Goal: Transaction & Acquisition: Obtain resource

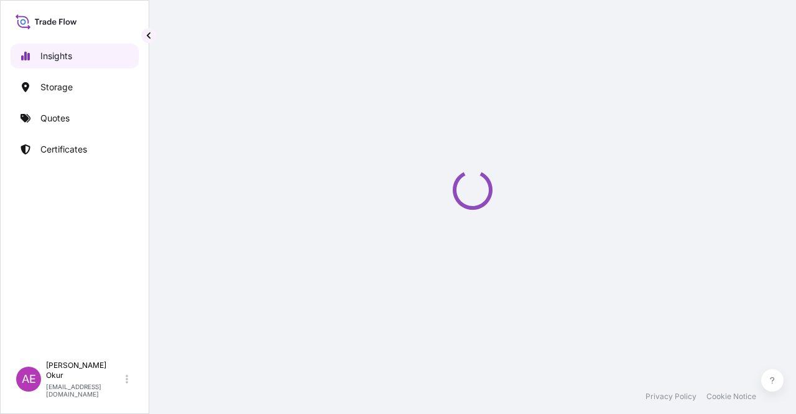
select select "2025"
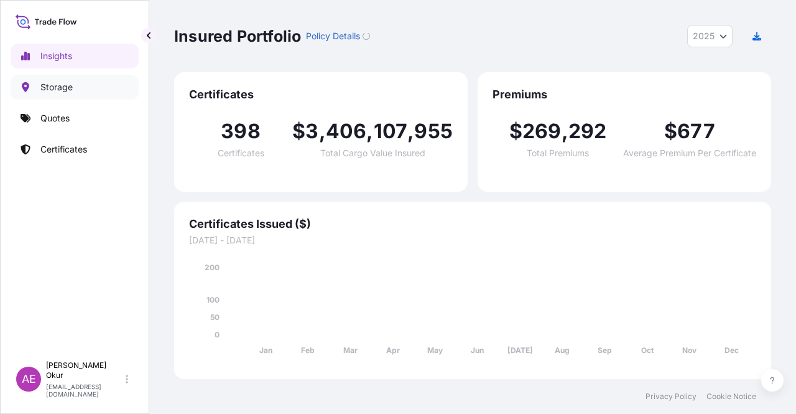
click at [40, 104] on div "Insights Storage Quotes Certificates" at bounding box center [75, 193] width 128 height 322
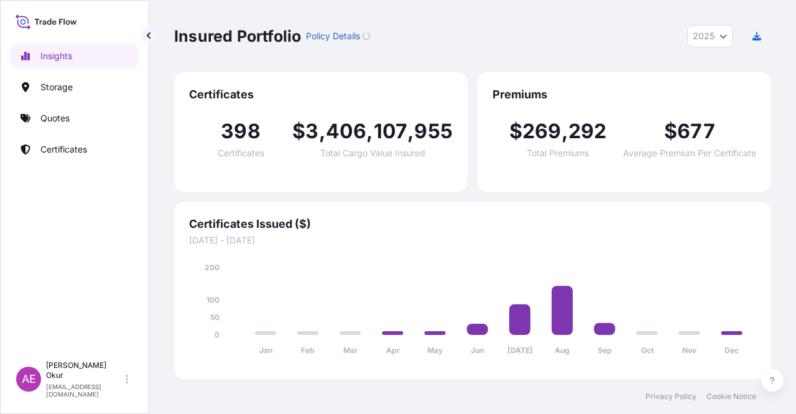
click at [55, 109] on link "Quotes" at bounding box center [75, 118] width 128 height 25
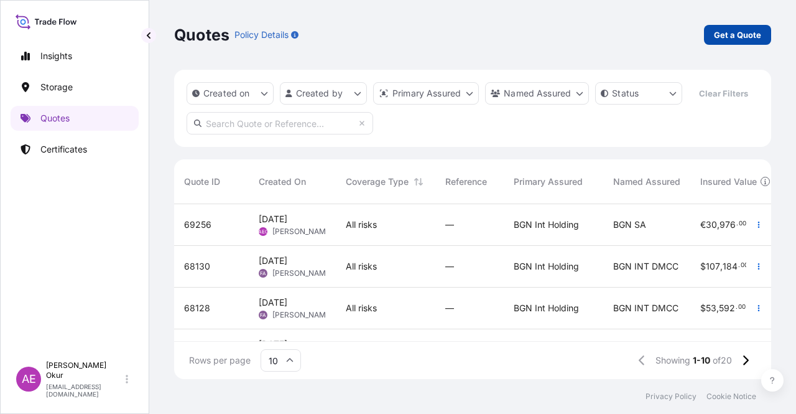
click at [722, 44] on link "Get a Quote" at bounding box center [737, 35] width 67 height 20
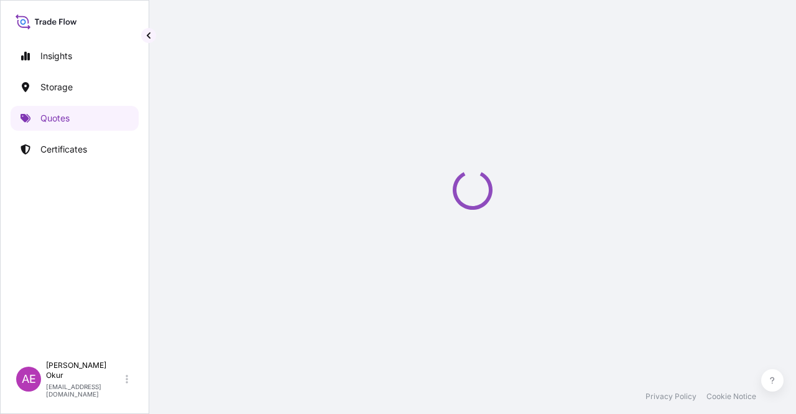
select select "Ocean Vessel"
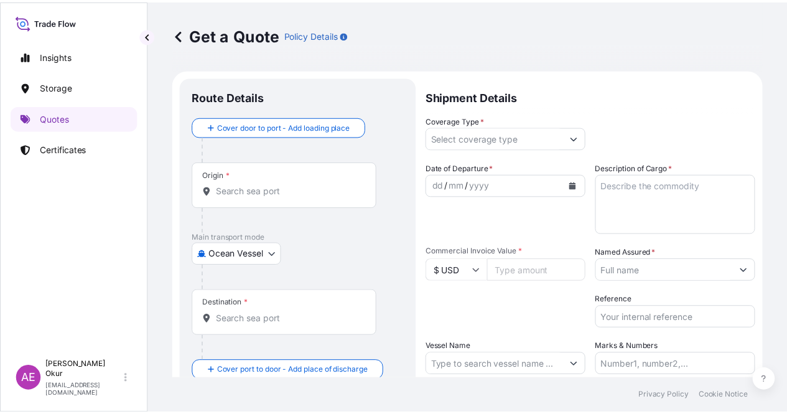
scroll to position [20, 0]
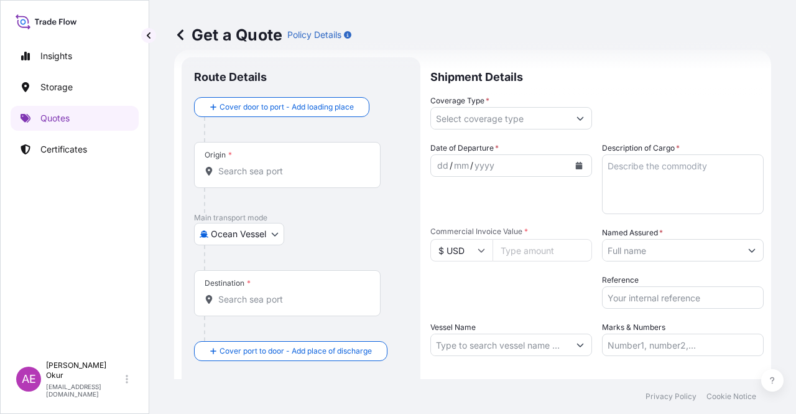
click at [276, 166] on input "Origin *" at bounding box center [291, 171] width 147 height 12
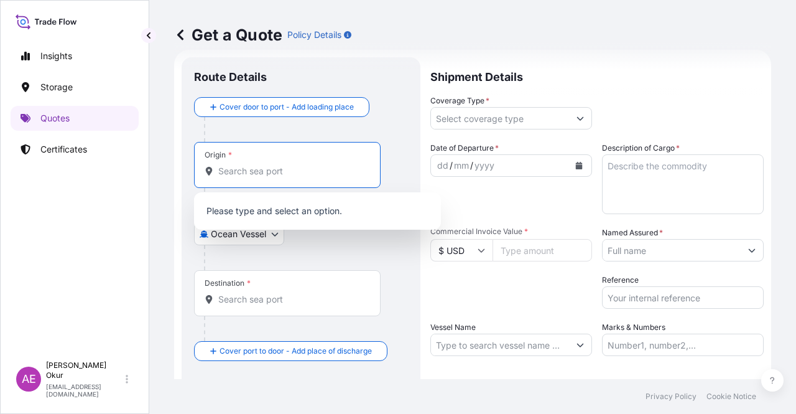
paste input "KWANGYANG PORT"
drag, startPoint x: 317, startPoint y: 173, endPoint x: 281, endPoint y: 171, distance: 36.1
click at [281, 170] on input "KWANGYANG PORT" at bounding box center [291, 171] width 147 height 12
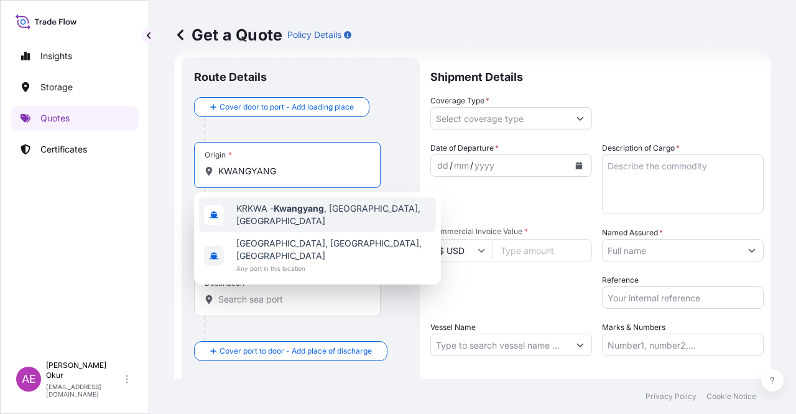
click at [313, 204] on div "KRKWA - Kwangyang , Korea, South" at bounding box center [317, 214] width 237 height 35
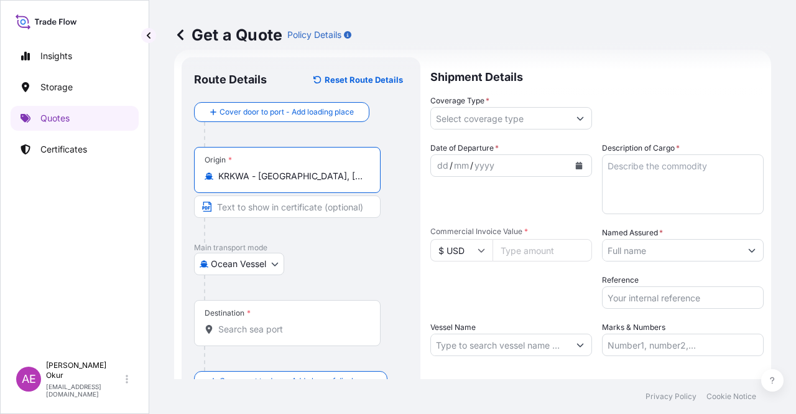
type input "KRKWA - Kwangyang, Korea, South"
click at [295, 193] on div "Origin * KRKWA - Kwangyang, Korea, South" at bounding box center [301, 195] width 214 height 96
click at [291, 199] on input "Text to appear on certificate" at bounding box center [287, 206] width 187 height 22
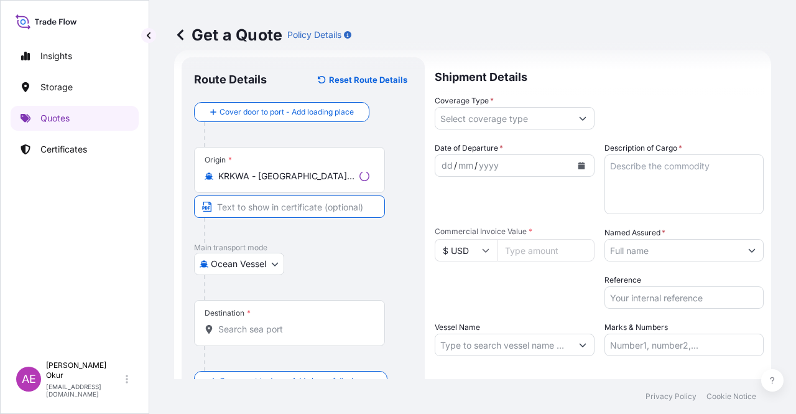
paste input "KWANGYANG PORT"
paste input "SOUTH KOREA"
type input "KWANGYANG PORT / SOUTH KOREA"
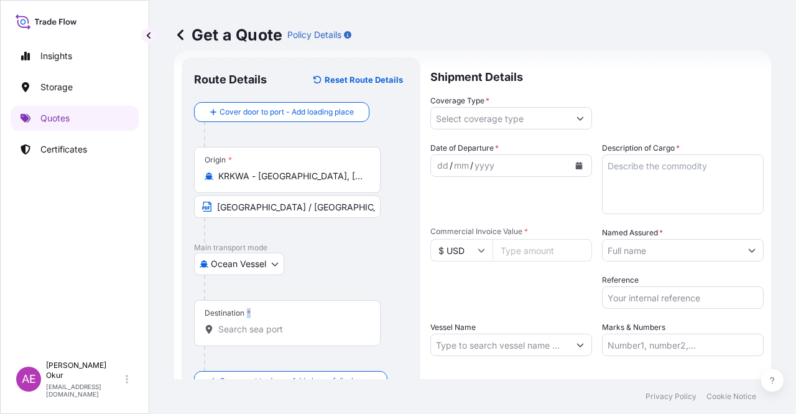
drag, startPoint x: 253, startPoint y: 317, endPoint x: 236, endPoint y: 310, distance: 17.9
click at [239, 312] on div "Destination *" at bounding box center [287, 323] width 187 height 46
click at [250, 316] on span "*" at bounding box center [249, 313] width 4 height 10
click at [250, 323] on input "Destination *" at bounding box center [291, 329] width 147 height 12
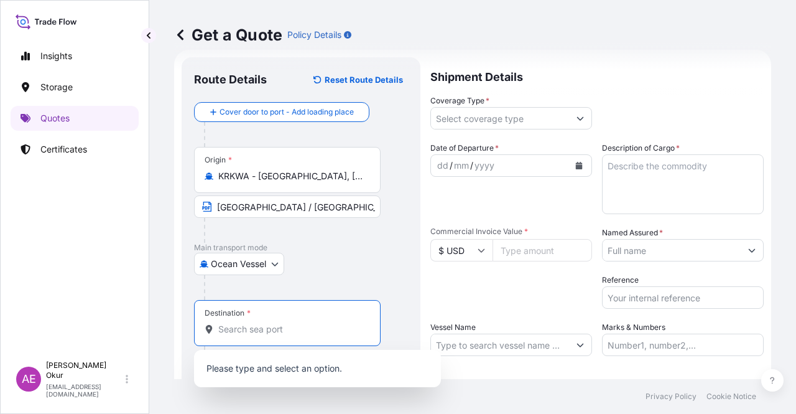
paste input "KOCAELI"
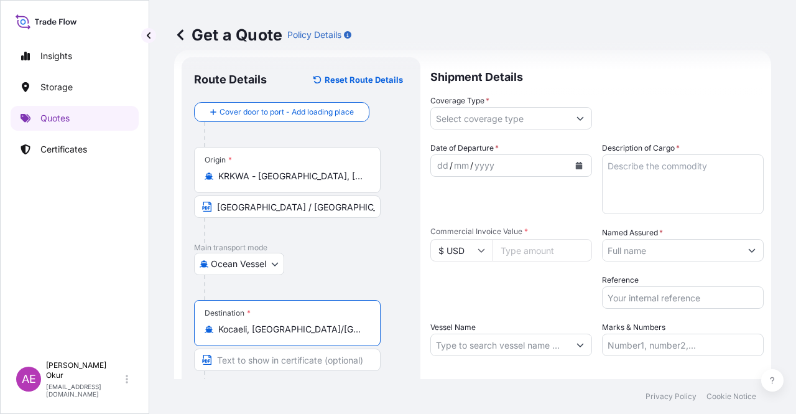
type input "Kocaeli, İzmit/Kocaeli, Türkiye"
click at [279, 369] on div "Destination * Kocaeli, İzmit/Kocaeli, Türkiye" at bounding box center [301, 348] width 214 height 96
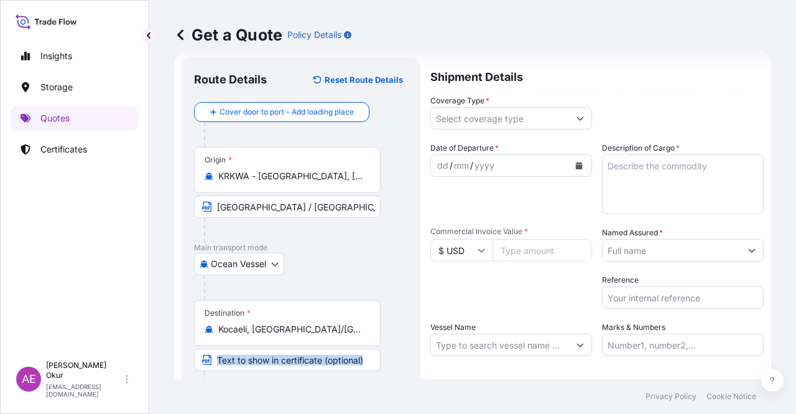
click at [277, 360] on input "Text to appear on certificate" at bounding box center [287, 359] width 187 height 22
paste input "KOCAELI"
type input "KOCAELI / TURKEY"
click at [482, 127] on div "Shipment Details Coverage Type * Date of Departure * dd / mm / yyyy Cargo Categ…" at bounding box center [596, 252] width 333 height 391
click at [483, 126] on input "Coverage Type *" at bounding box center [500, 118] width 138 height 22
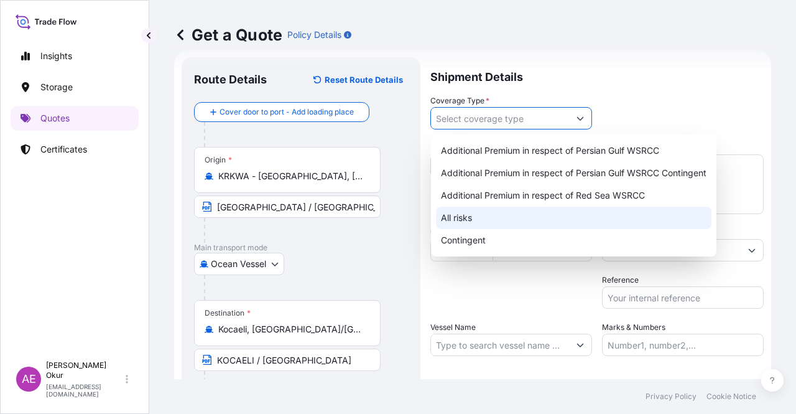
click at [457, 218] on div "All risks" at bounding box center [574, 217] width 276 height 22
type input "All risks"
click at [452, 217] on div "All risks" at bounding box center [574, 217] width 276 height 22
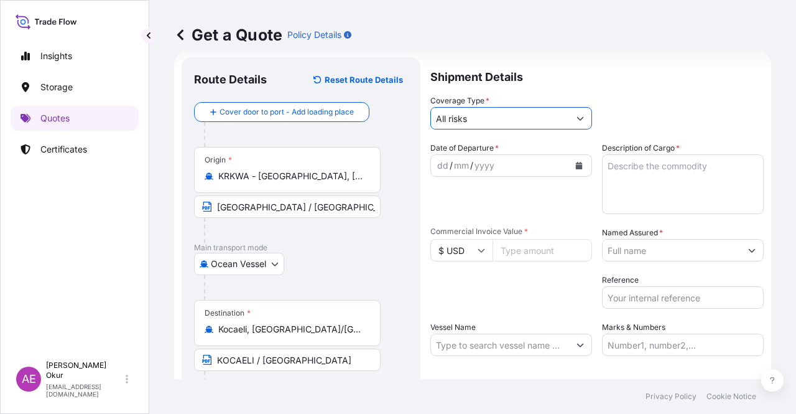
click at [437, 165] on div "dd" at bounding box center [443, 165] width 14 height 15
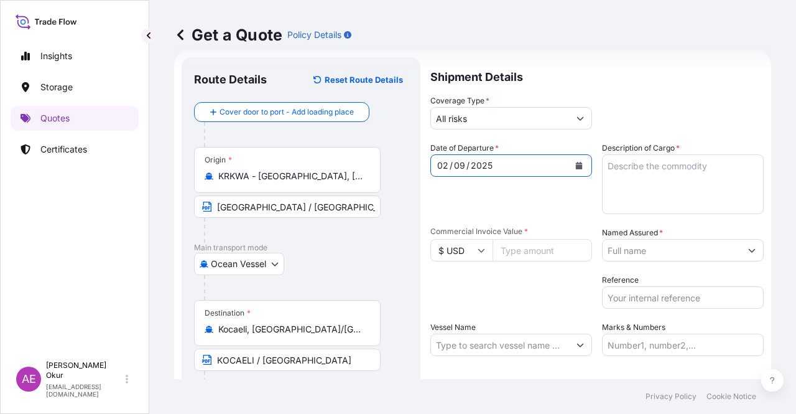
click at [461, 164] on div "09" at bounding box center [460, 165] width 14 height 15
drag, startPoint x: 483, startPoint y: 247, endPoint x: 480, endPoint y: 262, distance: 15.9
click at [483, 247] on icon at bounding box center [481, 249] width 7 height 7
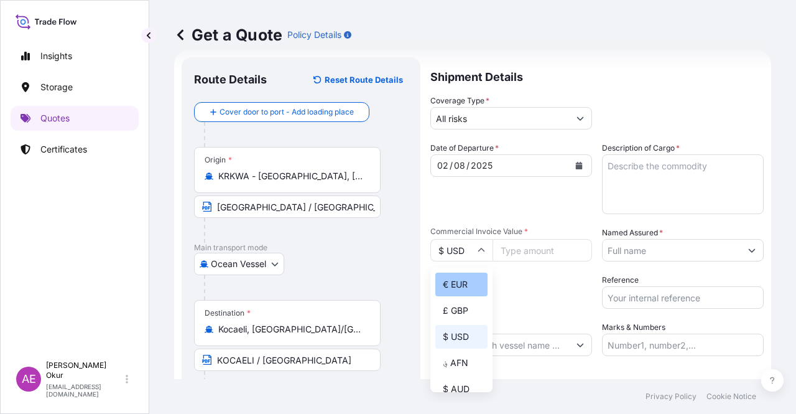
click at [466, 286] on div "€ EUR" at bounding box center [461, 284] width 52 height 24
type input "€ EUR"
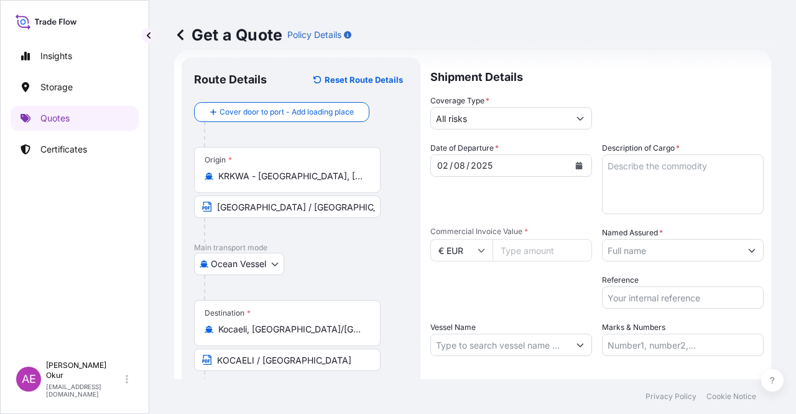
click at [514, 249] on input "Commercial Invoice Value *" at bounding box center [543, 250] width 100 height 22
paste input "615835.44"
type input "615835.44"
click at [683, 188] on textarea "Description of Cargo *" at bounding box center [683, 184] width 162 height 60
paste textarea "2 ETHYL HEXANOL"
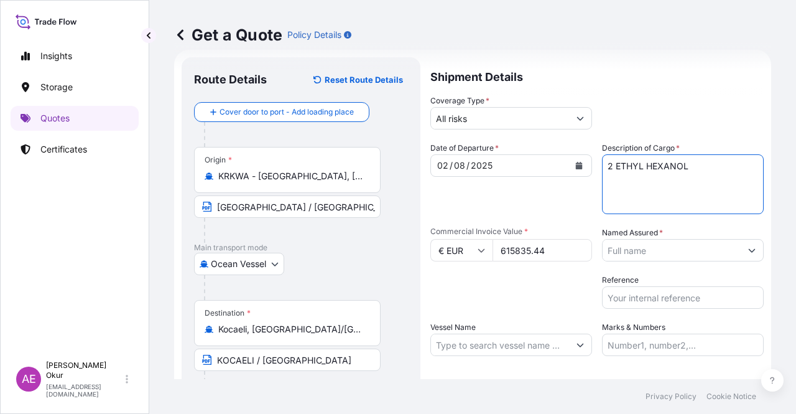
type textarea "2 ETHYL HEXANOL"
click at [684, 254] on input "Named Assured *" at bounding box center [672, 250] width 138 height 22
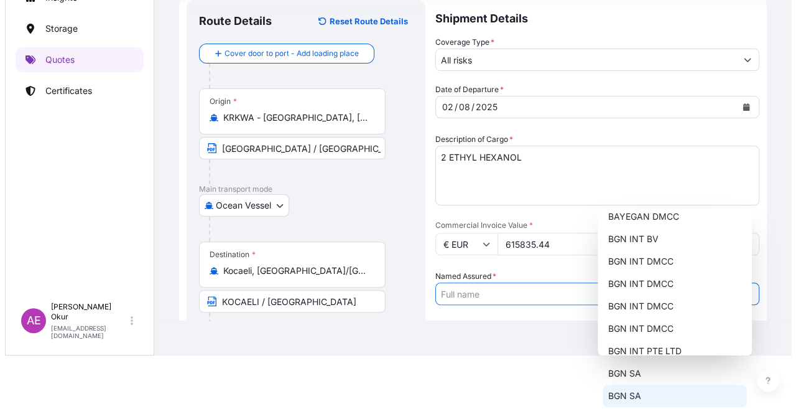
scroll to position [0, 0]
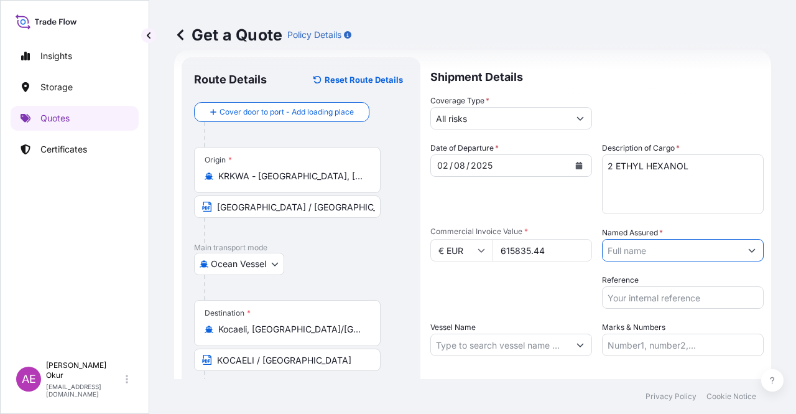
click at [737, 232] on div "Named Assured *" at bounding box center [683, 243] width 162 height 35
click at [741, 243] on button "Show suggestions" at bounding box center [752, 250] width 22 height 22
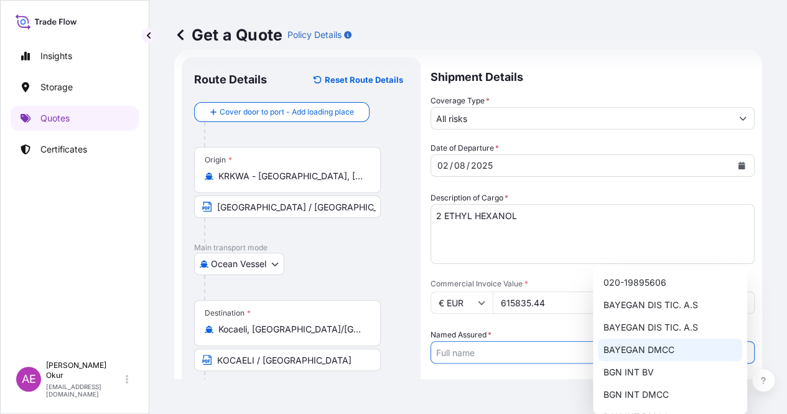
click at [662, 343] on span "BAYEGAN DMCC" at bounding box center [638, 349] width 71 height 12
type input "BAYEGAN DMCC"
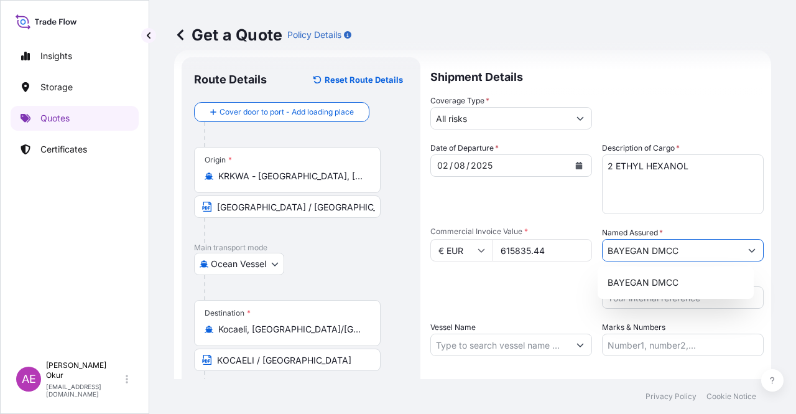
click at [488, 345] on input "Vessel Name" at bounding box center [500, 344] width 138 height 22
paste input "MSC MICHEL CAPPELLINI"
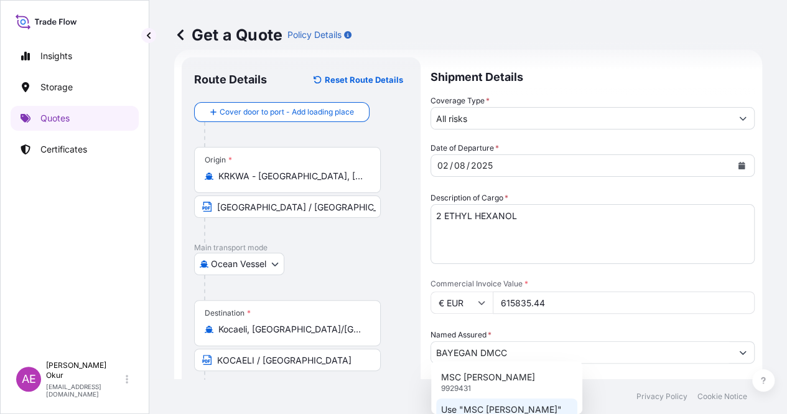
click at [516, 399] on div "Use "MSC MICHEL CAPPELLINI"" at bounding box center [506, 409] width 141 height 22
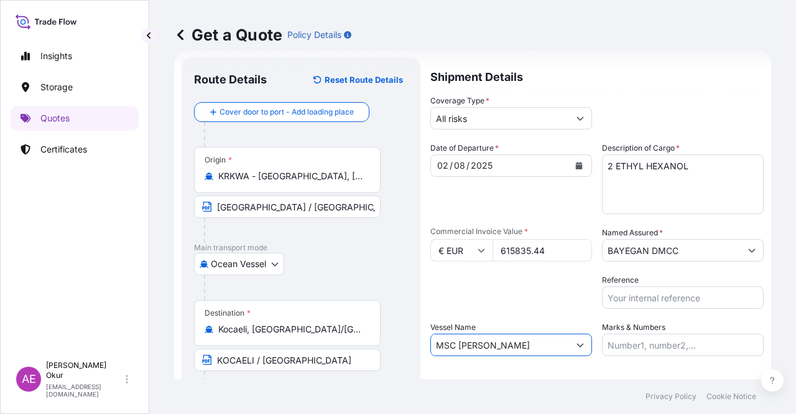
type input "MSC MICHEL CAPPELLINI"
click at [631, 349] on input "Marks & Numbers" at bounding box center [683, 344] width 162 height 22
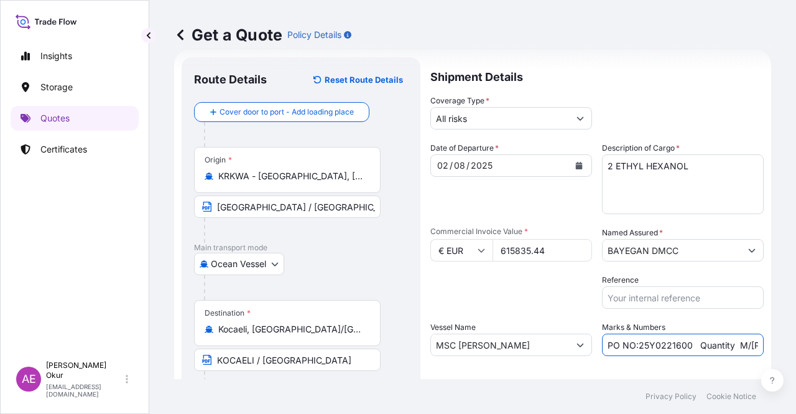
drag, startPoint x: 632, startPoint y: 344, endPoint x: 685, endPoint y: 343, distance: 52.9
click at [685, 343] on input "PO NO:25Y0221600 Quantity M/Tonn: 25.042,46 Premium: USD 1.705,97" at bounding box center [683, 344] width 162 height 22
paste input "179300 - 25Y0217"
drag, startPoint x: 720, startPoint y: 345, endPoint x: 745, endPoint y: 348, distance: 25.0
click at [745, 348] on input "PO NO:25Y0179300 - 25Y0217600 Quantity M/Tonn: 25.042,46 Premium: USD 1.705,97" at bounding box center [683, 344] width 162 height 22
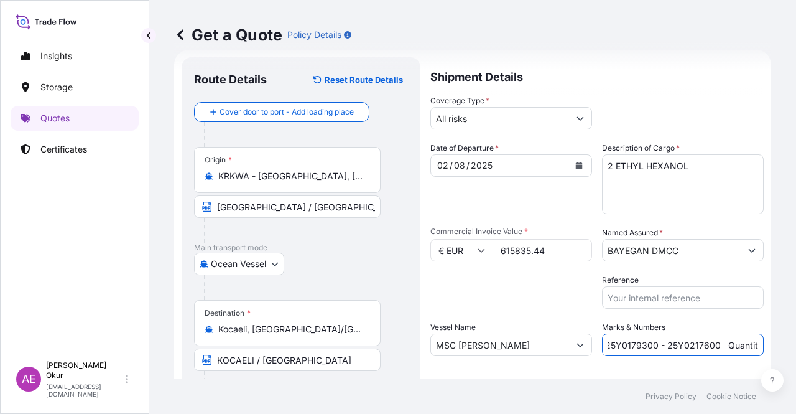
click at [745, 348] on input "PO NO:25Y0179300 - 25Y0217600 Quantity M/Tonn: 25.042,46 Premium: USD 1.705,97" at bounding box center [683, 344] width 162 height 22
drag, startPoint x: 745, startPoint y: 344, endPoint x: 758, endPoint y: 344, distance: 12.4
click at [758, 344] on form "Route Details Reset Route Details Cover door to port - Add loading place Place …" at bounding box center [472, 253] width 597 height 406
click at [690, 341] on input "PO NO:25Y0179300 - 25Y0217600 Quantity M/Tonn: 25.042,46 Premium: USD 1.705,97" at bounding box center [683, 344] width 162 height 22
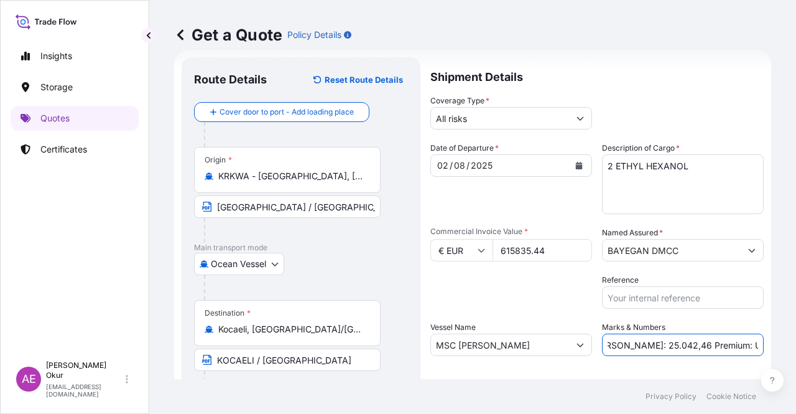
drag, startPoint x: 608, startPoint y: 343, endPoint x: 649, endPoint y: 345, distance: 41.1
click at [649, 345] on input "PO NO:25Y0179300 - 25Y0217600 Quantity M/Tonn: 25.042,46 Premium: USD 1.705,97" at bounding box center [683, 344] width 162 height 22
paste input "518,380"
drag, startPoint x: 728, startPoint y: 343, endPoint x: 795, endPoint y: 340, distance: 67.8
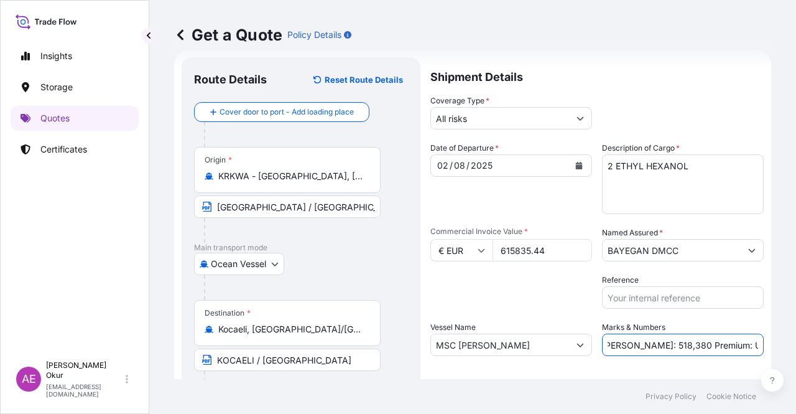
click at [795, 340] on div "Get a Quote Policy Details Route Details Reset Route Details Cover door to port…" at bounding box center [472, 189] width 647 height 379
click at [730, 333] on input "PO NO:25Y0179300 - 25Y0217600 Quantity M/Tonn: 518,380 Premium: USD 1.705,97" at bounding box center [683, 344] width 162 height 22
click at [713, 340] on input "PO NO:25Y0179300 - 25Y0217600 Quantity M/Tonn: 518,380 Premium: USD 1.705,97" at bounding box center [683, 344] width 162 height 22
drag, startPoint x: 733, startPoint y: 344, endPoint x: 795, endPoint y: 350, distance: 62.5
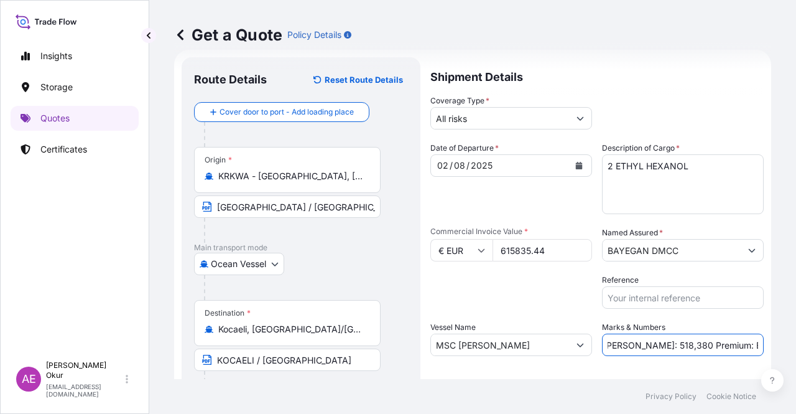
click at [795, 345] on div "Get a Quote Policy Details Route Details Reset Route Details Cover door to port…" at bounding box center [472, 189] width 647 height 379
paste input "67,74"
click at [729, 341] on input "PO NO:25Y0179300 - 25Y0217600 Quantity M/Tonn: 518,380 Premium: EUR67,74" at bounding box center [683, 344] width 162 height 22
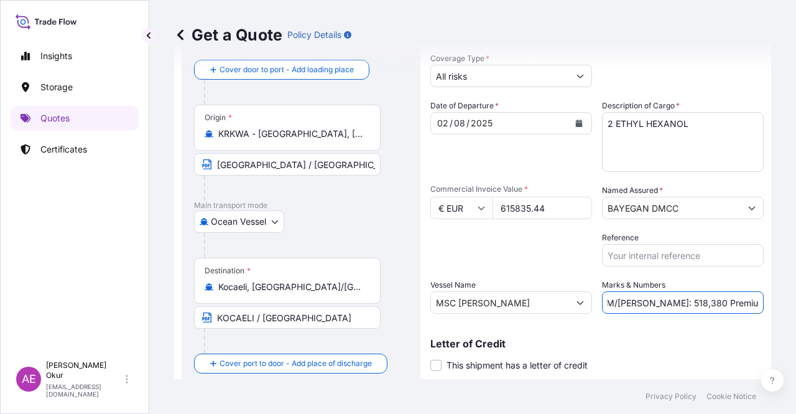
scroll to position [96, 0]
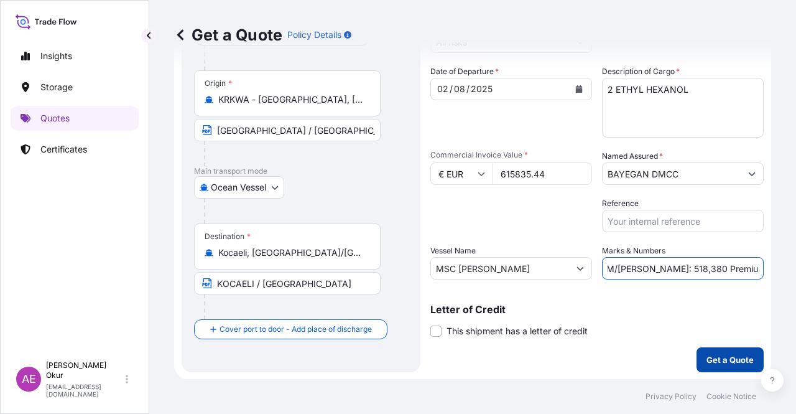
type input "PO NO:25Y0179300 - 25Y0217600 Quantity M/Tonn: 518,380 Premium: EUR 67,74"
click at [731, 357] on p "Get a Quote" at bounding box center [730, 359] width 47 height 12
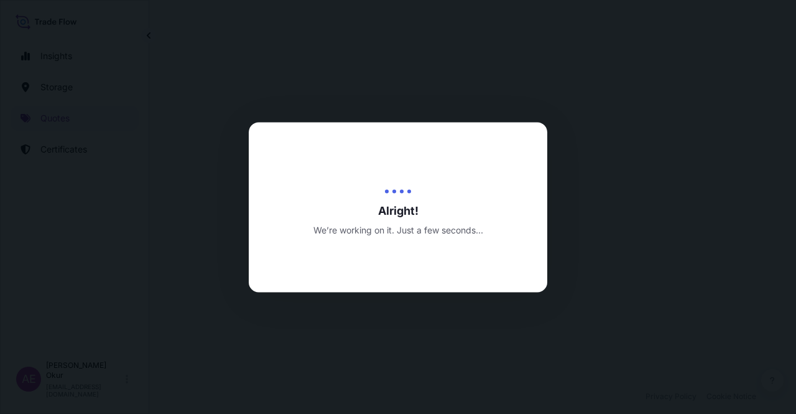
select select "Ocean Vessel"
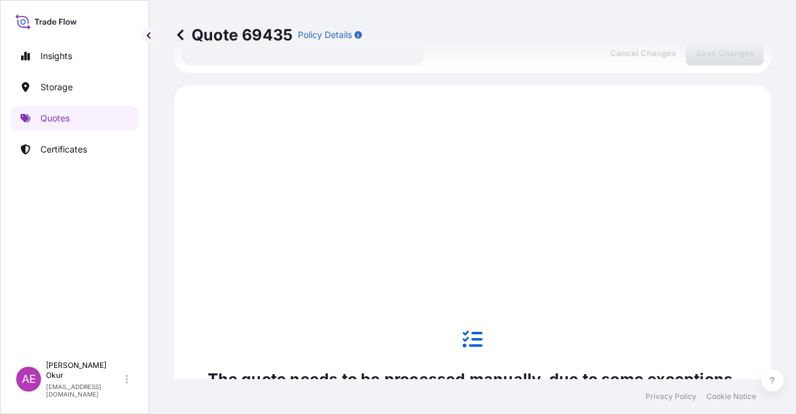
scroll to position [425, 0]
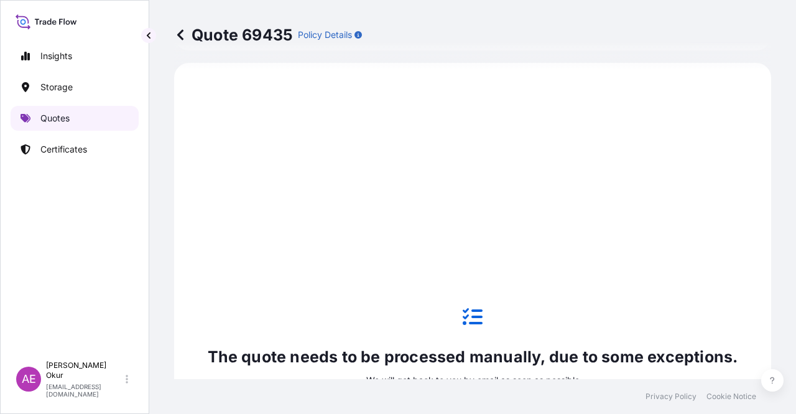
click at [52, 119] on p "Quotes" at bounding box center [54, 118] width 29 height 12
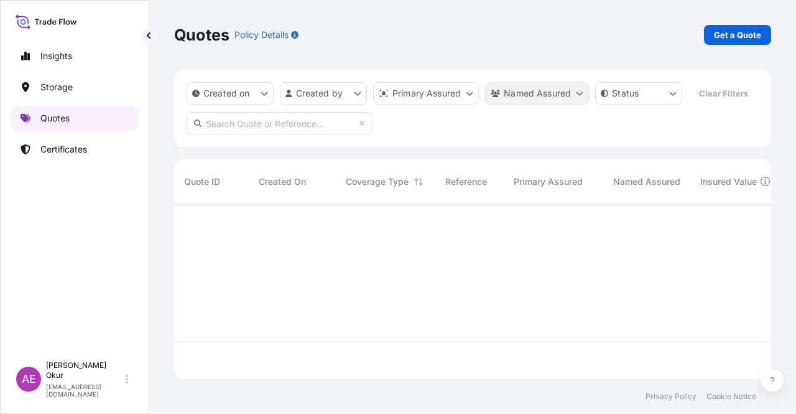
scroll to position [172, 587]
click at [762, 37] on link "Get a Quote" at bounding box center [737, 35] width 67 height 20
select select "Ocean Vessel"
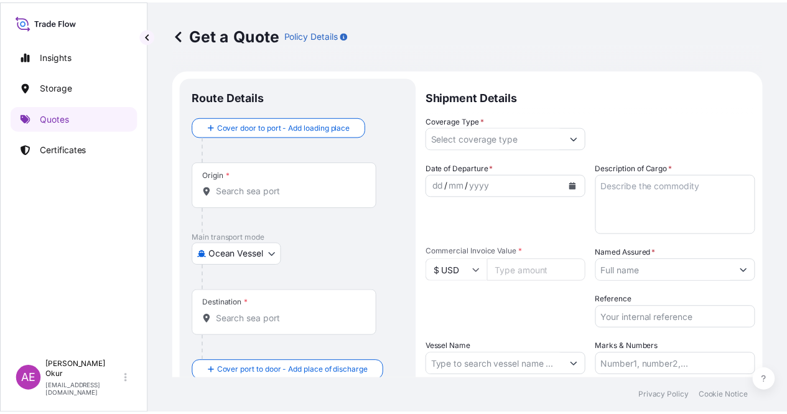
scroll to position [20, 0]
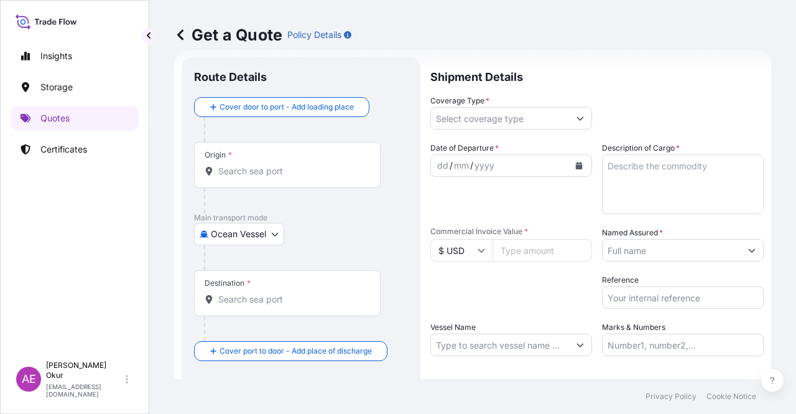
click at [244, 166] on input "Origin *" at bounding box center [291, 171] width 147 height 12
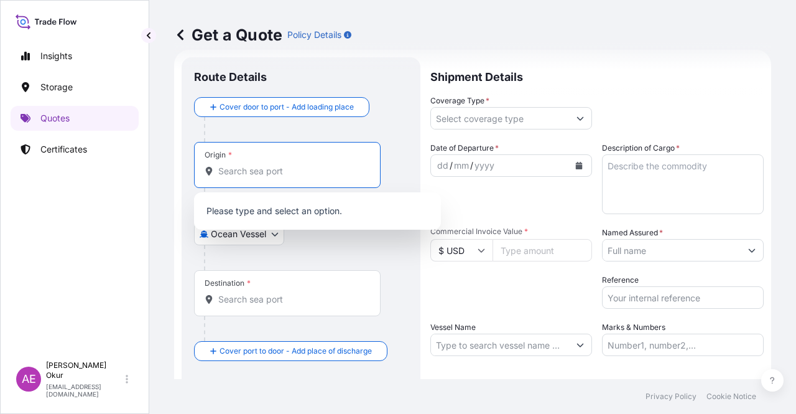
paste input "KWANGYANG PORT"
drag, startPoint x: 322, startPoint y: 175, endPoint x: 280, endPoint y: 174, distance: 41.7
click at [280, 174] on input "KWANGYANG PORT" at bounding box center [286, 171] width 136 height 12
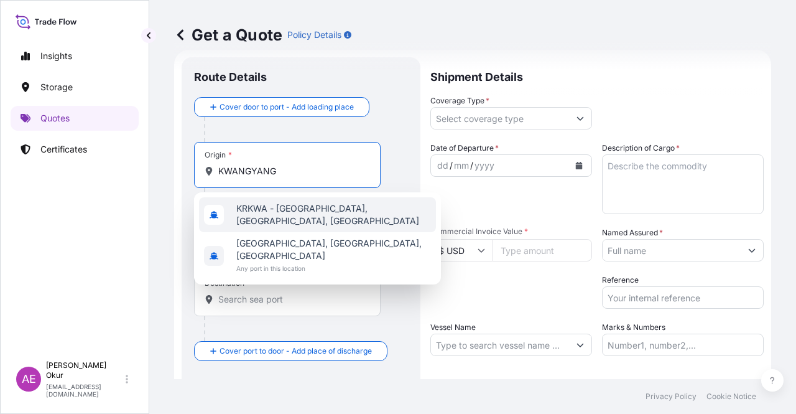
click at [341, 224] on div "KRKWA - Kwangyang, Korea, South" at bounding box center [317, 214] width 237 height 35
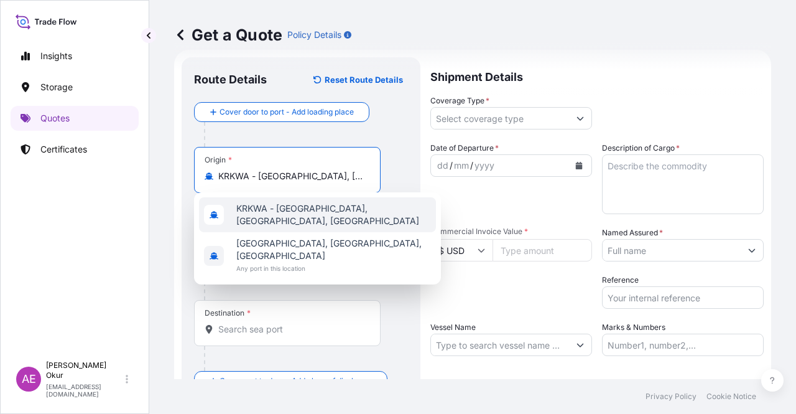
type input "KRKWA - Kwangyang, Korea, South"
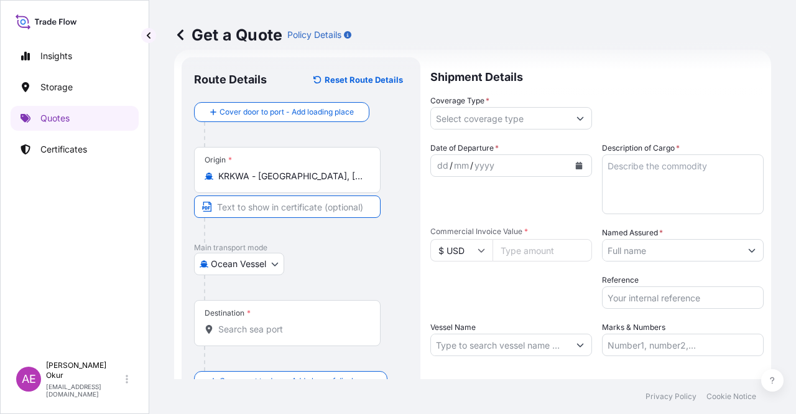
click at [310, 211] on input "Text to appear on certificate" at bounding box center [287, 206] width 187 height 22
paste input "KWANGYANG PORT"
type input "KWANGYANG PORT / SOUTH KOREA"
click at [249, 341] on div "Destination *" at bounding box center [287, 323] width 187 height 46
click at [249, 335] on input "Destination *" at bounding box center [291, 329] width 147 height 12
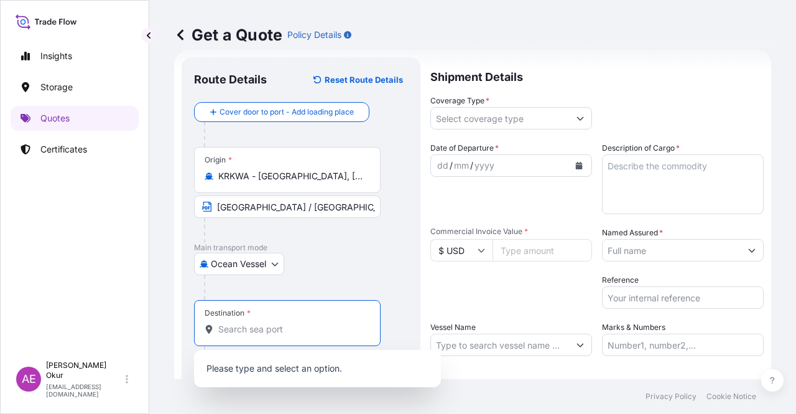
paste input "KOCAELI"
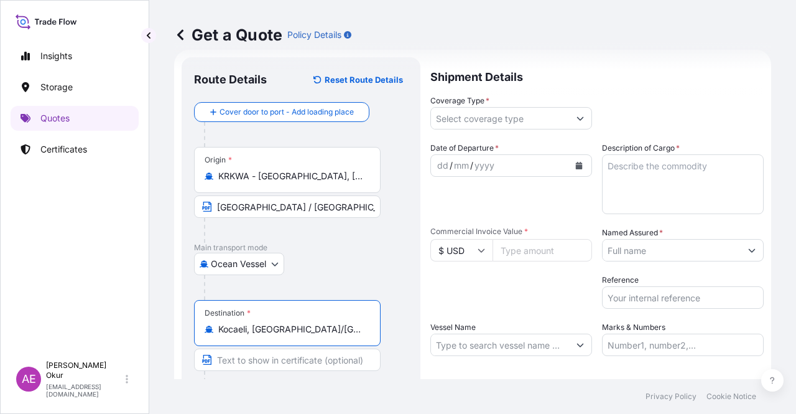
type input "Kocaeli, İzmit/Kocaeli, Türkiye"
click at [267, 356] on input "Text to appear on certificate" at bounding box center [287, 359] width 187 height 22
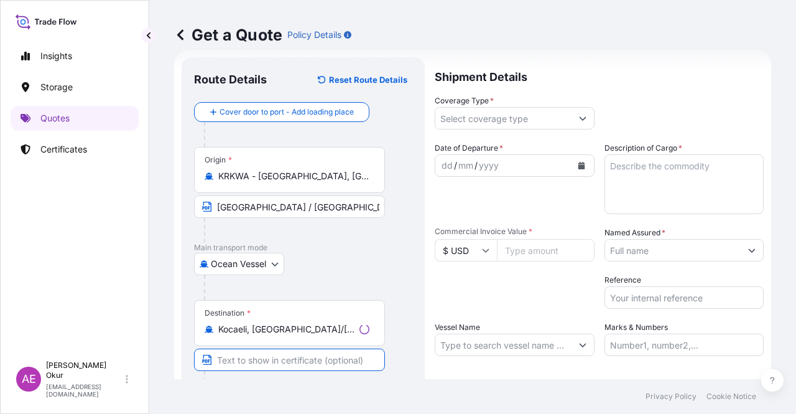
type input "KOCAELI / TURKEY"
click at [483, 119] on input "Coverage Type *" at bounding box center [500, 118] width 138 height 22
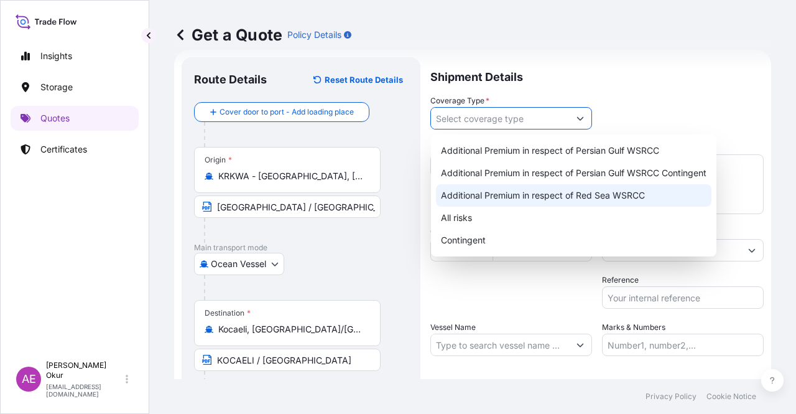
click at [470, 216] on div "All risks" at bounding box center [574, 217] width 276 height 22
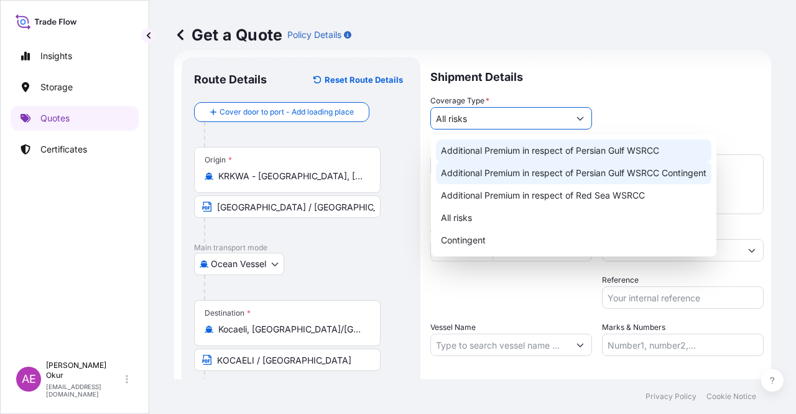
click at [440, 169] on div "Additional Premium in respect of Persian Gulf WSRCC Contingent" at bounding box center [574, 173] width 276 height 22
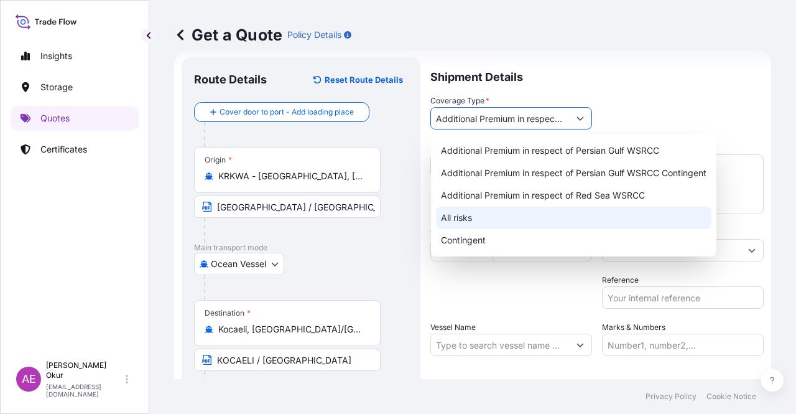
click at [463, 213] on div "All risks" at bounding box center [574, 217] width 276 height 22
type input "All risks"
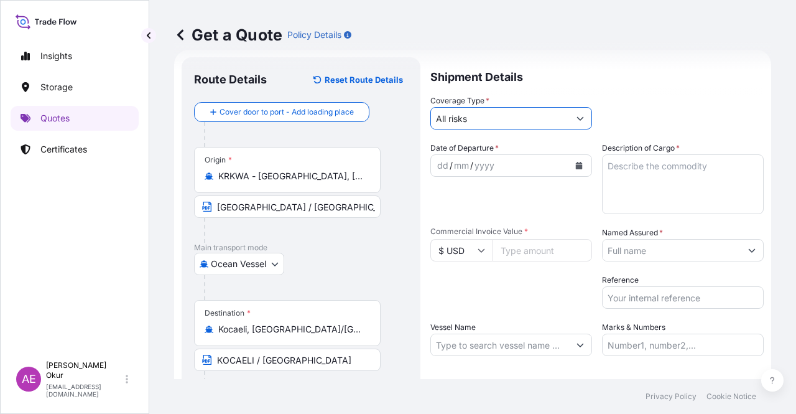
click at [443, 166] on div "dd" at bounding box center [443, 165] width 14 height 15
click at [475, 344] on input "Vessel Name" at bounding box center [500, 344] width 138 height 22
paste input "MSC SAMAR"
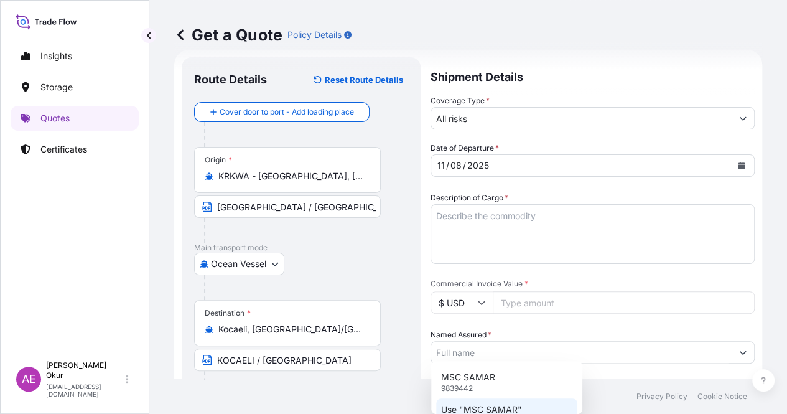
click at [503, 410] on div "MSC SAMAR 9839442 Use "MSC SAMAR"" at bounding box center [506, 393] width 141 height 55
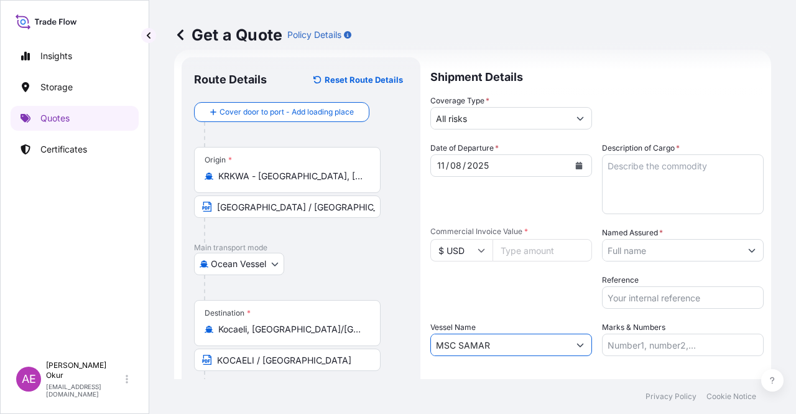
type input "MSC SAMAR"
click at [536, 245] on input "Commercial Invoice Value *" at bounding box center [543, 250] width 100 height 22
paste input "616583.88"
type input "616583.88"
click at [631, 162] on textarea "Description of Cargo *" at bounding box center [683, 184] width 162 height 60
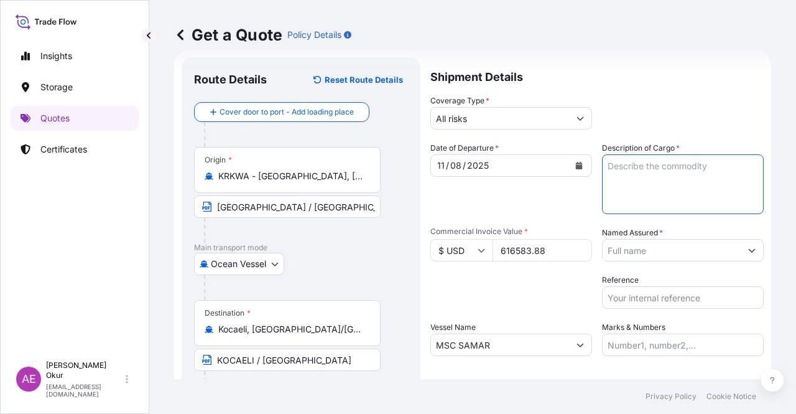
paste textarea "2 ETHYL HEXANOL"
type textarea "2 ETHYL HEXANOL"
click at [454, 251] on input "$ USD" at bounding box center [461, 250] width 62 height 22
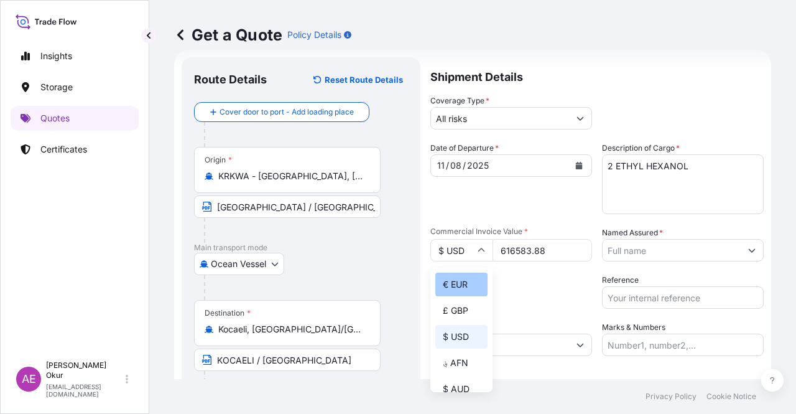
click at [461, 286] on div "€ EUR" at bounding box center [461, 284] width 52 height 24
type input "€ EUR"
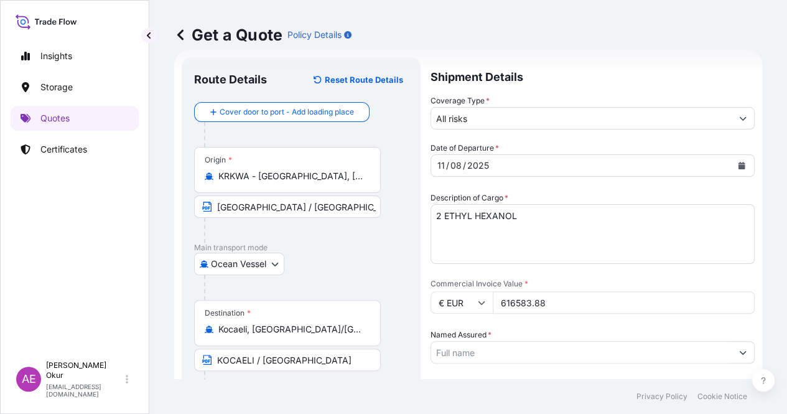
click at [669, 341] on input "Named Assured *" at bounding box center [581, 352] width 300 height 22
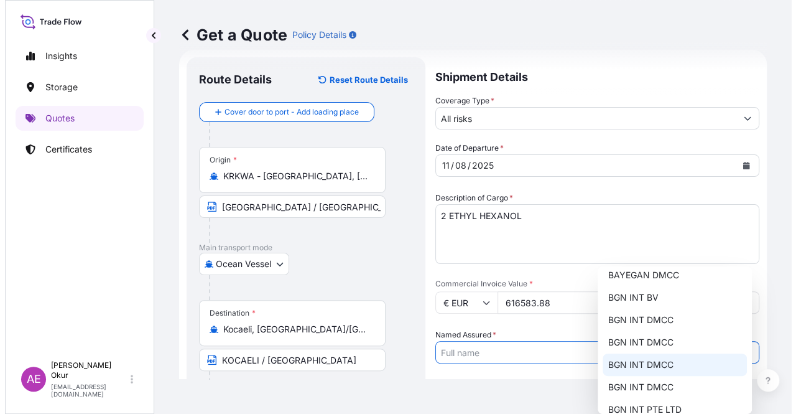
scroll to position [12, 0]
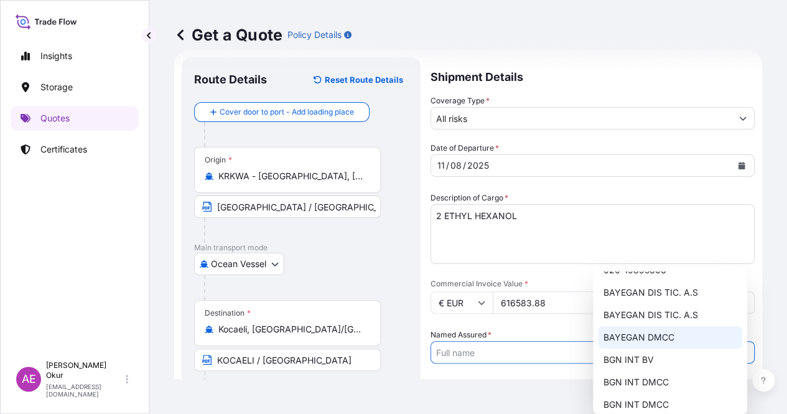
click at [631, 339] on span "BAYEGAN DMCC" at bounding box center [638, 337] width 71 height 12
type input "BAYEGAN DMCC"
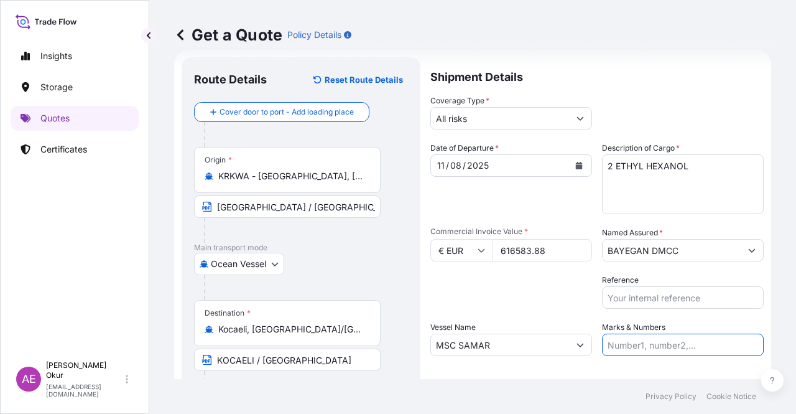
click at [631, 338] on input "Marks & Numbers" at bounding box center [683, 344] width 162 height 22
drag, startPoint x: 634, startPoint y: 347, endPoint x: 683, endPoint y: 345, distance: 48.5
click at [683, 345] on input "PO NO:25Y0163300 Quantity M/Tonn: 3.259,00 Premium: USD 105,35" at bounding box center [683, 344] width 162 height 22
paste input "209000 - 25Y02177"
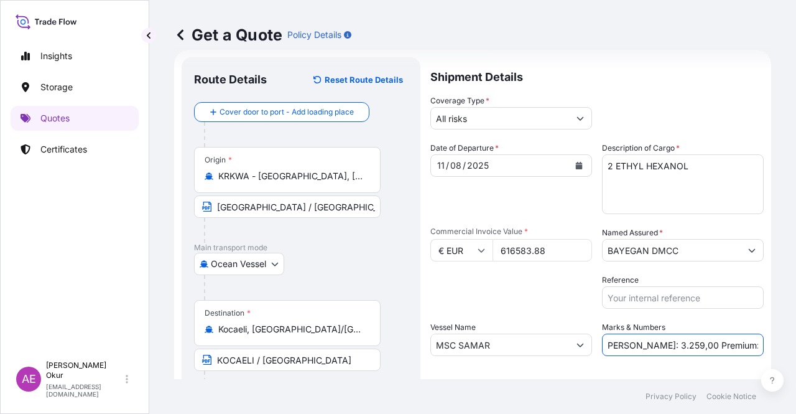
drag, startPoint x: 730, startPoint y: 345, endPoint x: 791, endPoint y: 345, distance: 61.0
click at [791, 345] on div "Get a Quote Policy Details Route Details Reset Route Details Cover door to port…" at bounding box center [472, 189] width 647 height 379
click at [679, 335] on input "PO NO:25Y0209000 - 25Y0217700 Quantity M/Tonn: 3.259,00 Premium: USD 105,35" at bounding box center [683, 344] width 162 height 22
click at [634, 350] on input "PO NO:25Y0209000 - 25Y0217700 Quantity M/Tonn: 3.259,00 Premium: USD 105,35" at bounding box center [683, 344] width 162 height 22
click at [621, 346] on input "PO NO:25Y0209000 - 25Y0217700 Quantity M/Tonn: 3.259,00 Premium: USD 105,35" at bounding box center [683, 344] width 162 height 22
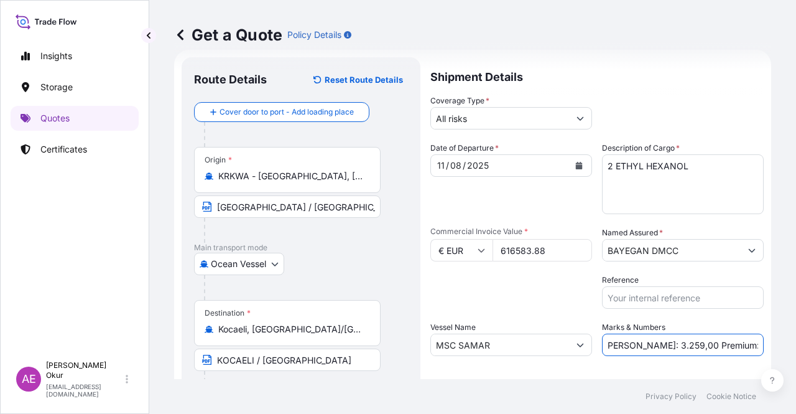
drag, startPoint x: 621, startPoint y: 345, endPoint x: 637, endPoint y: 345, distance: 15.6
click at [637, 345] on input "PO NO:25Y0209000 - 25Y0217700 Quantity M/Tonn: 3.259,00 Premium: USD 105,35" at bounding box center [683, 344] width 162 height 22
paste input "519,01"
drag, startPoint x: 736, startPoint y: 345, endPoint x: 795, endPoint y: 345, distance: 59.7
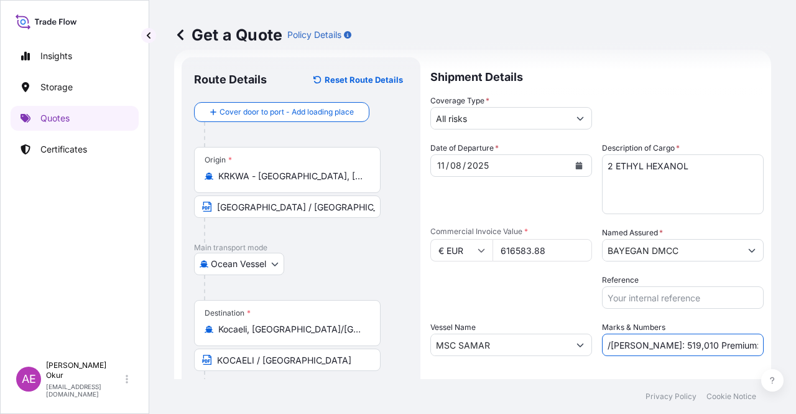
click at [795, 345] on div "Get a Quote Policy Details Route Details Reset Route Details Cover door to port…" at bounding box center [472, 189] width 647 height 379
click at [711, 339] on input "PO NO:25Y0209000 - 25Y0217700 Quantity M/Tonn: 519,010 Premium: USD 105,35" at bounding box center [683, 344] width 162 height 22
click at [719, 343] on input "PO NO:25Y0209000 - 25Y0217700 Quantity M/Tonn: 519,010 Premium: USD 105,35" at bounding box center [683, 344] width 162 height 22
drag, startPoint x: 738, startPoint y: 343, endPoint x: 795, endPoint y: 345, distance: 57.9
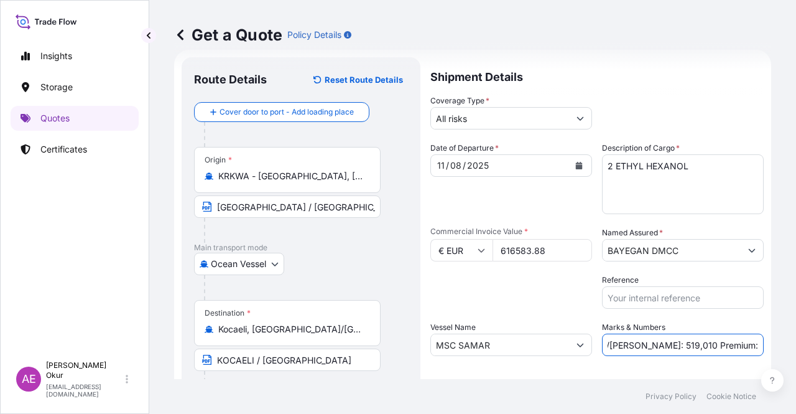
click at [795, 345] on div "Get a Quote Policy Details Route Details Reset Route Details Cover door to port…" at bounding box center [472, 189] width 647 height 379
paste input "67,82"
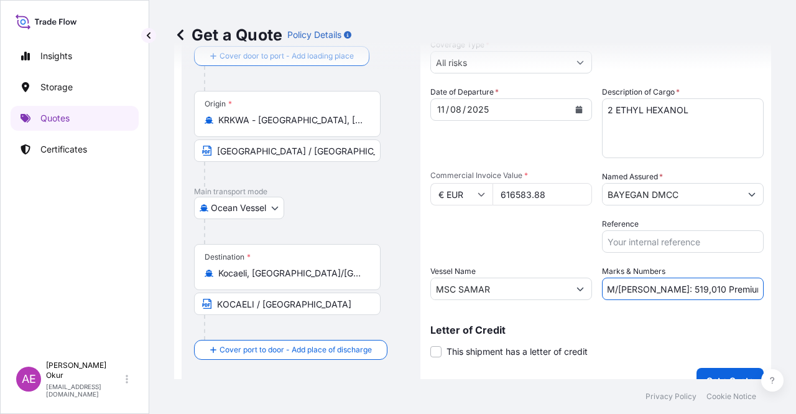
scroll to position [96, 0]
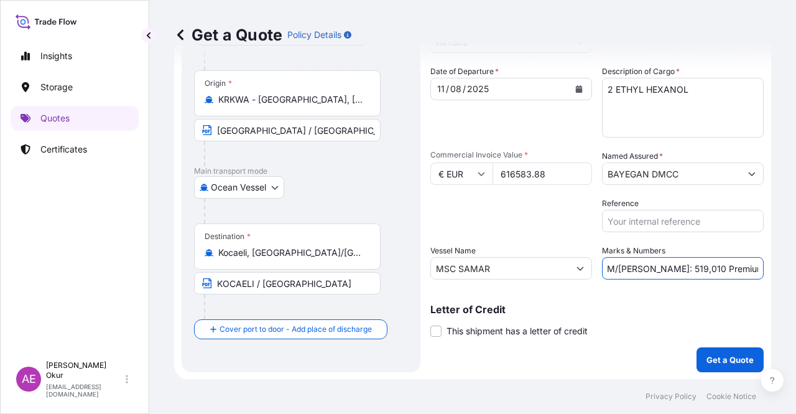
type input "PO NO:25Y0209000 - 25Y0217700 Quantity M/Tonn: 519,010 Premium: EUR67,82"
click at [711, 353] on p "Get a Quote" at bounding box center [730, 359] width 47 height 12
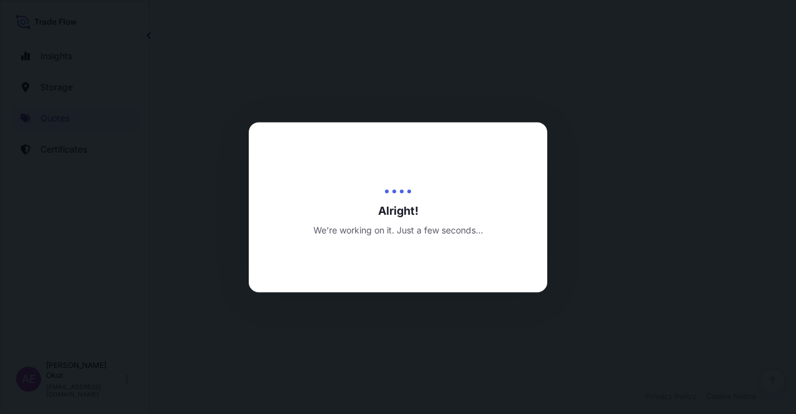
select select "Ocean Vessel"
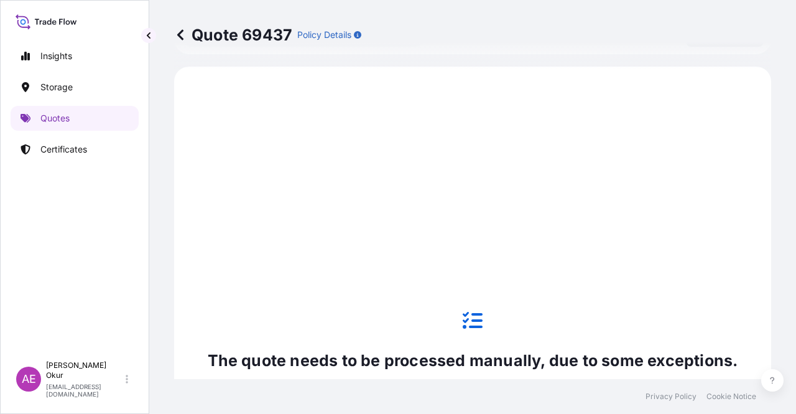
scroll to position [425, 0]
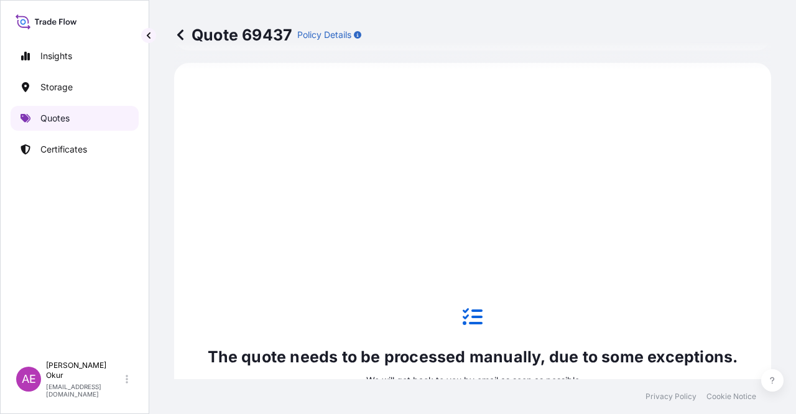
click at [66, 116] on p "Quotes" at bounding box center [54, 118] width 29 height 12
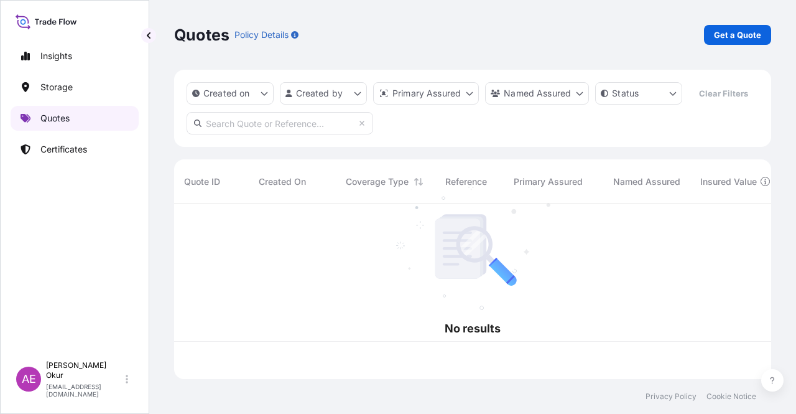
scroll to position [172, 587]
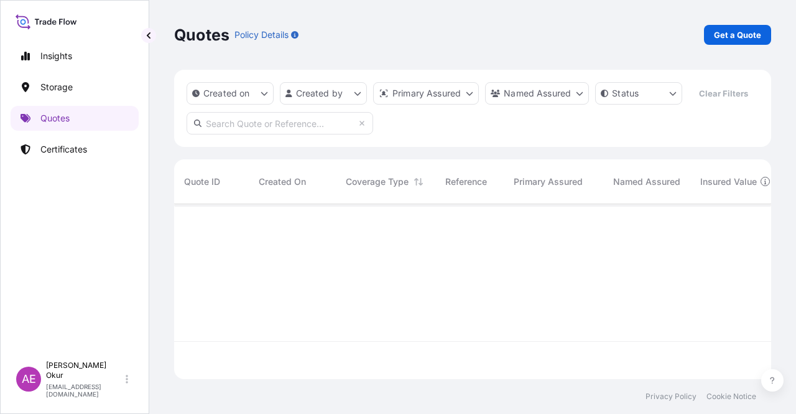
click at [743, 44] on link "Get a Quote" at bounding box center [737, 35] width 67 height 20
select select "Ocean Vessel"
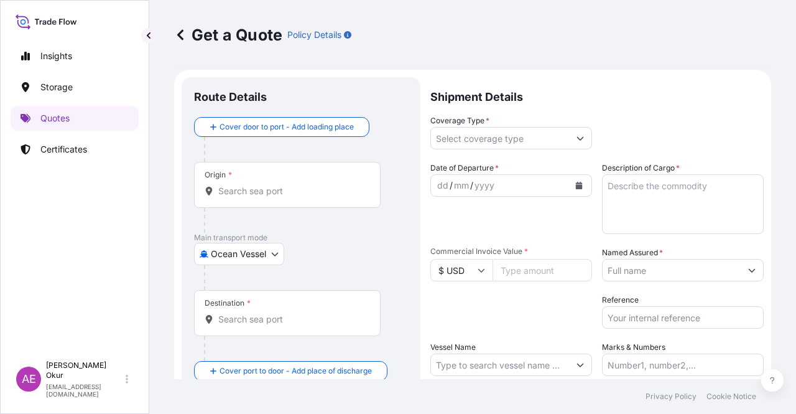
scroll to position [20, 0]
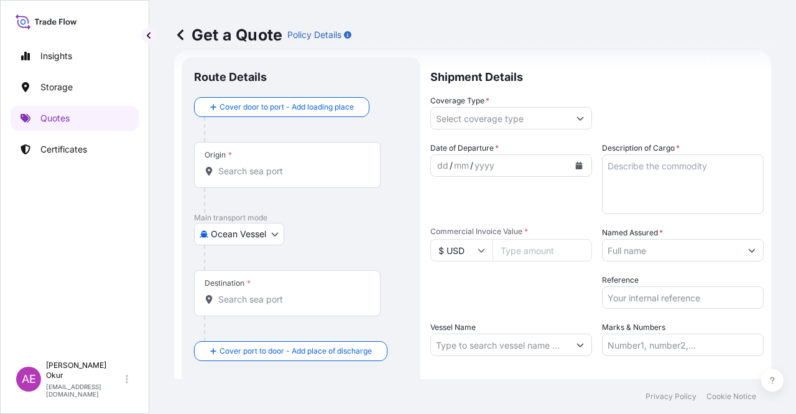
click at [255, 172] on input "Origin *" at bounding box center [291, 171] width 147 height 12
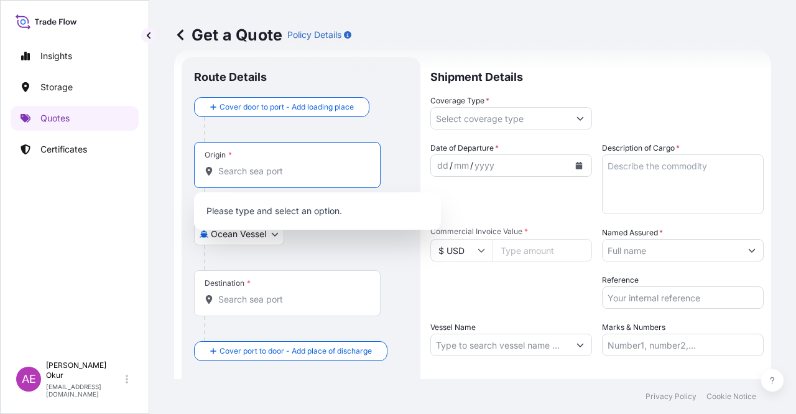
paste input "KWANGYANG PORT"
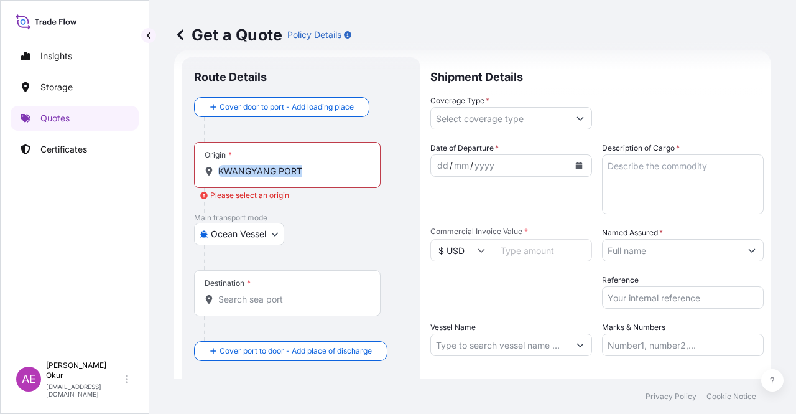
drag, startPoint x: 308, startPoint y: 179, endPoint x: 283, endPoint y: 177, distance: 25.6
click at [283, 177] on div "Origin * KWANGYANG PORT" at bounding box center [287, 165] width 187 height 46
click at [318, 161] on div "Origin * KWANGYANG PORT" at bounding box center [287, 165] width 187 height 46
click at [318, 165] on input "KWANGYANG PORT" at bounding box center [291, 171] width 147 height 12
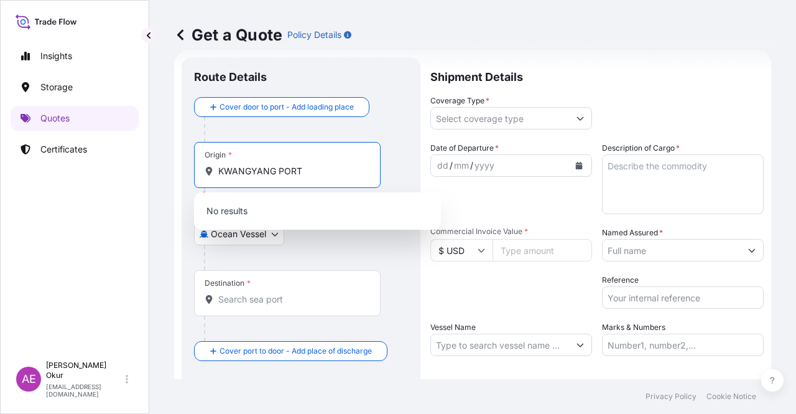
drag, startPoint x: 306, startPoint y: 170, endPoint x: 276, endPoint y: 171, distance: 30.5
click at [276, 171] on input "KWANGYANG PORT" at bounding box center [291, 171] width 147 height 12
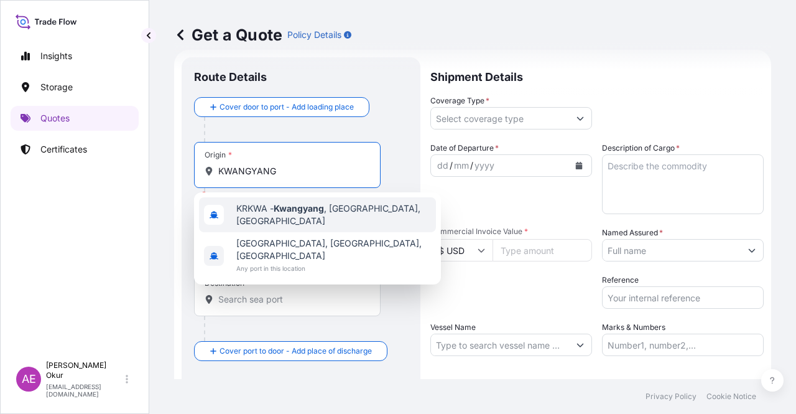
click at [338, 211] on span "KRKWA - Kwangyang , Korea, South" at bounding box center [333, 214] width 195 height 25
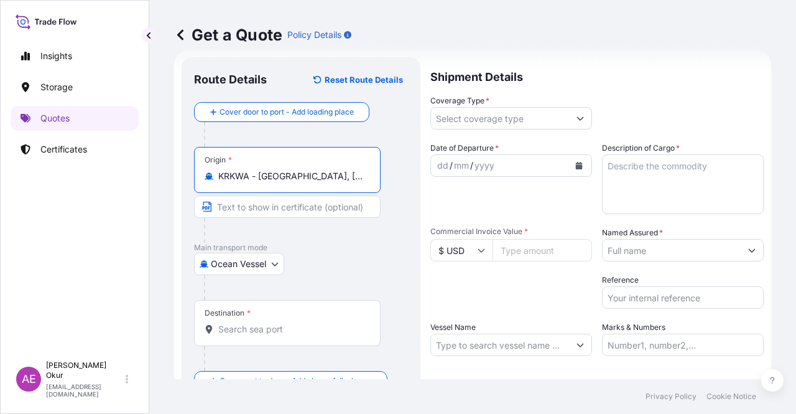
type input "KRKWA - Kwangyang, Korea, South"
click at [302, 201] on input "Text to appear on certificate" at bounding box center [287, 206] width 187 height 22
paste input "KWANGYANG PORT"
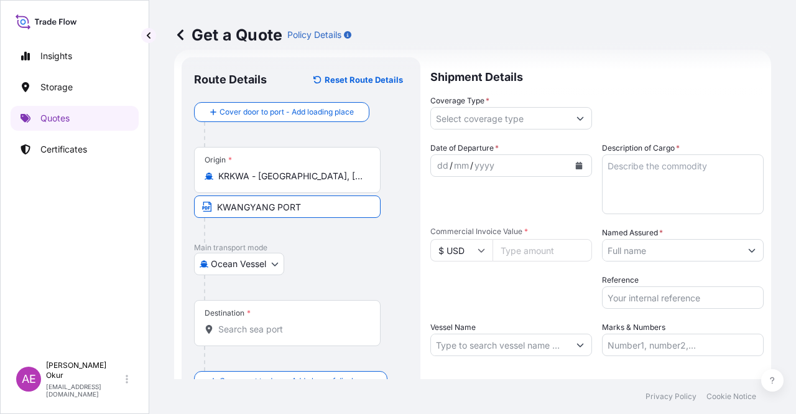
type input "KWANGYANG PORT / SOUTH KOREA"
click at [262, 343] on div "Destination *" at bounding box center [287, 323] width 187 height 46
click at [262, 335] on input "Destination *" at bounding box center [291, 329] width 147 height 12
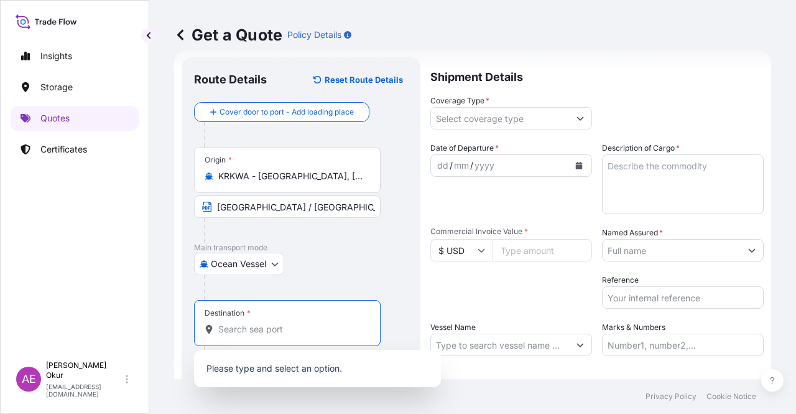
paste input "KOCAELI"
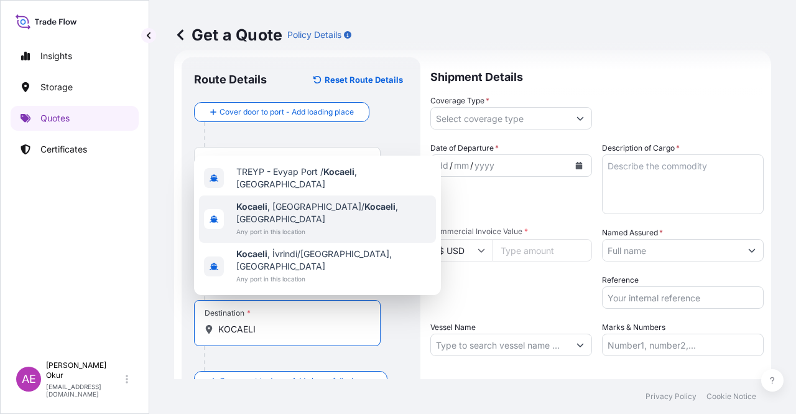
click at [280, 225] on span "Kocaeli , İzmit/ Kocaeli , Türkiye" at bounding box center [333, 212] width 195 height 25
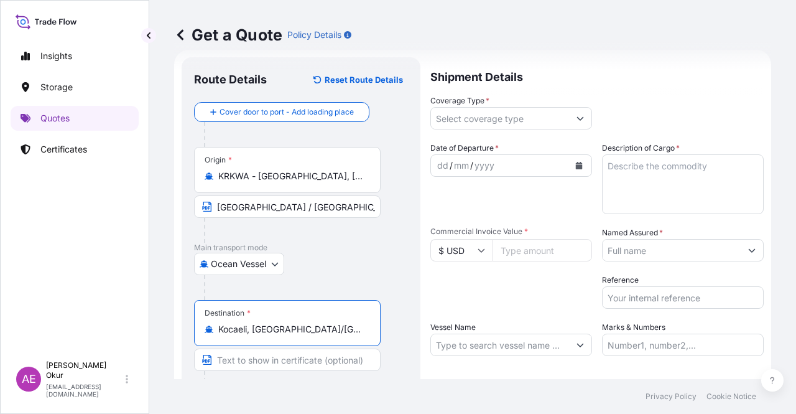
type input "Kocaeli, İzmit/Kocaeli, Türkiye"
click at [270, 344] on div "Destination * Kocaeli, İzmit/Kocaeli, Türkiye" at bounding box center [287, 323] width 187 height 46
click at [270, 335] on input "Kocaeli, İzmit/Kocaeli, Türkiye" at bounding box center [291, 329] width 147 height 12
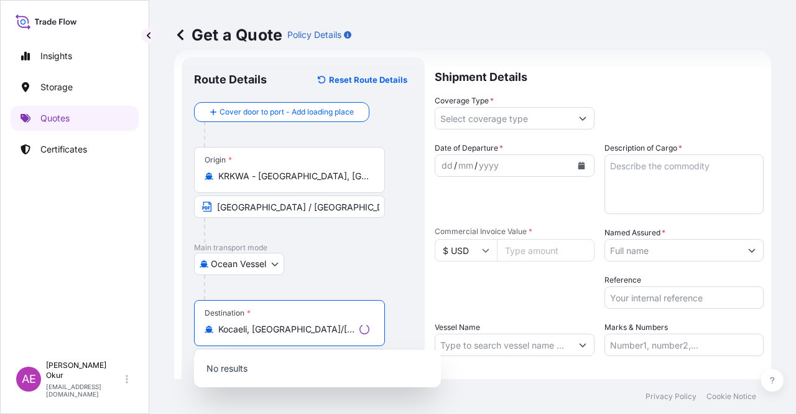
click at [269, 353] on div "No results" at bounding box center [317, 368] width 247 height 37
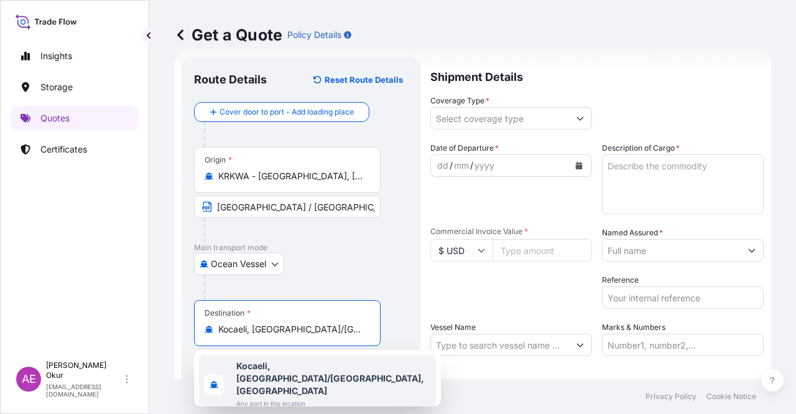
click at [238, 360] on b "Kocaeli, İzmit/Kocaeli, Türkiye" at bounding box center [330, 377] width 188 height 35
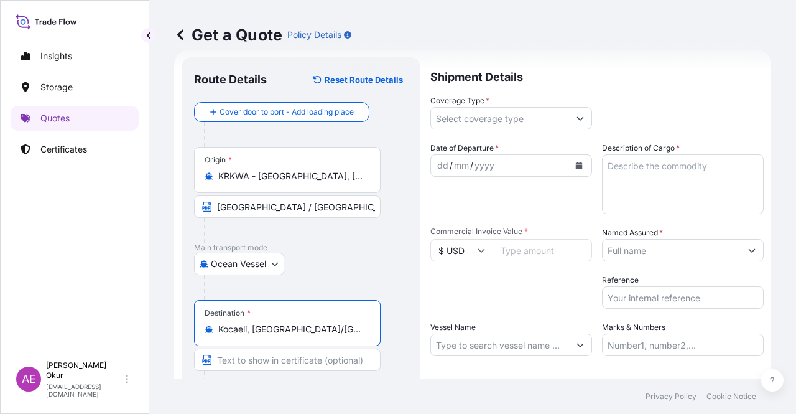
click at [251, 359] on input "Text to appear on certificate" at bounding box center [287, 359] width 187 height 22
paste input "KOCAELI"
type input "KOCAELI / TURKEY"
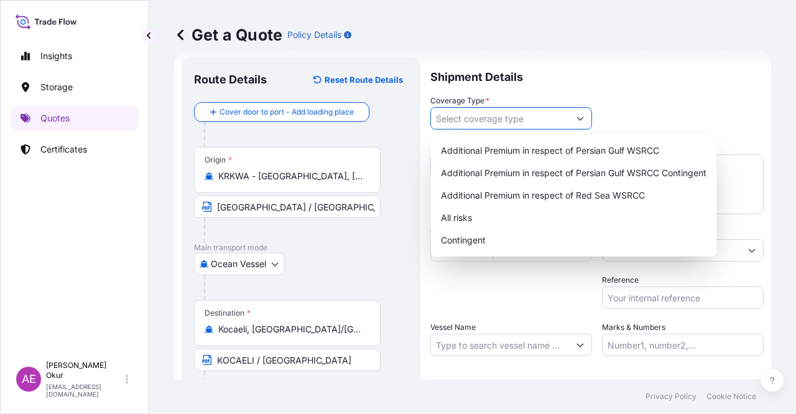
click at [507, 111] on input "Coverage Type *" at bounding box center [500, 118] width 138 height 22
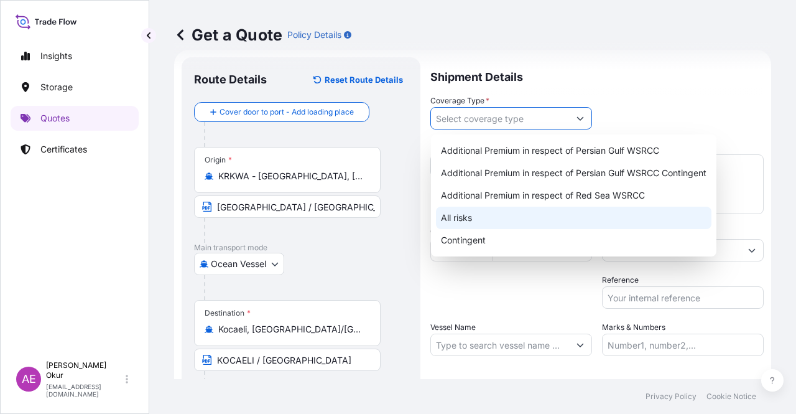
click at [463, 214] on div "All risks" at bounding box center [574, 217] width 276 height 22
type input "All risks"
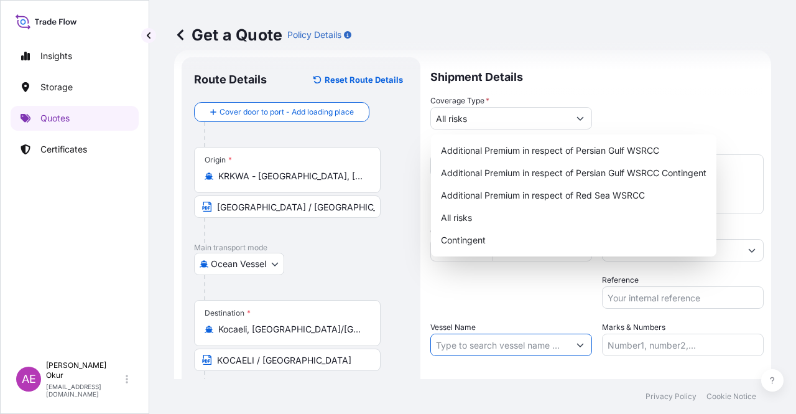
click at [489, 339] on input "Vessel Name" at bounding box center [500, 344] width 138 height 22
paste input "MSC PALOMA"
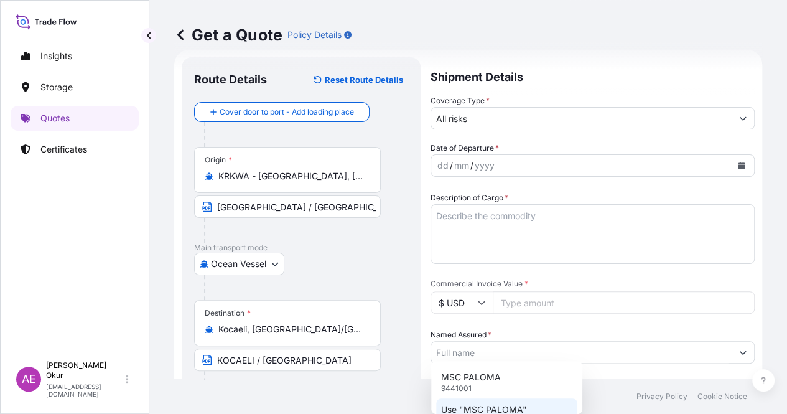
click at [509, 409] on p "Use "MSC PALOMA"" at bounding box center [484, 409] width 86 height 12
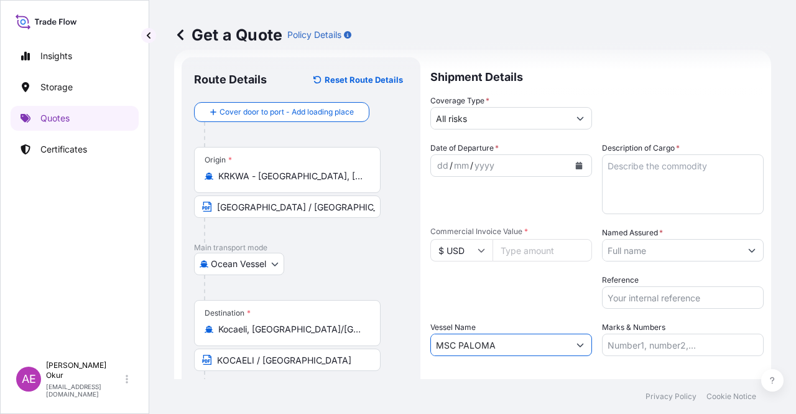
type input "MSC PALOMA"
click at [435, 169] on div "dd / mm / yyyy" at bounding box center [500, 165] width 138 height 22
click at [436, 168] on div "dd" at bounding box center [443, 165] width 14 height 15
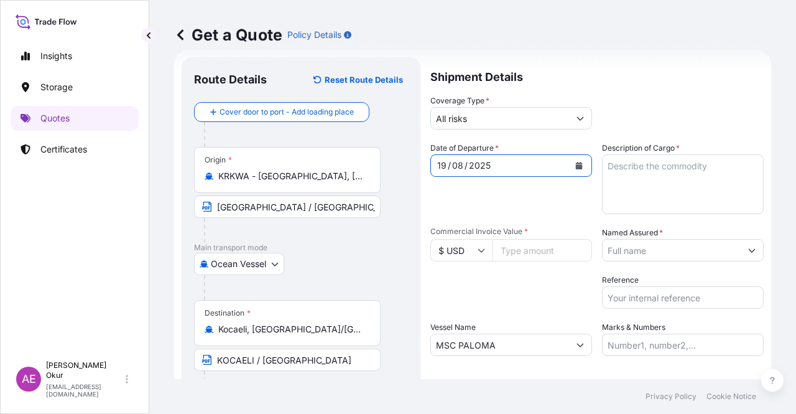
click at [655, 158] on textarea "Description of Cargo *" at bounding box center [683, 184] width 162 height 60
paste textarea "2 ETHYL HEXANOL"
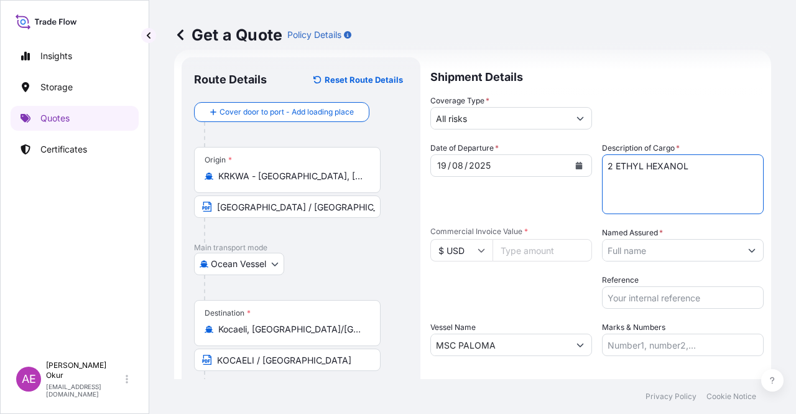
type textarea "2 ETHYL HEXANOL"
click at [473, 251] on input "$ USD" at bounding box center [461, 250] width 62 height 22
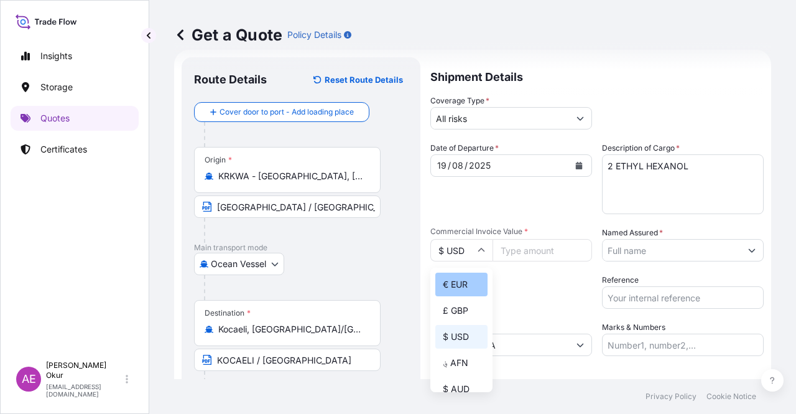
click at [463, 289] on div "€ EUR" at bounding box center [461, 284] width 52 height 24
type input "€ EUR"
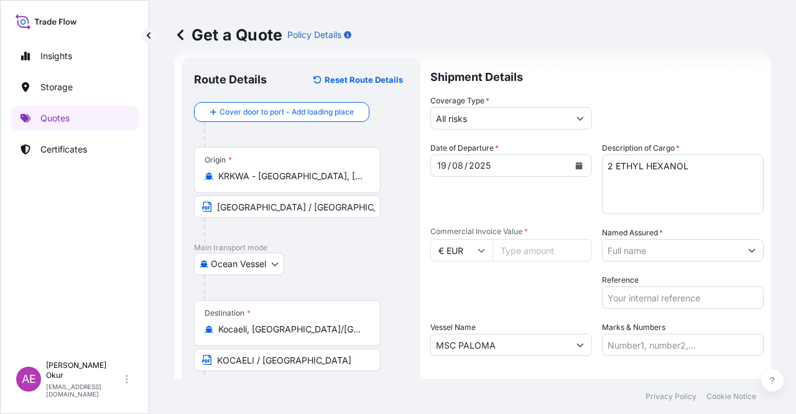
click at [526, 249] on input "Commercial Invoice Value *" at bounding box center [543, 250] width 100 height 22
paste input "617344.2"
type input "617344.2"
click at [705, 249] on input "Named Assured *" at bounding box center [672, 250] width 138 height 22
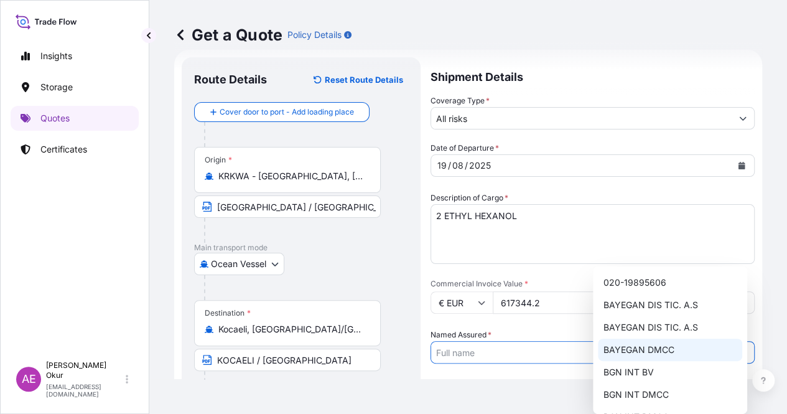
click at [639, 346] on span "BAYEGAN DMCC" at bounding box center [638, 349] width 71 height 12
type input "BAYEGAN DMCC"
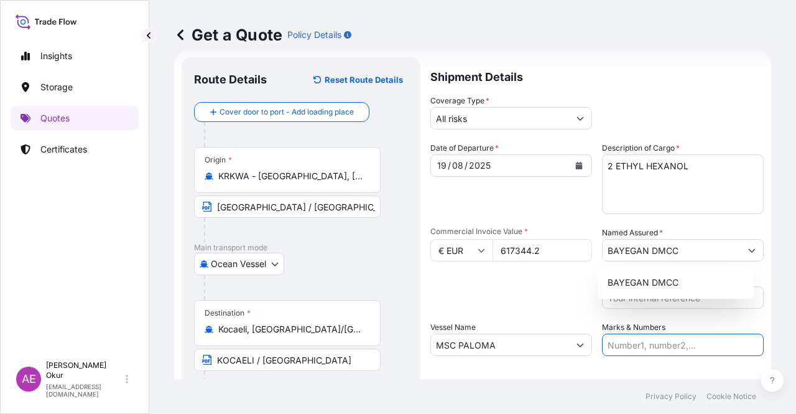
click at [635, 344] on input "Marks & Numbers" at bounding box center [683, 344] width 162 height 22
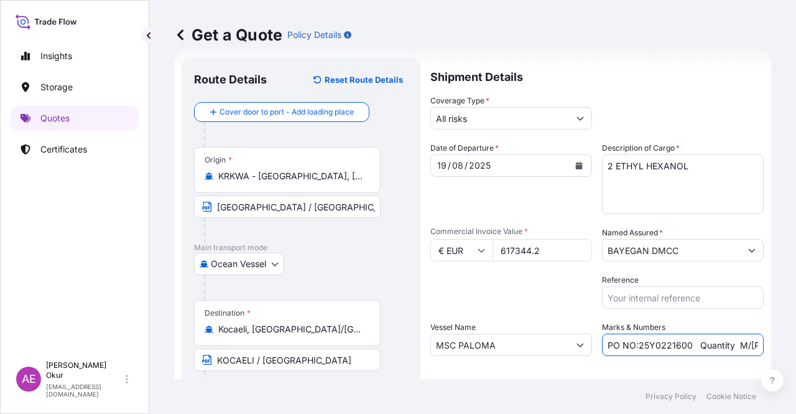
drag, startPoint x: 684, startPoint y: 343, endPoint x: 633, endPoint y: 344, distance: 51.0
click at [633, 344] on input "PO NO:25Y0221600 Quantity M/Tonn: 25.042,46 Premium: USD 1.705,97" at bounding box center [683, 344] width 162 height 22
paste input "09100 - 25Y02362"
drag, startPoint x: 745, startPoint y: 338, endPoint x: 772, endPoint y: 338, distance: 26.7
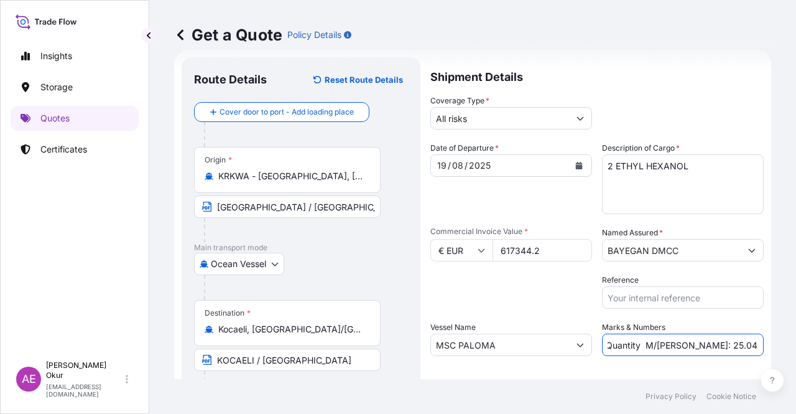
click at [772, 338] on div "Get a Quote Policy Details Route Details Reset Route Details Cover door to port…" at bounding box center [472, 189] width 647 height 379
click at [703, 342] on input "PO NO:25Y0209100 - 25Y0236200 Quantity M/Tonn: 25.042,46 Premium: USD 1.705,97" at bounding box center [683, 344] width 162 height 22
drag, startPoint x: 611, startPoint y: 344, endPoint x: 644, endPoint y: 345, distance: 33.0
click at [644, 345] on input "PO NO:25Y0209100 - 25Y0236200 Quantity M/Tonn: 25.042,46 Premium: USD 1.705,97" at bounding box center [683, 344] width 162 height 22
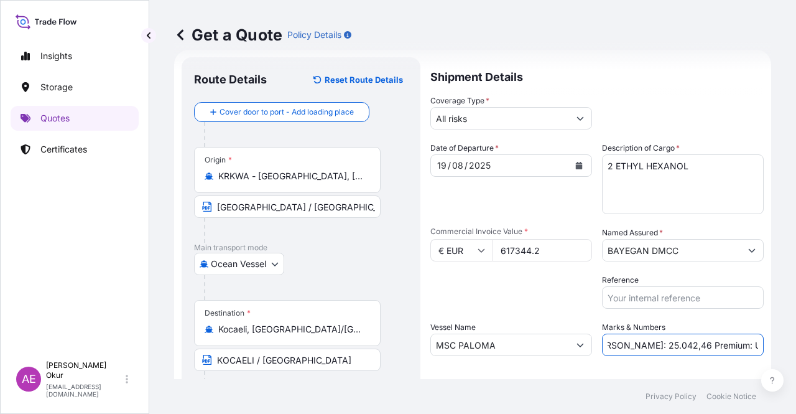
scroll to position [0, 0]
click at [629, 340] on input "PO NO:25Y0209100 - 25Y0236200 Quantity M/Tonn: 25.042,46 Premium: USD 1.705,97" at bounding box center [683, 344] width 162 height 22
drag, startPoint x: 700, startPoint y: 345, endPoint x: 795, endPoint y: 340, distance: 95.3
click at [795, 340] on div "Get a Quote Policy Details Route Details Reset Route Details Cover door to port…" at bounding box center [472, 189] width 647 height 379
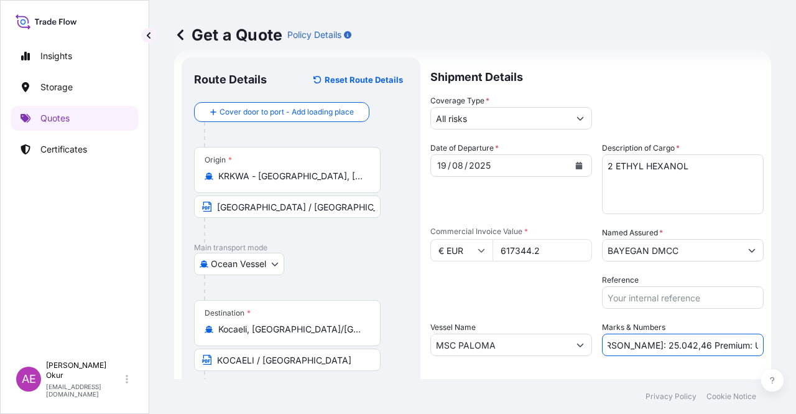
click at [637, 356] on div "Shipment Details Coverage Type * All risks Date of Departure * 19 / 08 / 2025 C…" at bounding box center [596, 252] width 333 height 391
drag, startPoint x: 704, startPoint y: 343, endPoint x: 736, endPoint y: 342, distance: 32.3
click at [736, 342] on input "PO NO:25Y0209100 - 25Y0236200 Quantity M/Tonn: 25.042,46 Premium: USD 1.705,97" at bounding box center [683, 344] width 162 height 22
click at [733, 345] on input "PO NO:25Y0209100 - 25Y0236200 Quantity M/Tonn: 25.042,46 Premium: USD 1.705,97" at bounding box center [683, 344] width 162 height 22
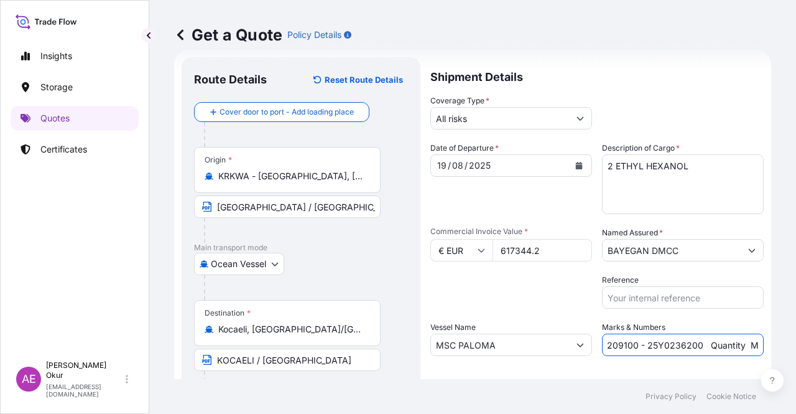
scroll to position [0, 224]
drag, startPoint x: 748, startPoint y: 346, endPoint x: 772, endPoint y: 347, distance: 24.9
click at [772, 347] on div "Get a Quote Policy Details Route Details Reset Route Details Cover door to port…" at bounding box center [472, 189] width 647 height 379
click at [695, 346] on input "PO NO:25Y0209100 - 25Y0236200 Quantity M/Tonn: 25.042,46 Premium: USD 1.705,97" at bounding box center [683, 344] width 162 height 22
drag, startPoint x: 610, startPoint y: 342, endPoint x: 649, endPoint y: 346, distance: 39.4
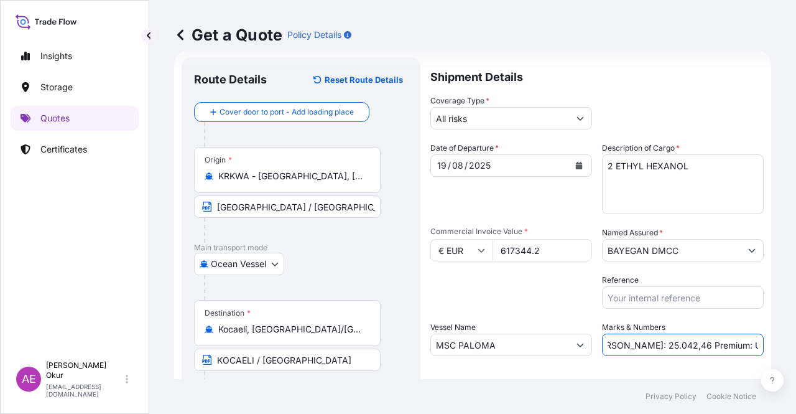
click at [649, 346] on input "PO NO:25Y0209100 - 25Y0236200 Quantity M/Tonn: 25.042,46 Premium: USD 1.705,97" at bounding box center [683, 344] width 162 height 22
paste input "519,650"
drag, startPoint x: 730, startPoint y: 344, endPoint x: 795, endPoint y: 345, distance: 65.9
click at [795, 345] on div "Get a Quote Policy Details Route Details Reset Route Details Cover door to port…" at bounding box center [472, 189] width 647 height 379
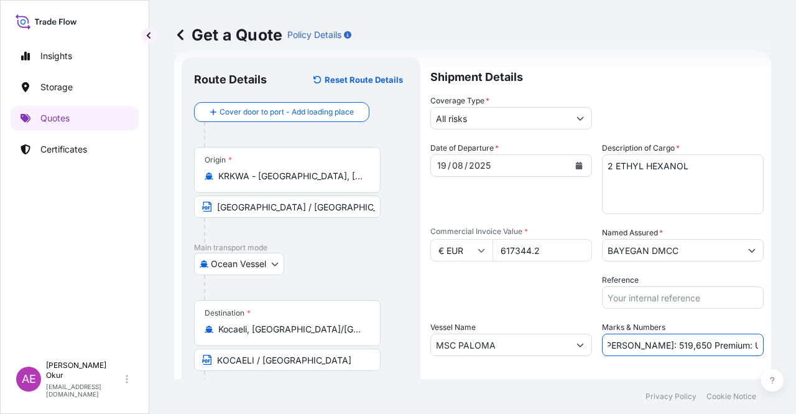
click at [719, 344] on input "PO NO:25Y0209100 - 25Y0236200 Quantity M/Tonn: 519,650 Premium: USD 1.705,97" at bounding box center [683, 344] width 162 height 22
click at [715, 344] on input "PO NO:25Y0209100 - 25Y0236200 Quantity M/Tonn: 519,650 Premium: USD 1.705,97" at bounding box center [683, 344] width 162 height 22
drag, startPoint x: 714, startPoint y: 344, endPoint x: 779, endPoint y: 345, distance: 64.7
click at [779, 345] on div "Get a Quote Policy Details Route Details Reset Route Details Cover door to port…" at bounding box center [472, 189] width 647 height 379
paste input "67,91"
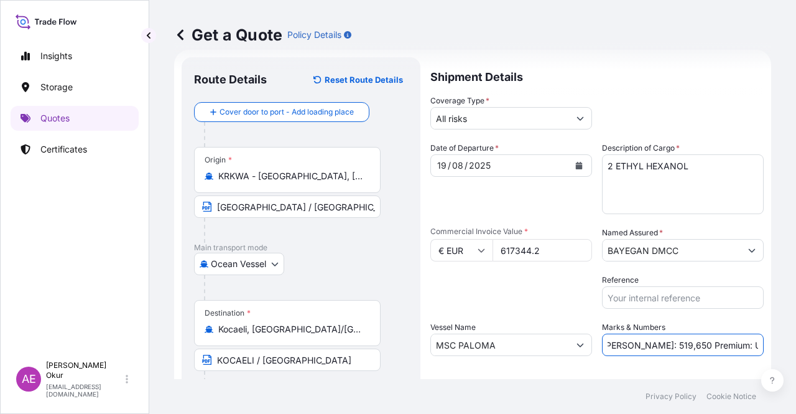
scroll to position [0, 198]
click at [726, 341] on input "PO NO:25Y0209100 - 25Y0236200 Quantity M/Tonn: 519,650 Premium: USD67,91" at bounding box center [683, 344] width 162 height 22
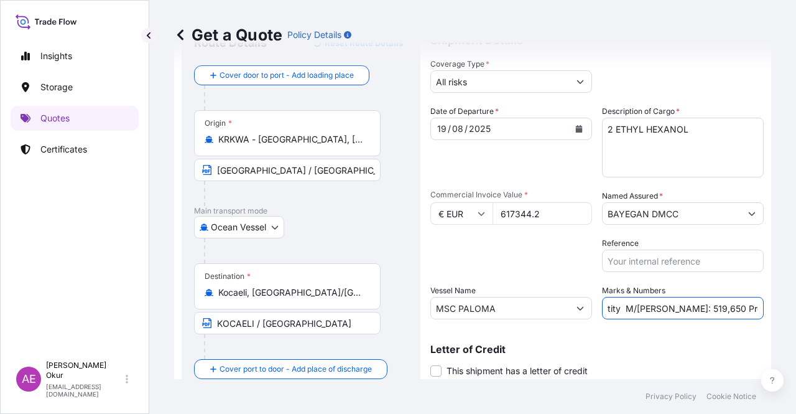
scroll to position [96, 0]
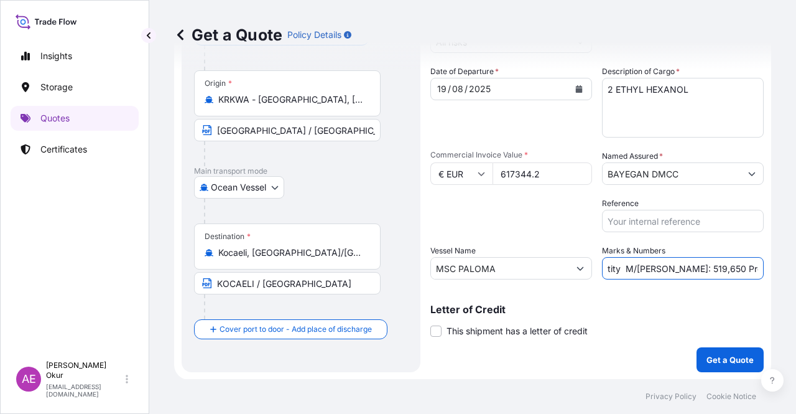
type input "PO NO:25Y0209100 - 25Y0236200 Quantity M/Tonn: 519,650 Premium: EUR 67,91"
click at [718, 363] on p "Get a Quote" at bounding box center [730, 359] width 47 height 12
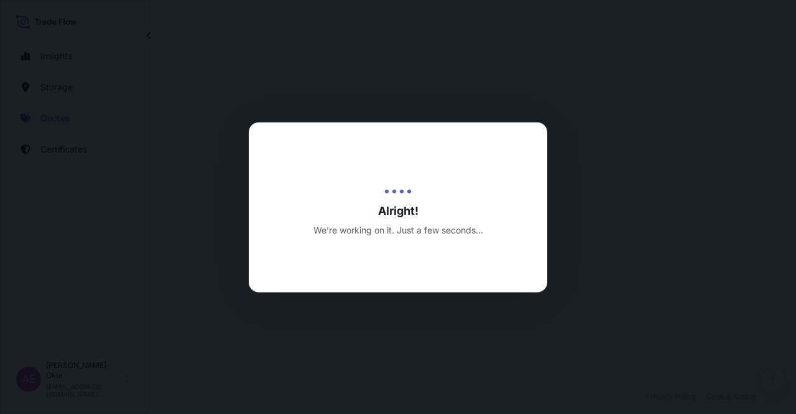
select select "Ocean Vessel"
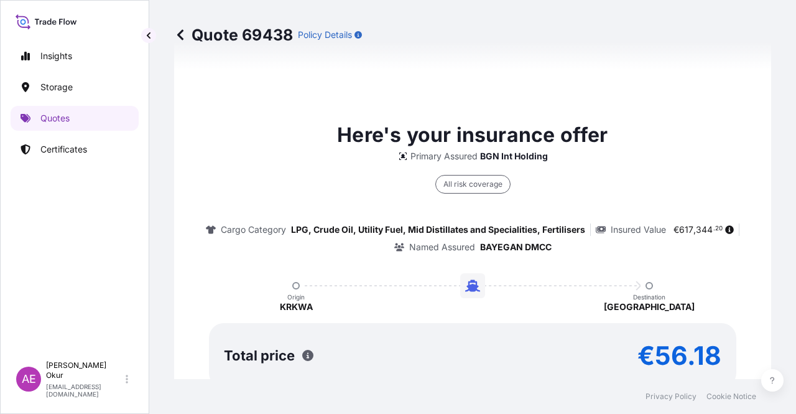
type input "[DATE]"
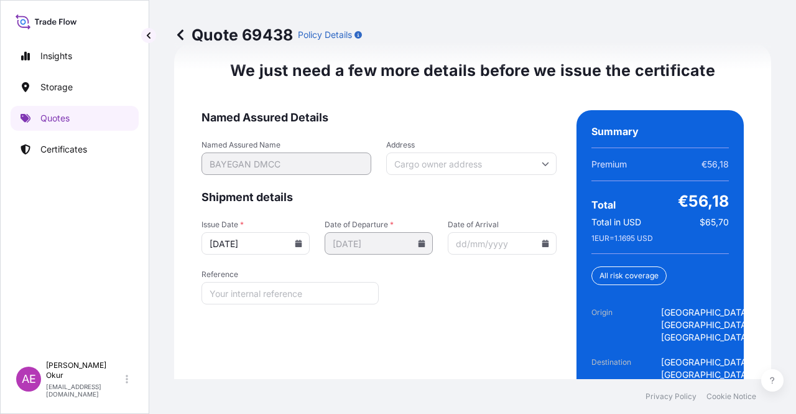
scroll to position [1654, 0]
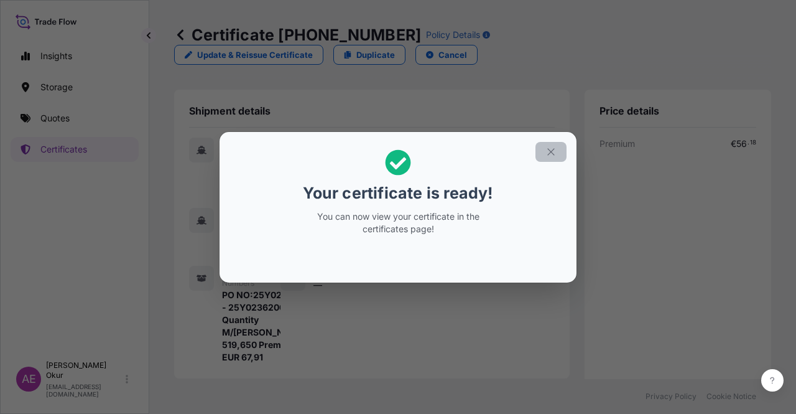
click at [567, 147] on section "Your certificate is ready! You can now view your certificate in the certificate…" at bounding box center [398, 207] width 357 height 151
click at [567, 152] on section "Your certificate is ready! You can now view your certificate in the certificate…" at bounding box center [398, 207] width 357 height 151
click at [565, 153] on button "button" at bounding box center [550, 152] width 31 height 20
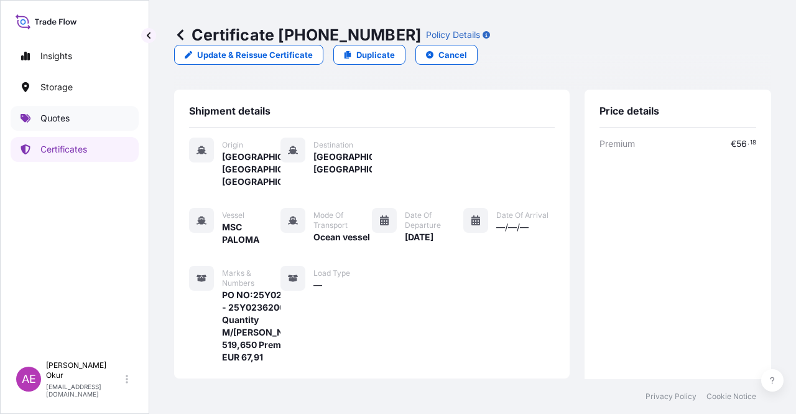
click at [109, 118] on link "Quotes" at bounding box center [75, 118] width 128 height 25
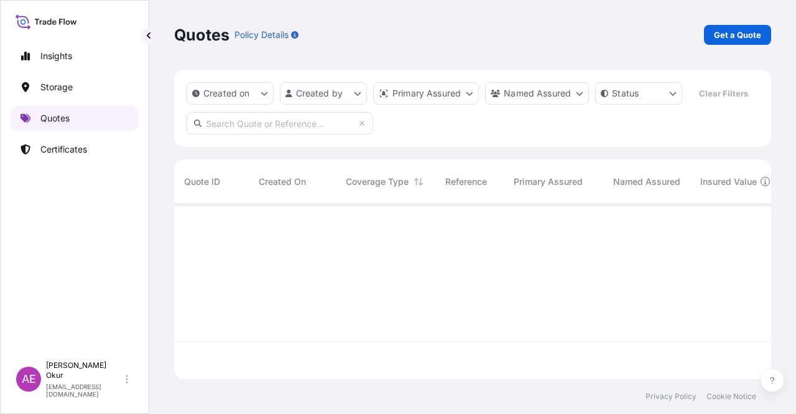
scroll to position [172, 587]
click at [93, 146] on link "Certificates" at bounding box center [75, 149] width 128 height 25
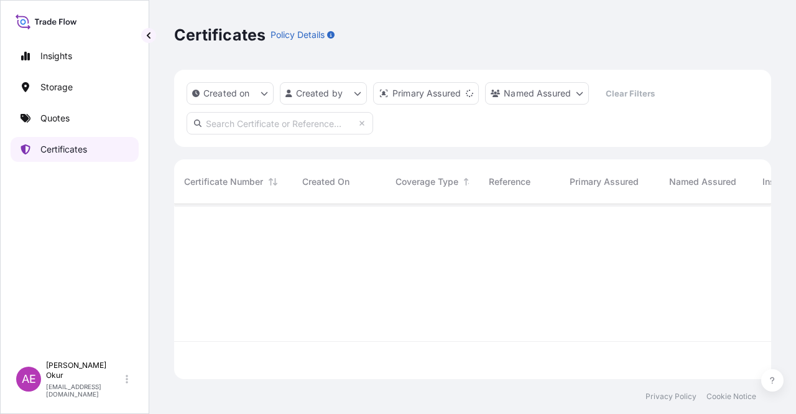
scroll to position [172, 587]
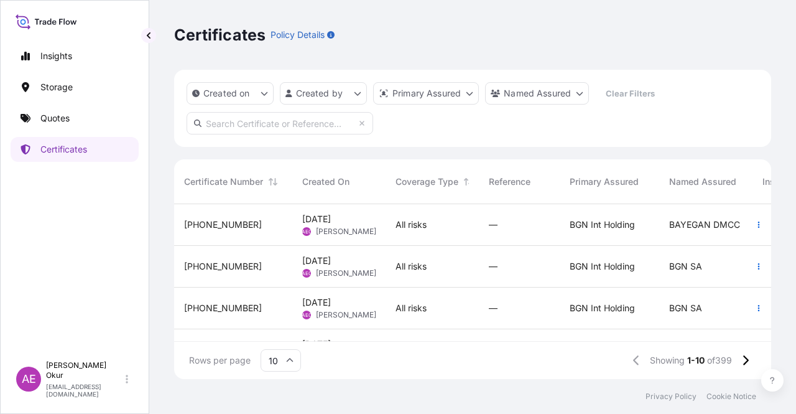
click at [253, 244] on div "32026-424-1" at bounding box center [233, 225] width 118 height 42
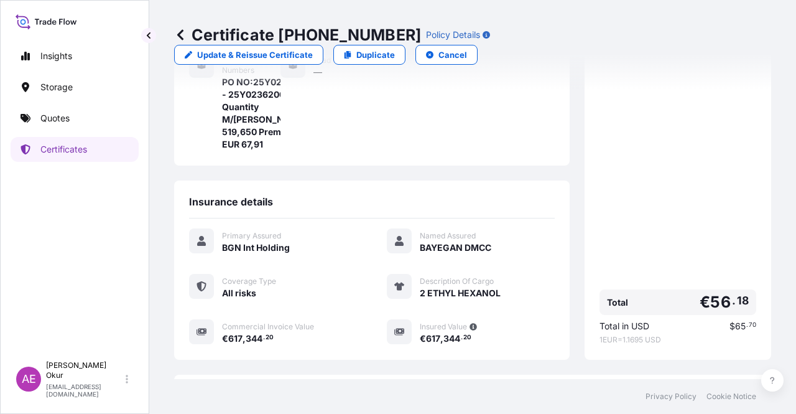
scroll to position [323, 0]
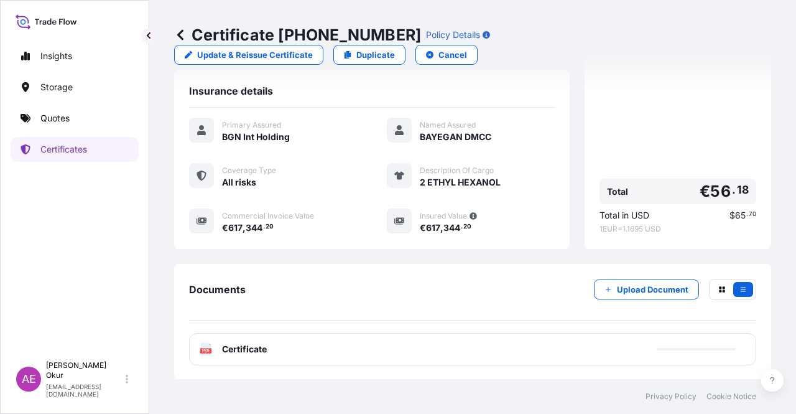
click at [242, 348] on span "Certificate" at bounding box center [244, 349] width 45 height 12
click at [234, 348] on span "Certificate" at bounding box center [244, 349] width 45 height 12
click at [261, 350] on span "Certificate" at bounding box center [244, 349] width 45 height 12
click at [238, 346] on span "Certificate" at bounding box center [244, 349] width 45 height 12
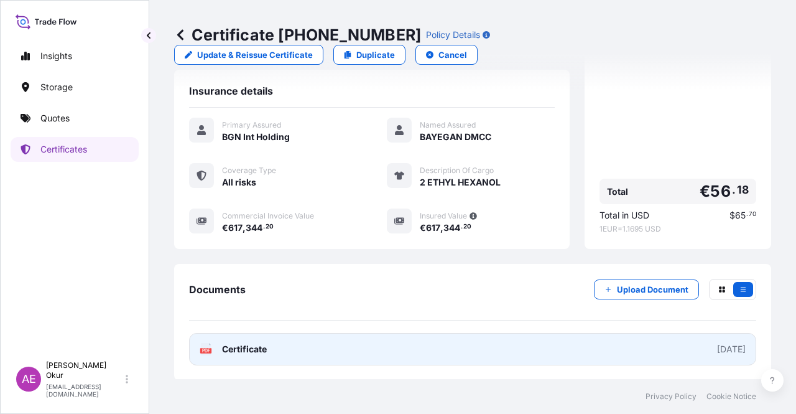
click at [249, 355] on link "PDF Certificate [DATE]" at bounding box center [472, 349] width 567 height 32
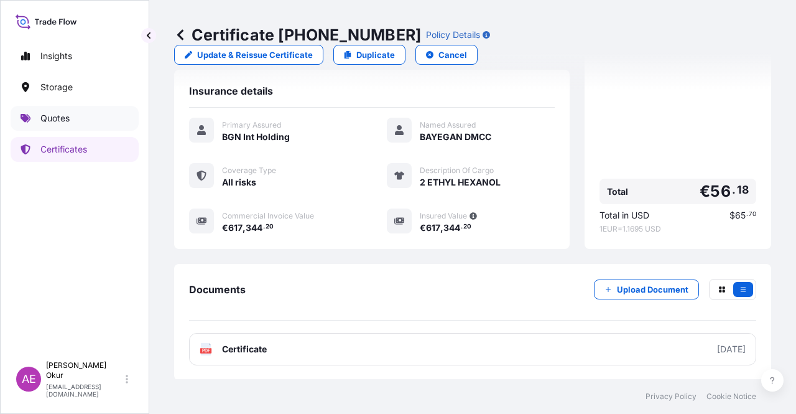
click at [85, 120] on link "Quotes" at bounding box center [75, 118] width 128 height 25
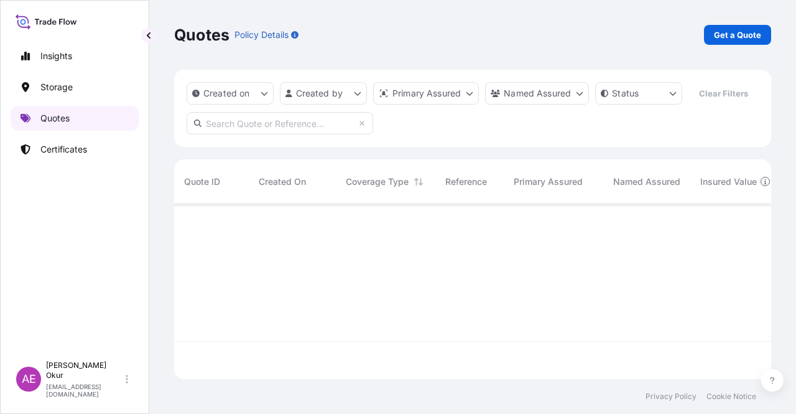
scroll to position [172, 587]
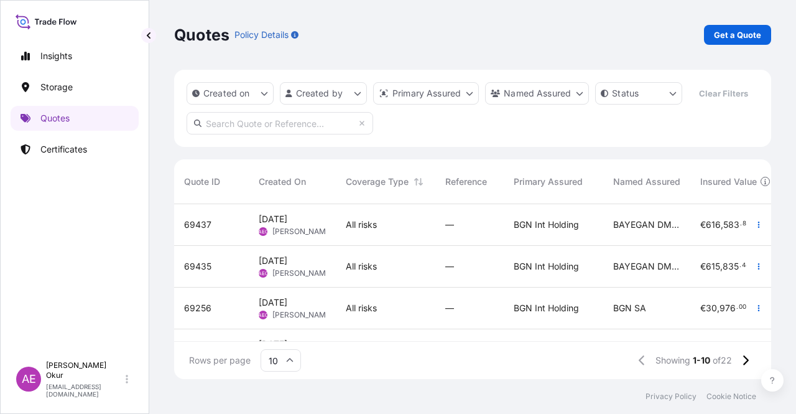
click at [399, 228] on div "All risks" at bounding box center [386, 224] width 80 height 12
select select "Ocean Vessel"
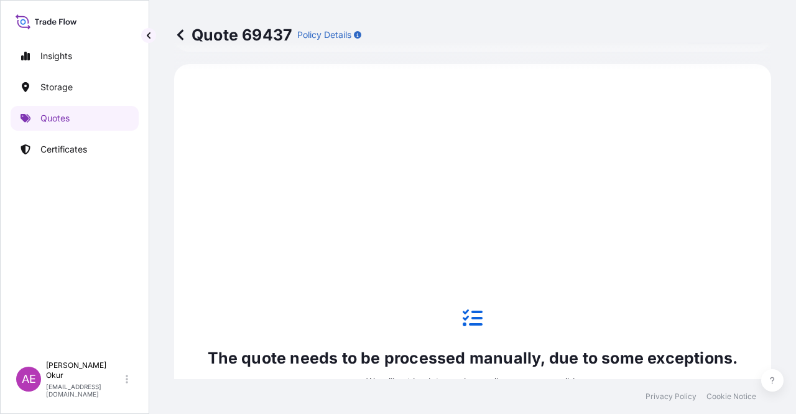
scroll to position [425, 0]
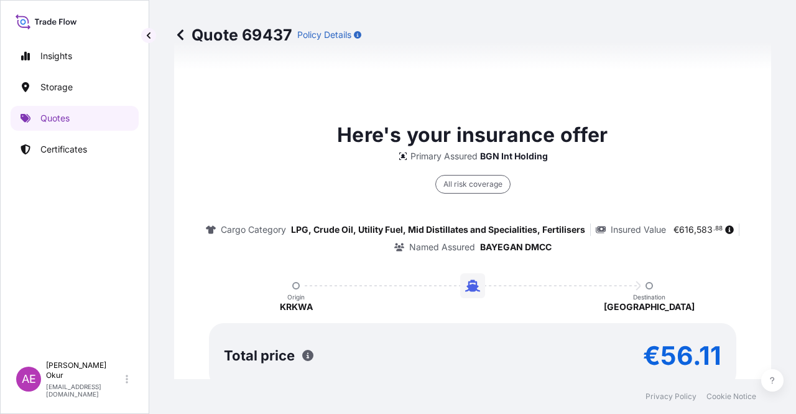
type input "[DATE]"
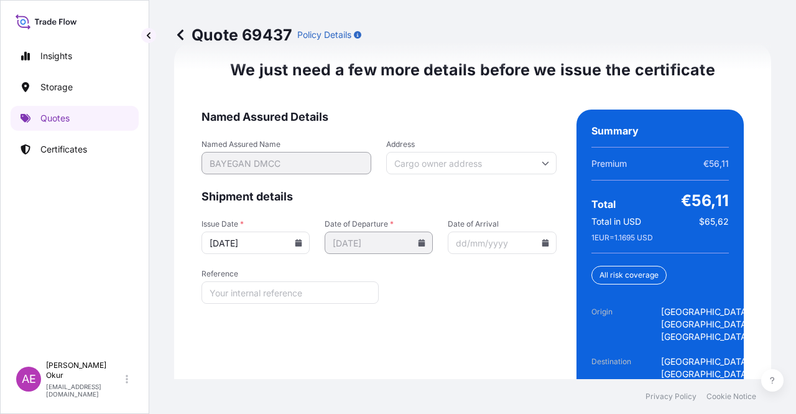
scroll to position [1654, 0]
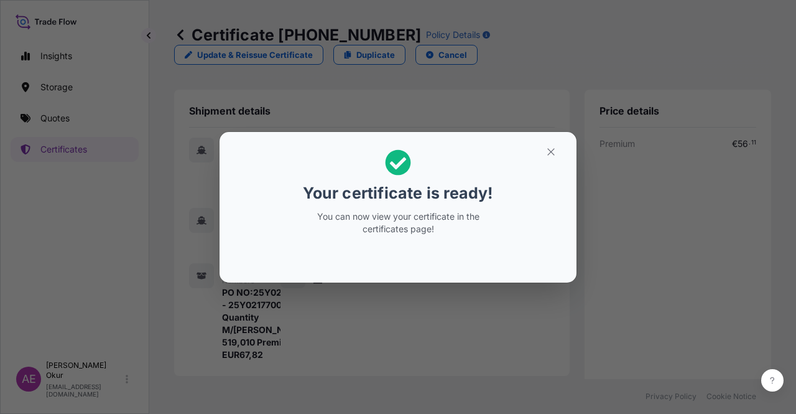
click at [555, 154] on icon "button" at bounding box center [550, 151] width 11 height 11
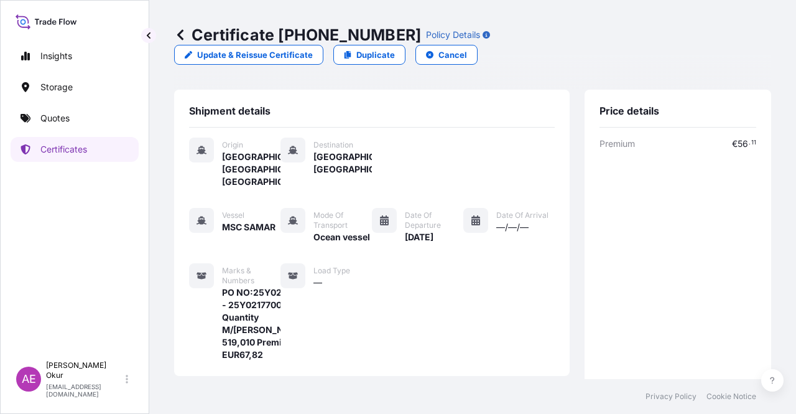
scroll to position [311, 0]
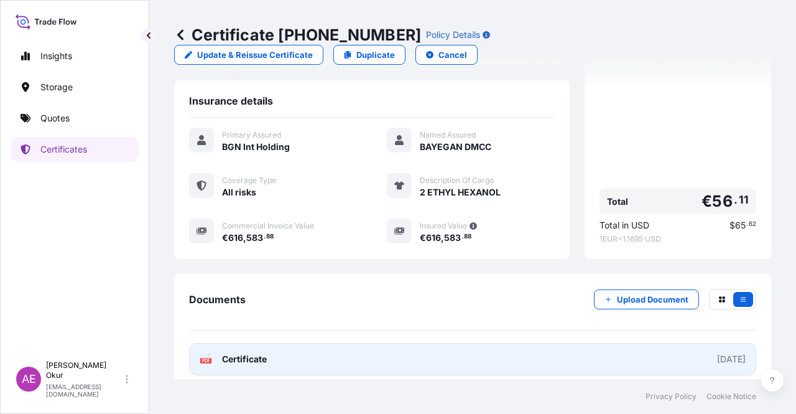
click at [258, 353] on span "Certificate" at bounding box center [244, 359] width 45 height 12
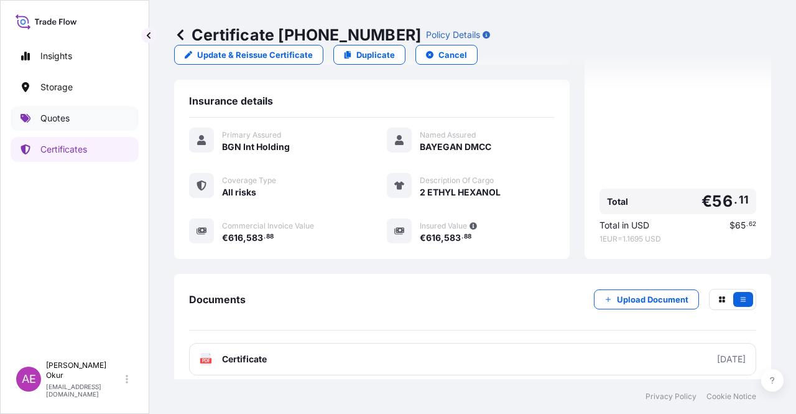
click at [58, 113] on p "Quotes" at bounding box center [54, 118] width 29 height 12
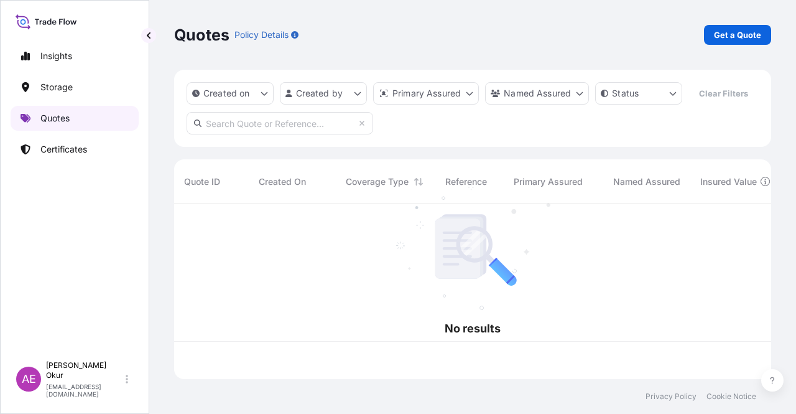
scroll to position [172, 587]
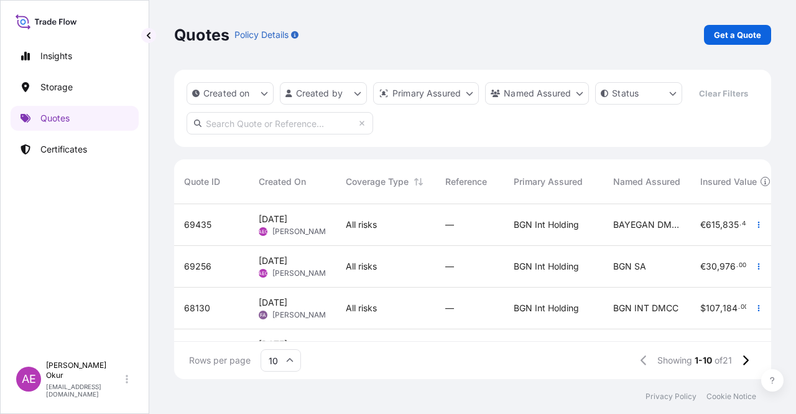
click at [383, 233] on div "All risks" at bounding box center [386, 225] width 100 height 42
select select "Ocean Vessel"
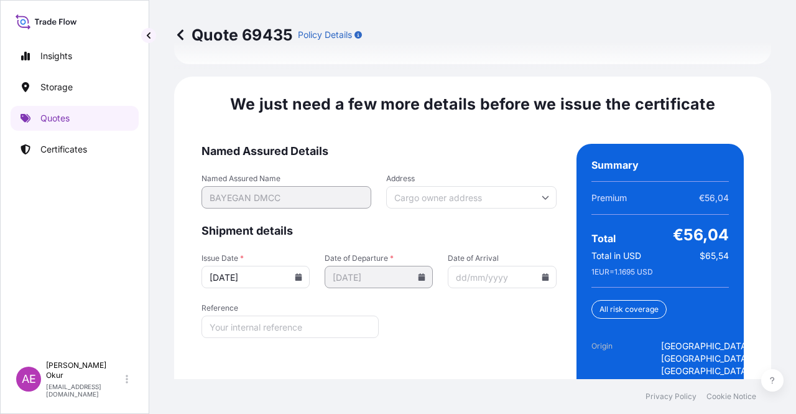
scroll to position [1654, 0]
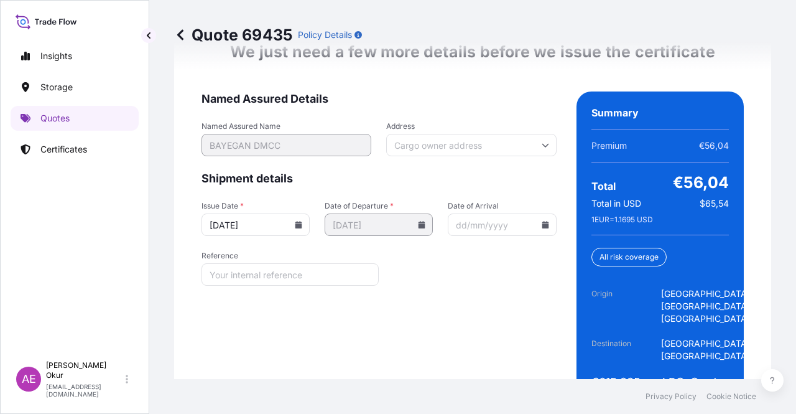
click at [516, 339] on form "Named Assured Details Named Assured Name BAYEGAN DMCC Address Shipment details …" at bounding box center [379, 252] width 355 height 323
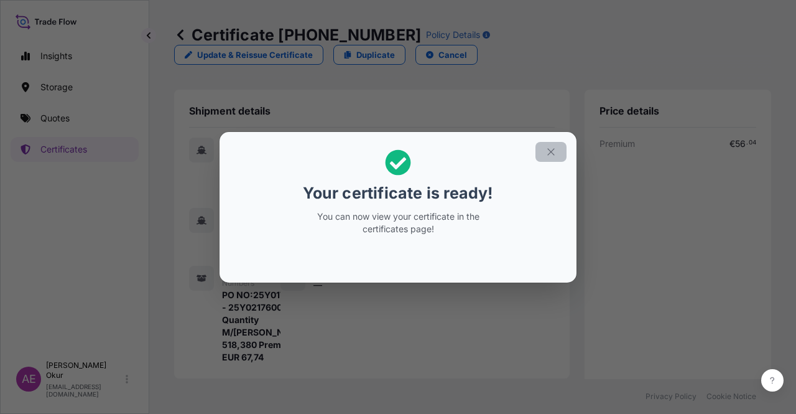
click at [549, 152] on icon "button" at bounding box center [550, 151] width 11 height 11
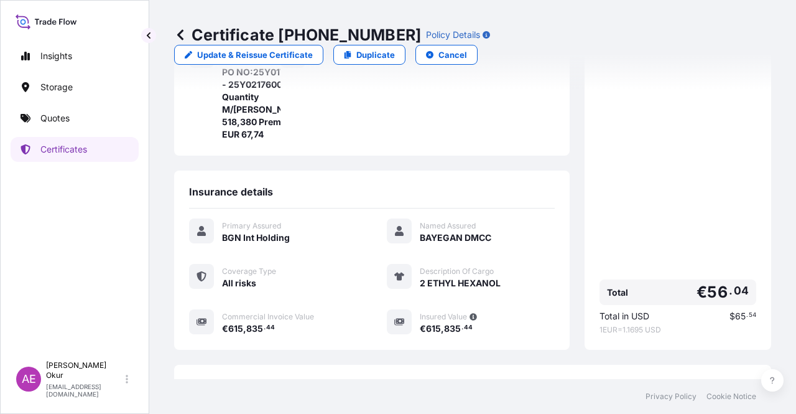
scroll to position [323, 0]
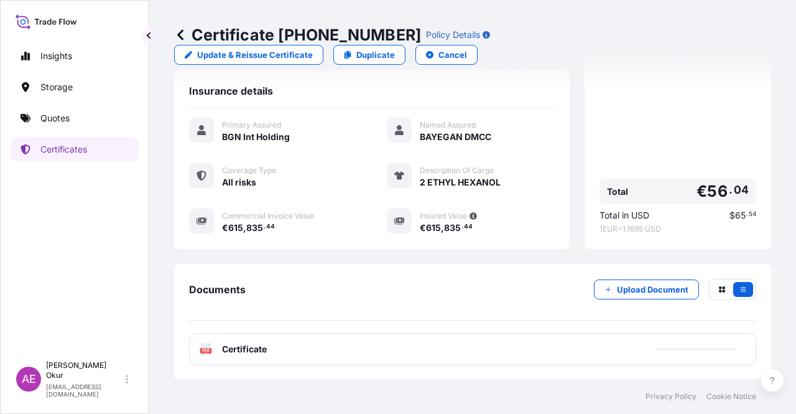
click at [254, 350] on span "Certificate" at bounding box center [244, 349] width 45 height 12
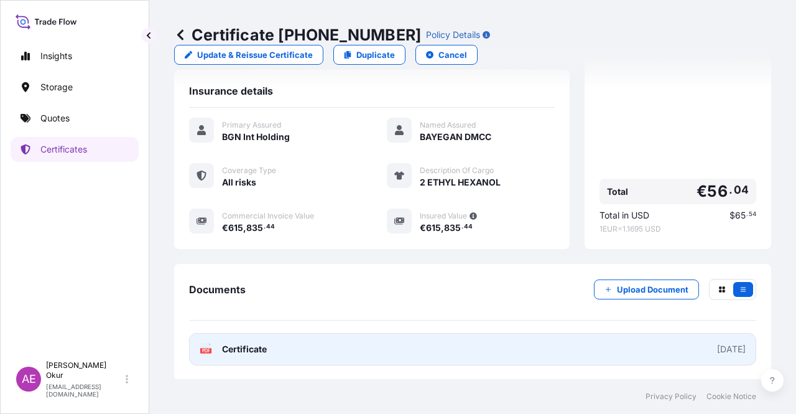
click at [255, 349] on span "Certificate" at bounding box center [244, 349] width 45 height 12
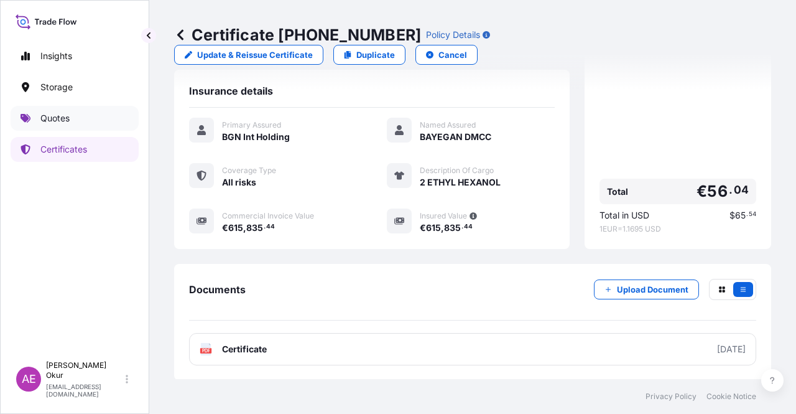
click at [60, 119] on p "Quotes" at bounding box center [54, 118] width 29 height 12
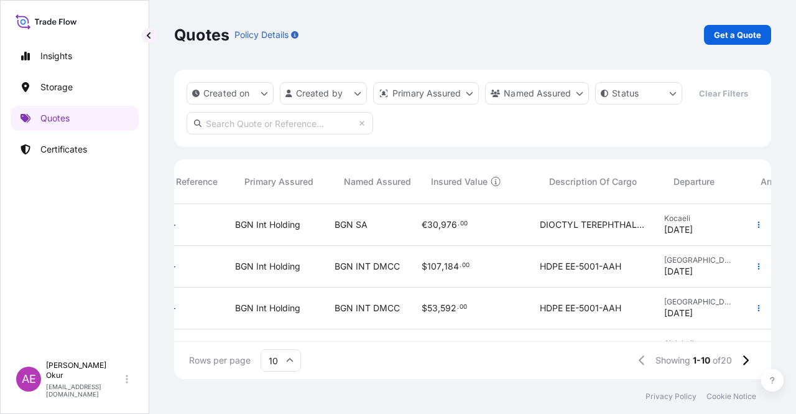
scroll to position [0, 7]
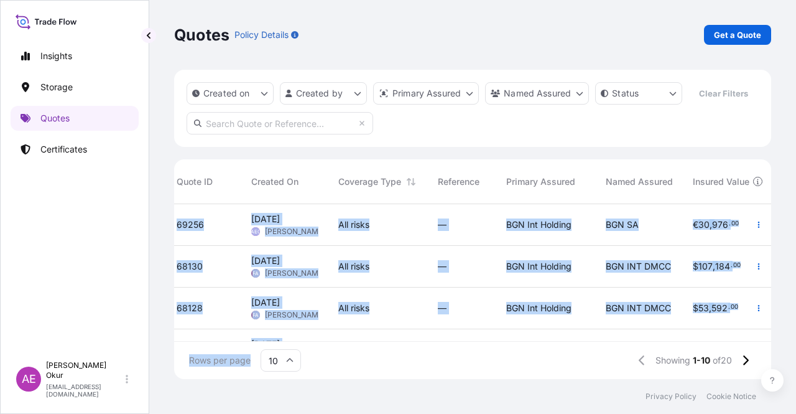
drag, startPoint x: 396, startPoint y: 341, endPoint x: 463, endPoint y: 333, distance: 67.7
click at [463, 333] on div "Quote ID Created On Coverage Type Reference Primary Assured Named Assured Insur…" at bounding box center [472, 269] width 597 height 220
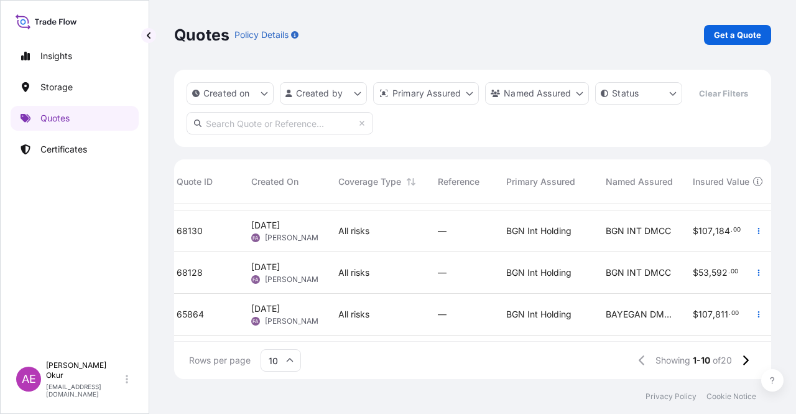
click at [453, 363] on div "Rows per page 10 Showing 1-10 of 20" at bounding box center [472, 359] width 597 height 37
click at [455, 341] on div "Rows per page 10 Showing 1-10 of 20" at bounding box center [472, 359] width 597 height 37
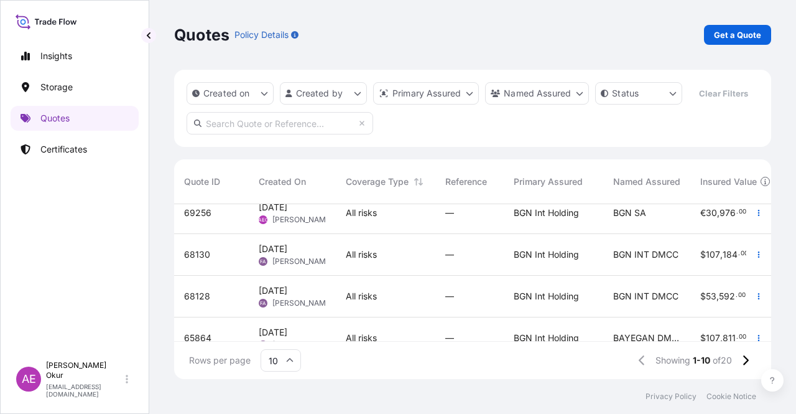
scroll to position [0, 0]
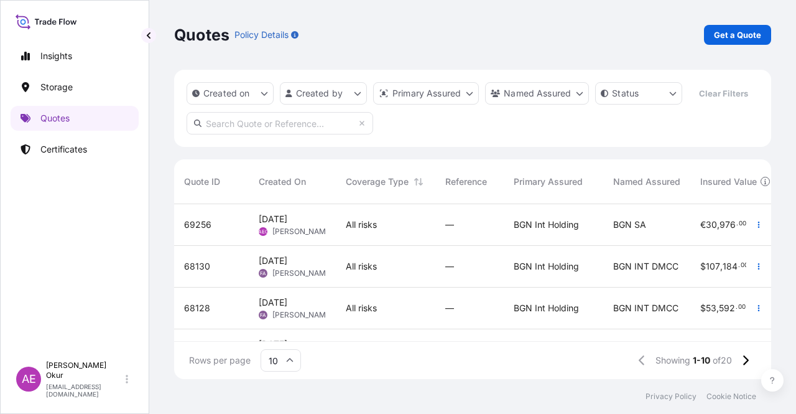
click at [419, 343] on div "Rows per page 10 Showing 1-10 of 20" at bounding box center [472, 359] width 597 height 37
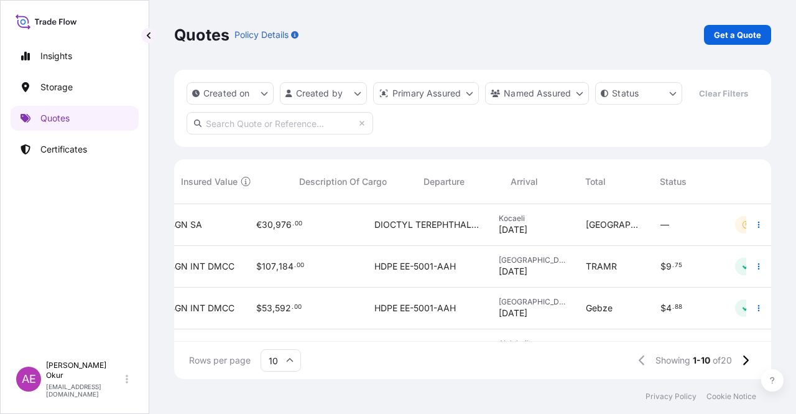
scroll to position [0, 519]
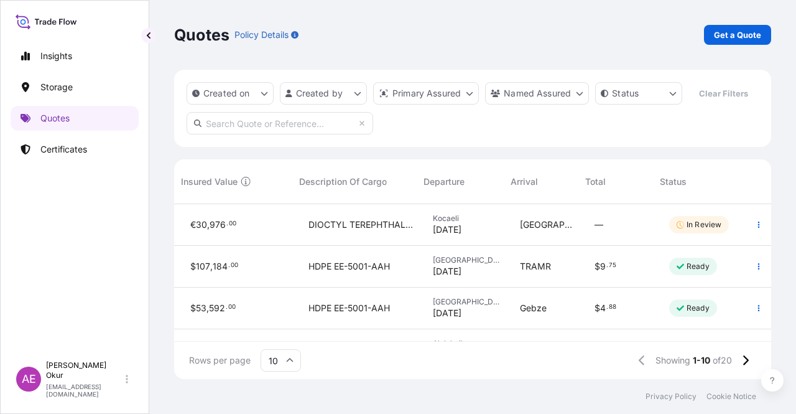
click at [461, 232] on span "09/09/2025" at bounding box center [447, 229] width 29 height 12
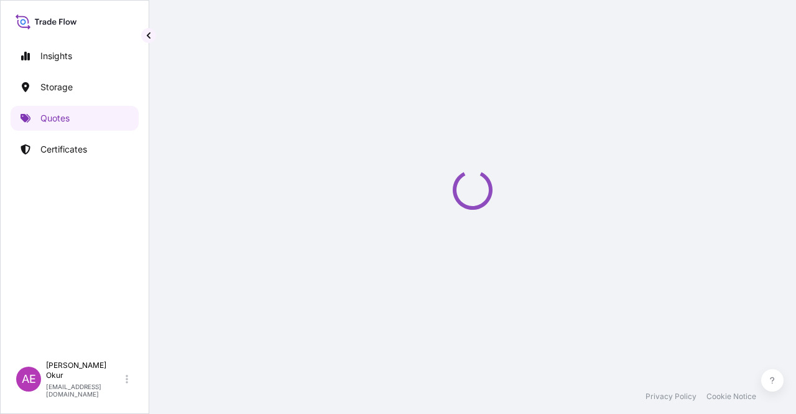
select select "Land"
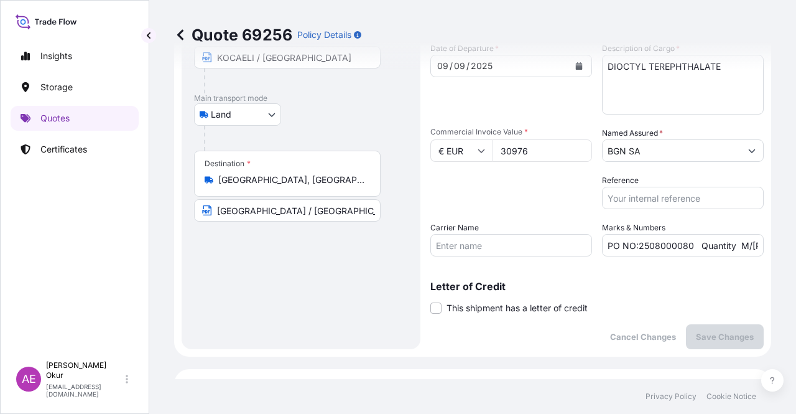
scroll to position [249, 0]
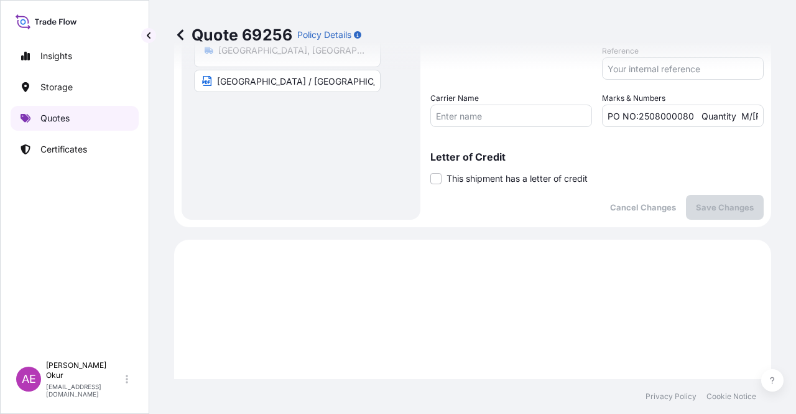
click at [53, 110] on link "Quotes" at bounding box center [75, 118] width 128 height 25
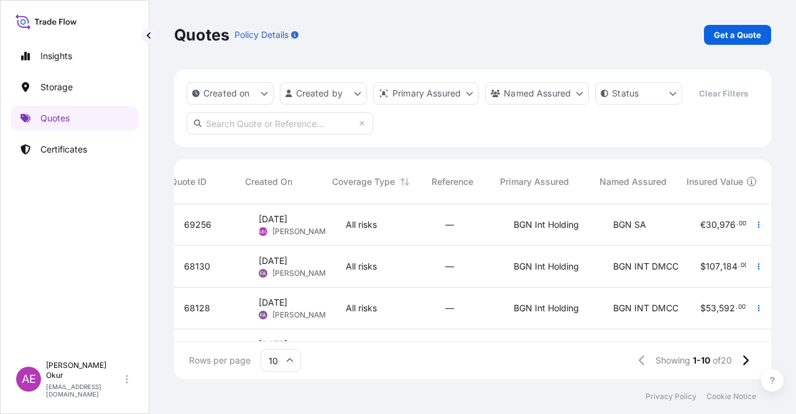
scroll to position [0, 519]
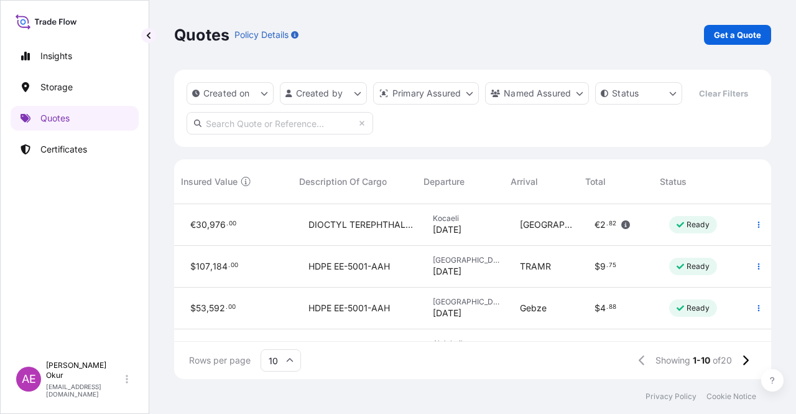
click at [534, 225] on span "Belgrade" at bounding box center [547, 224] width 55 height 12
select select "Land"
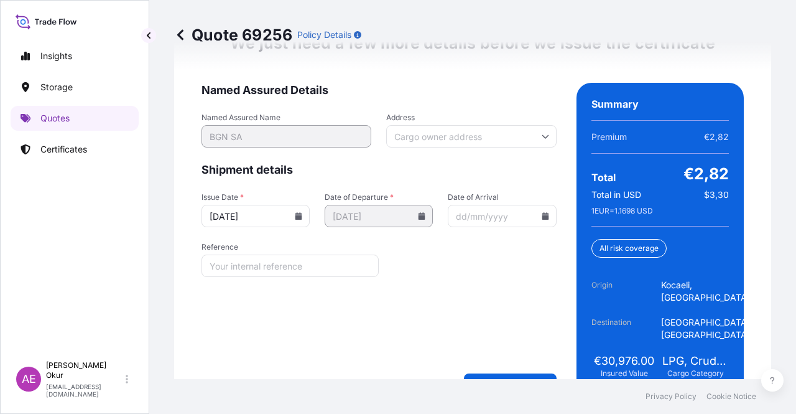
scroll to position [1679, 0]
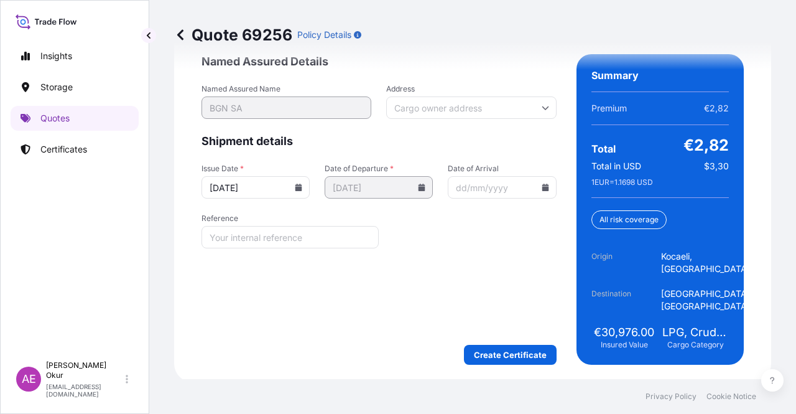
click at [516, 338] on form "Named Assured Details Named Assured Name BGN SA Address Shipment details Issue …" at bounding box center [379, 209] width 355 height 310
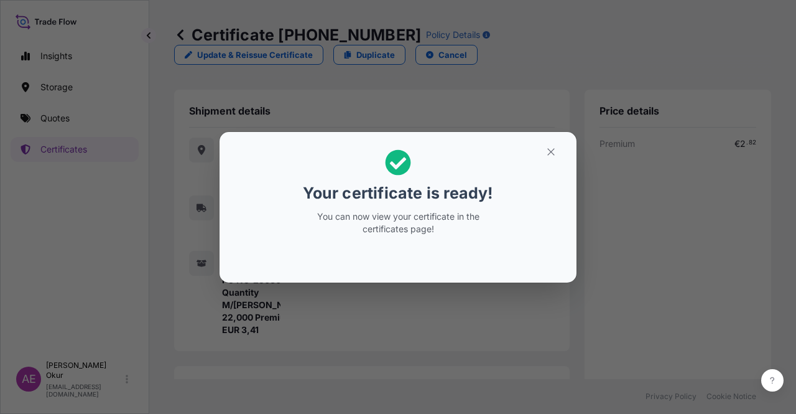
click at [546, 146] on icon "button" at bounding box center [550, 151] width 11 height 11
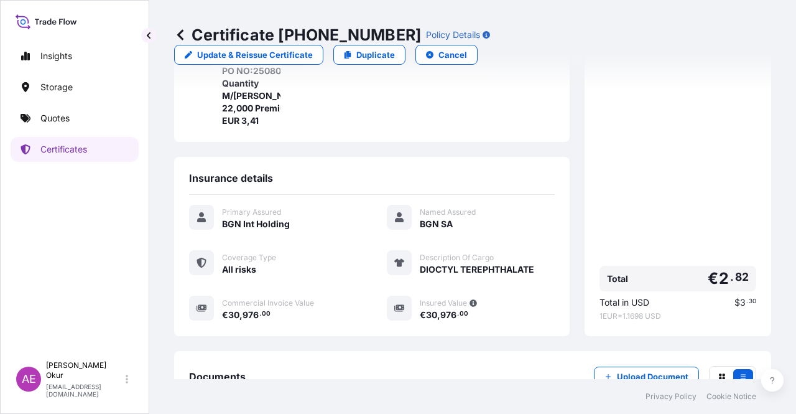
scroll to position [286, 0]
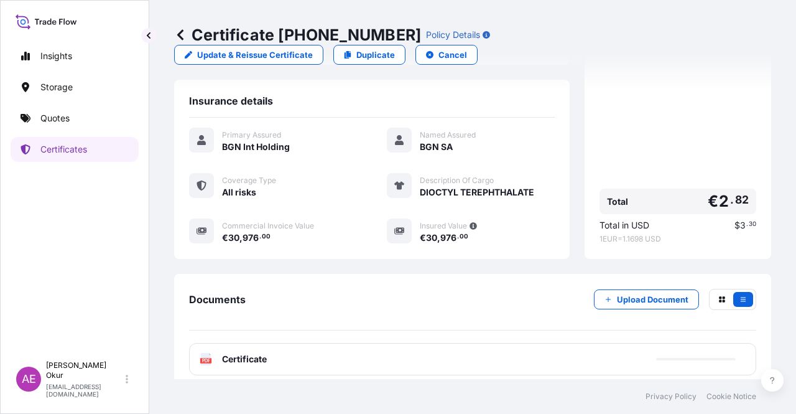
click at [257, 353] on span "Certificate" at bounding box center [244, 359] width 45 height 12
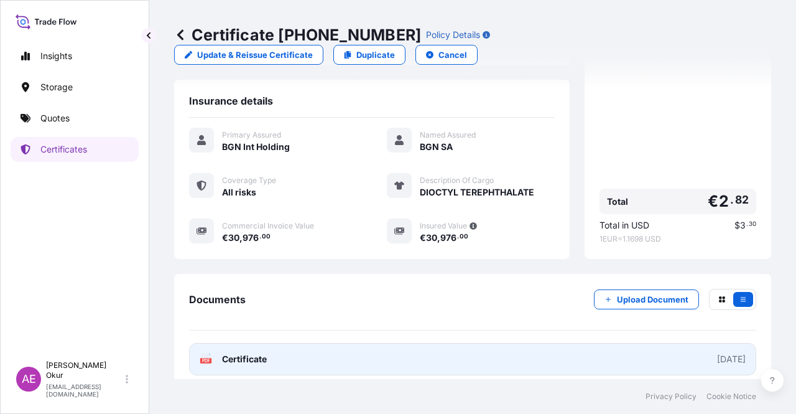
click at [235, 353] on span "Certificate" at bounding box center [244, 359] width 45 height 12
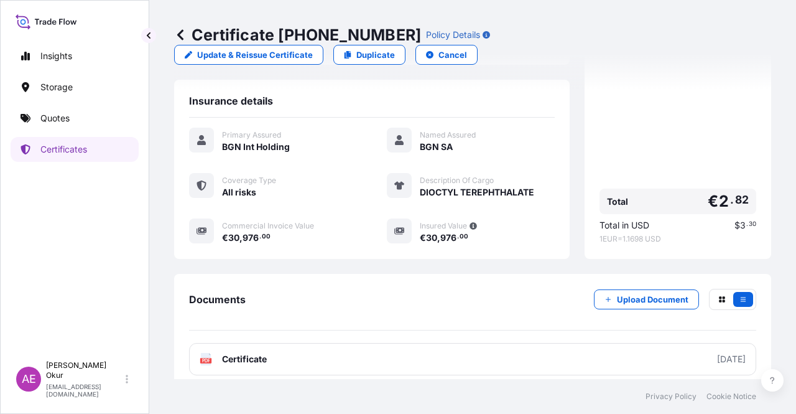
click at [75, 130] on div "Insights Storage Quotes Certificates" at bounding box center [75, 193] width 128 height 322
click at [76, 127] on link "Quotes" at bounding box center [75, 118] width 128 height 25
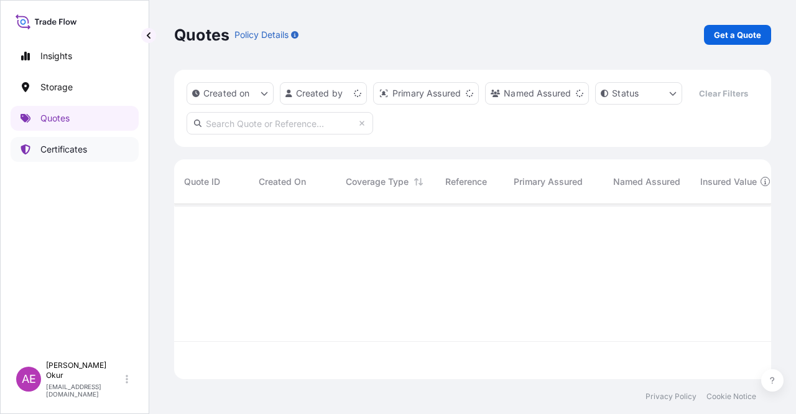
scroll to position [172, 587]
click at [741, 24] on div "Quotes Policy Details Get a Quote" at bounding box center [472, 35] width 597 height 70
click at [740, 35] on p "Get a Quote" at bounding box center [737, 35] width 47 height 12
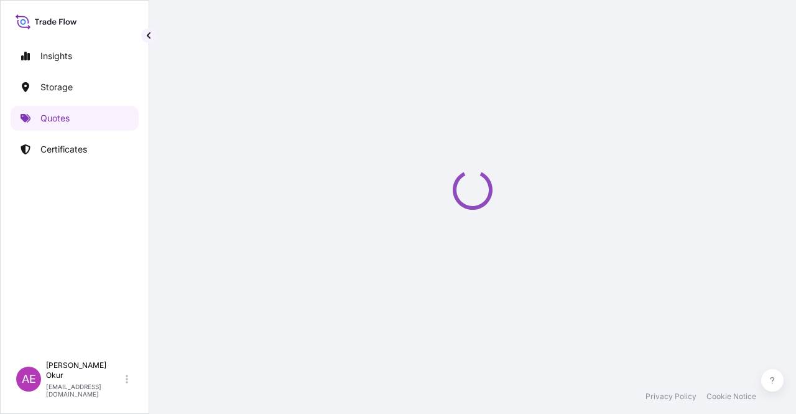
select select "Ocean Vessel"
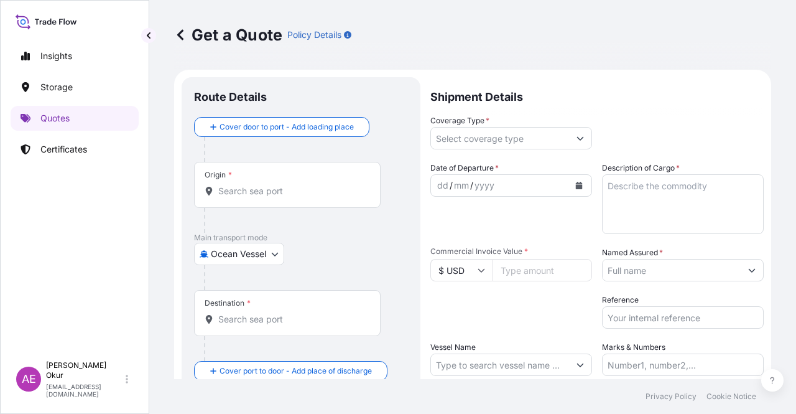
scroll to position [20, 0]
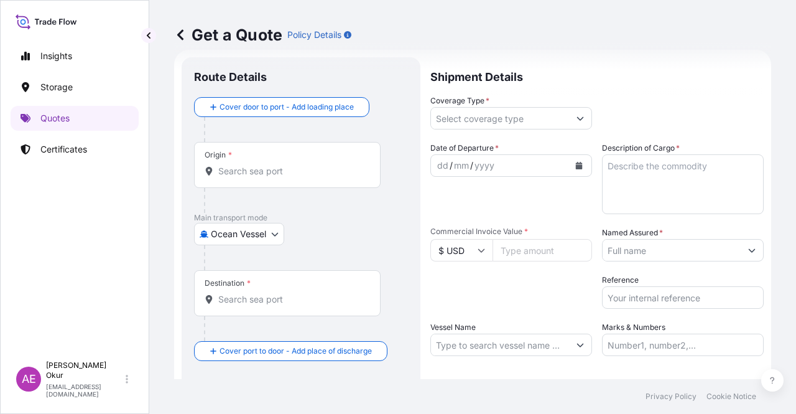
click at [284, 176] on input "Origin *" at bounding box center [291, 171] width 147 height 12
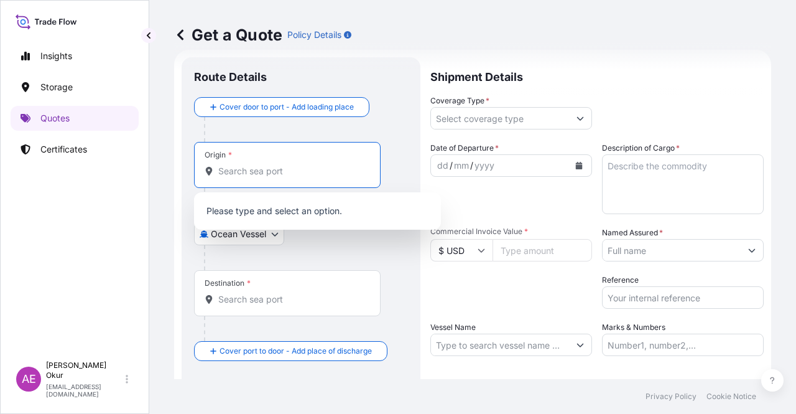
paste input "MALTA"
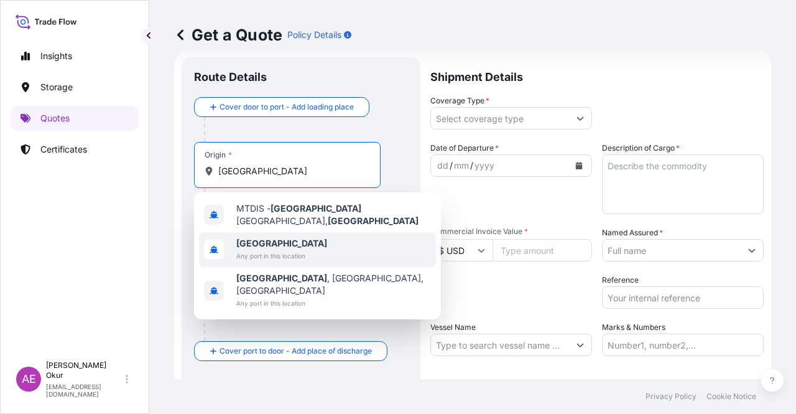
click at [289, 244] on span "[GEOGRAPHIC_DATA]" at bounding box center [281, 243] width 91 height 12
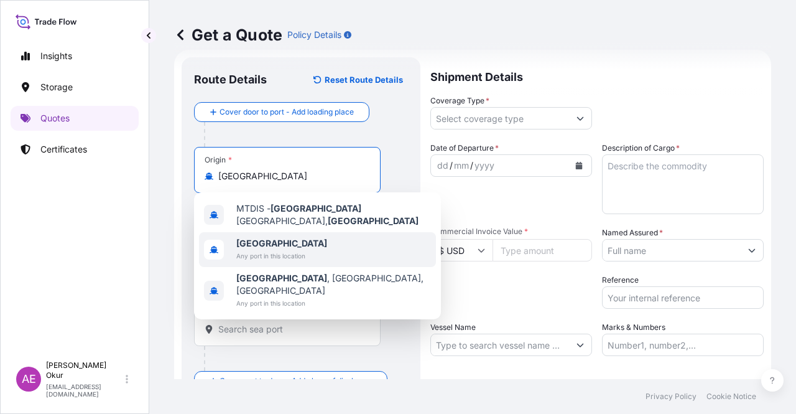
type input "[GEOGRAPHIC_DATA]"
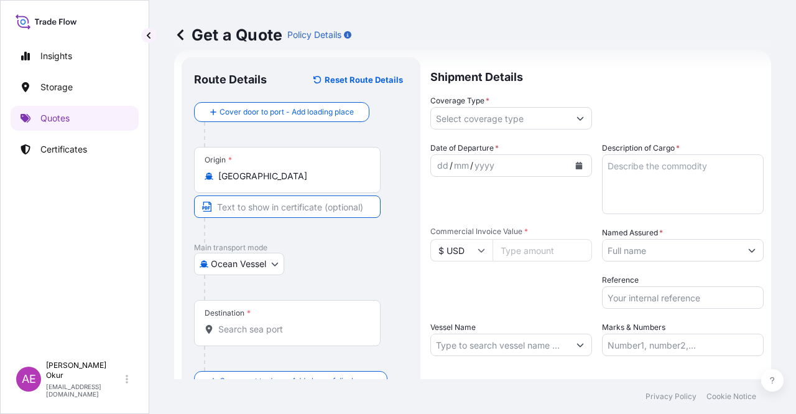
click at [269, 211] on input "Text to appear on certificate" at bounding box center [287, 206] width 187 height 22
paste input "MALTA"
type input "MALTA"
click at [280, 317] on div "Destination *" at bounding box center [287, 323] width 187 height 46
click at [280, 323] on input "Destination *" at bounding box center [291, 329] width 147 height 12
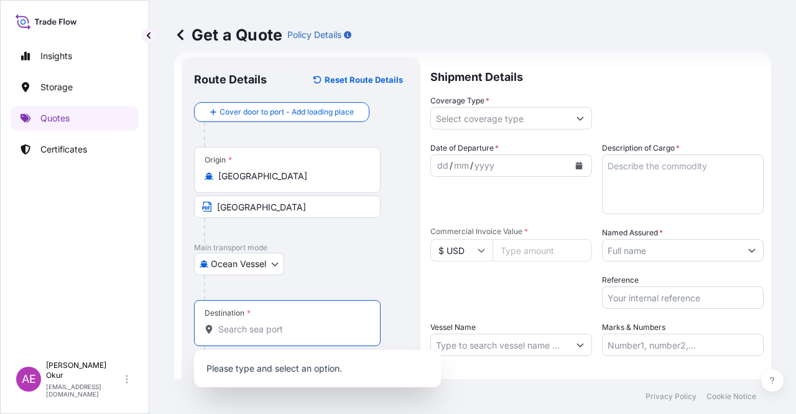
paste input "LIBYA"
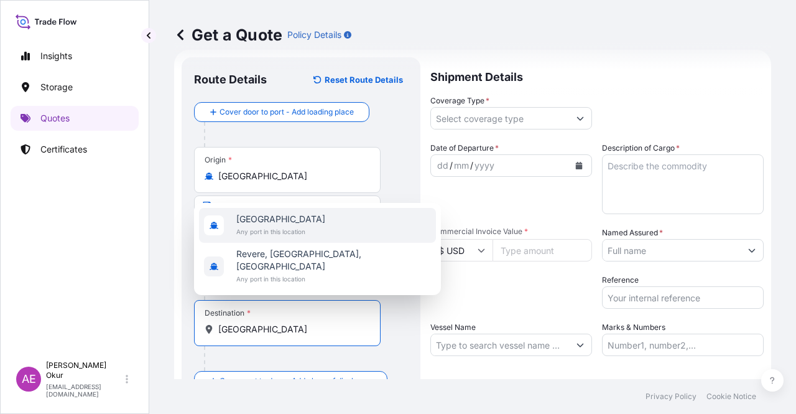
click at [289, 225] on span "[GEOGRAPHIC_DATA]" at bounding box center [280, 219] width 89 height 12
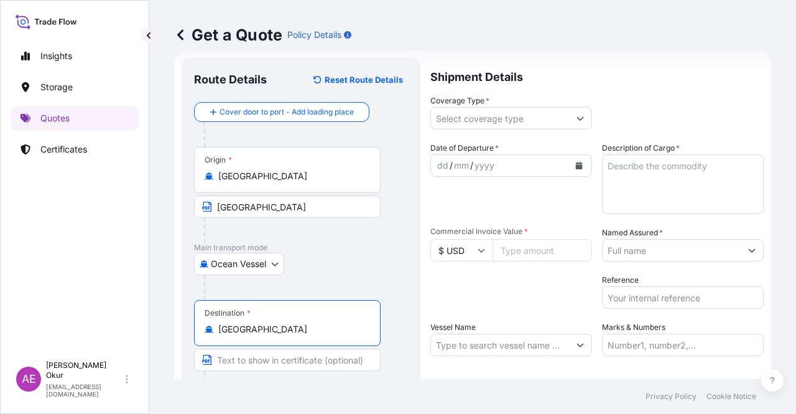
type input "[GEOGRAPHIC_DATA]"
click at [295, 356] on input "Text to appear on certificate" at bounding box center [287, 359] width 187 height 22
paste input "BENGHAZI AND DERNA PORTS"
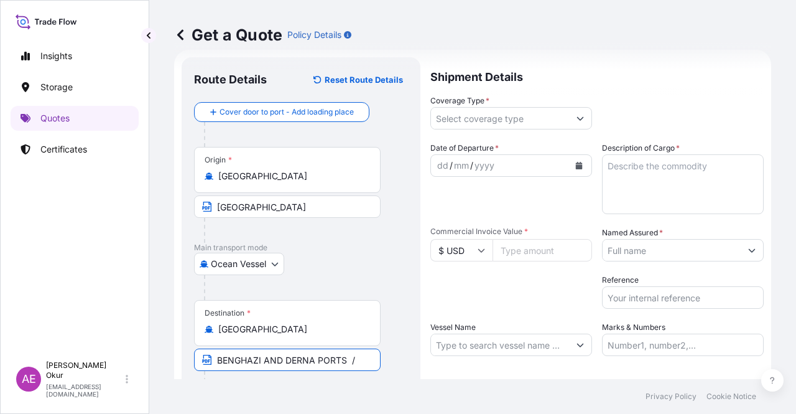
paste input "LIBYA"
type input "BENGHAZI AND DERNA PORTS / LIBYA"
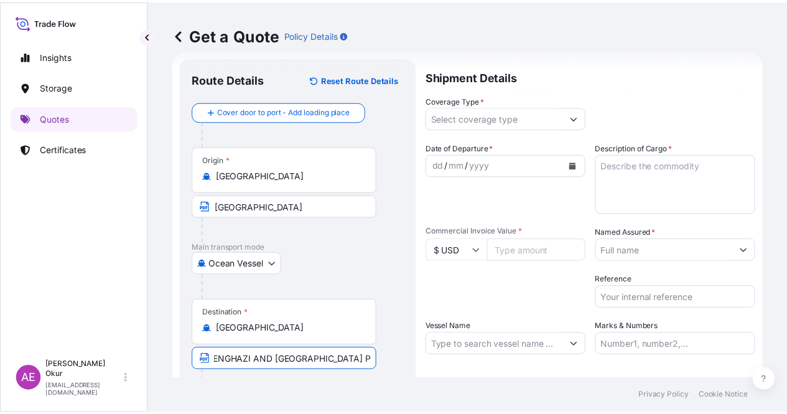
scroll to position [0, 0]
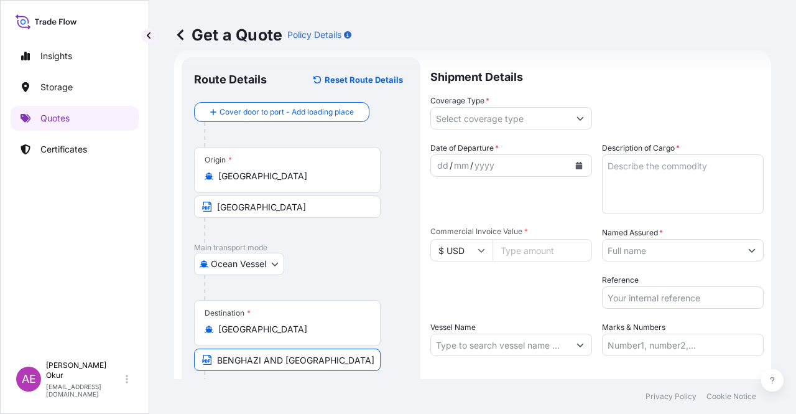
click at [445, 114] on input "Coverage Type *" at bounding box center [500, 118] width 138 height 22
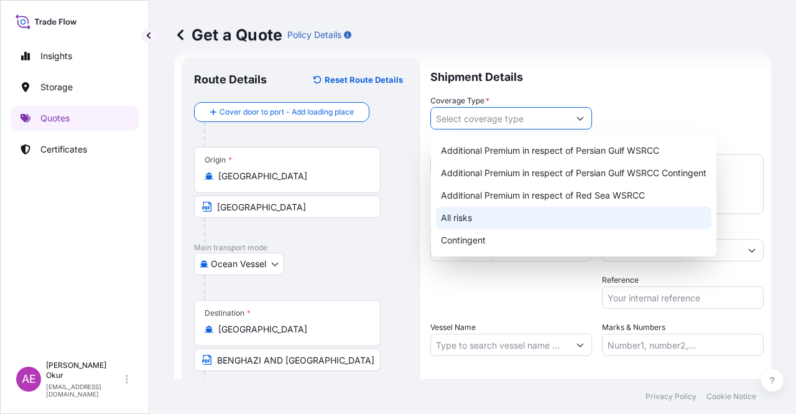
click at [458, 209] on div "All risks" at bounding box center [574, 217] width 276 height 22
type input "All risks"
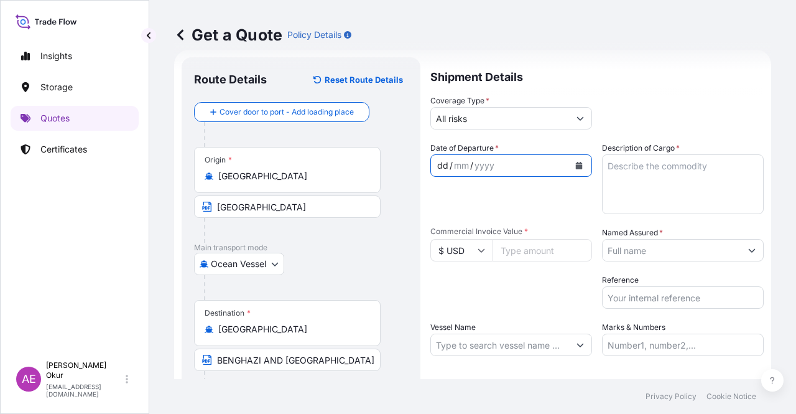
click at [434, 164] on div "dd / mm / yyyy" at bounding box center [500, 165] width 138 height 22
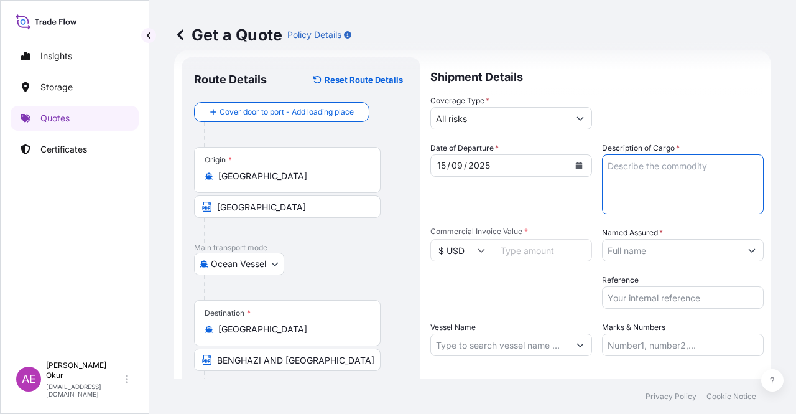
click at [656, 182] on textarea "Description of Cargo *" at bounding box center [683, 184] width 162 height 60
paste textarea "FUEL OIL"
type textarea "FUEL OIL"
click at [508, 254] on input "Commercial Invoice Value *" at bounding box center [543, 250] width 100 height 22
paste input "15147000"
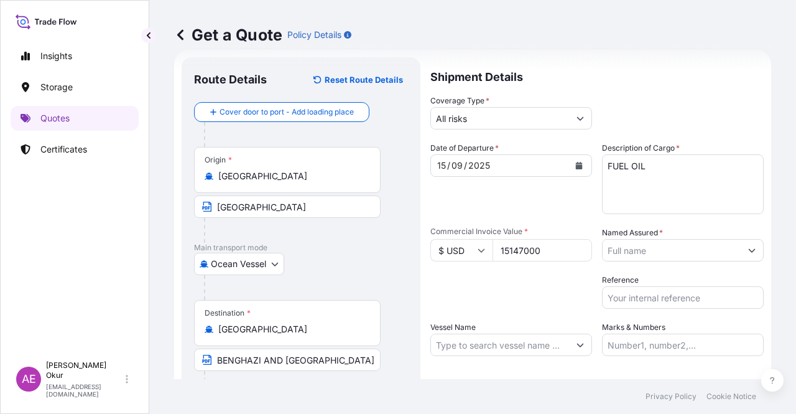
type input "15147000"
click at [638, 253] on input "Named Assured *" at bounding box center [672, 250] width 138 height 22
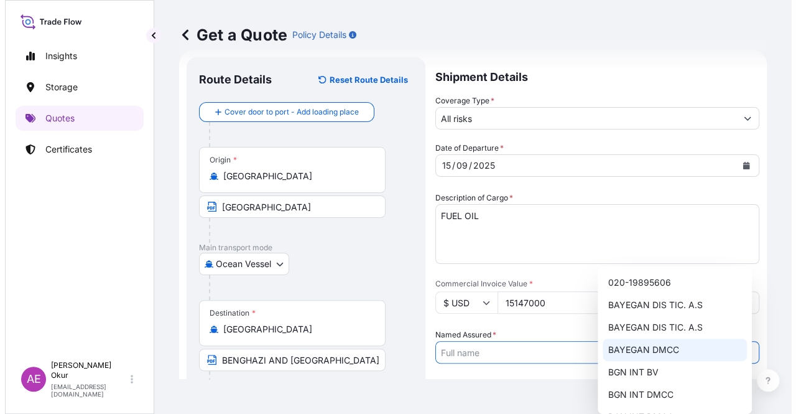
scroll to position [62, 0]
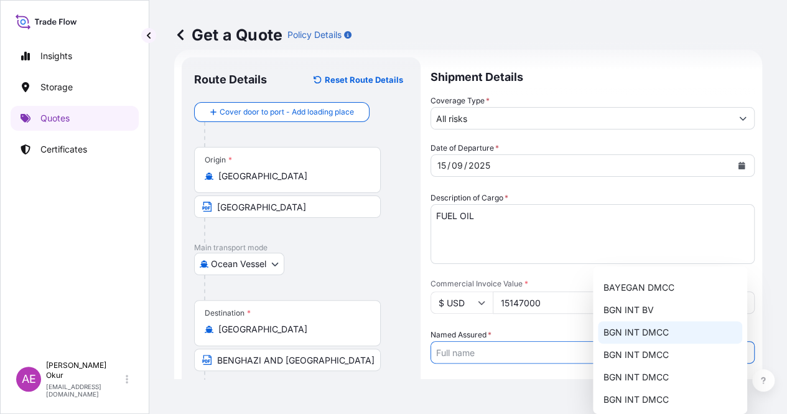
click at [622, 340] on div "BGN INT DMCC" at bounding box center [670, 332] width 144 height 22
type input "BGN INT DMCC"
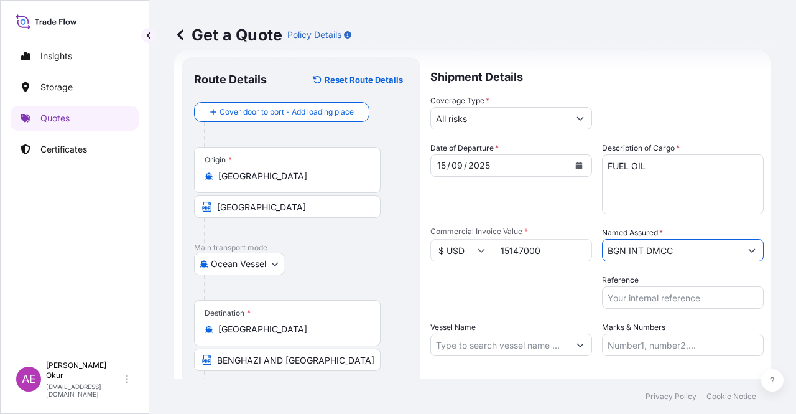
click at [504, 339] on input "Vessel Name" at bounding box center [500, 344] width 138 height 22
click at [493, 340] on input "Vessel Name" at bounding box center [500, 344] width 138 height 22
paste input "STI BRIXTON"
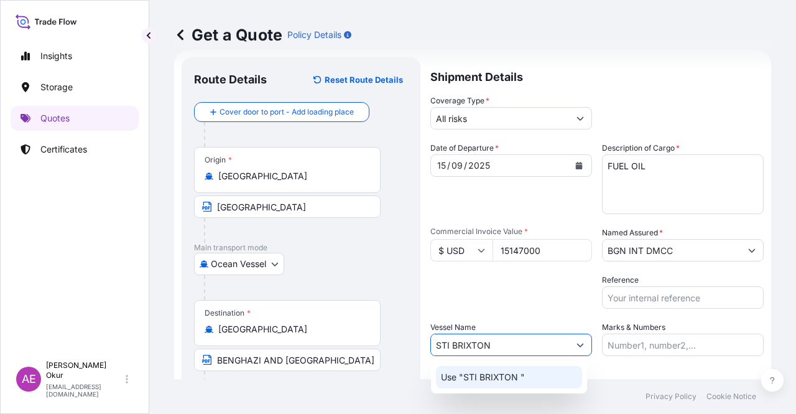
click at [510, 384] on div "Use "STI BRIXTON "" at bounding box center [509, 377] width 146 height 22
type input "STI BRIXTON"
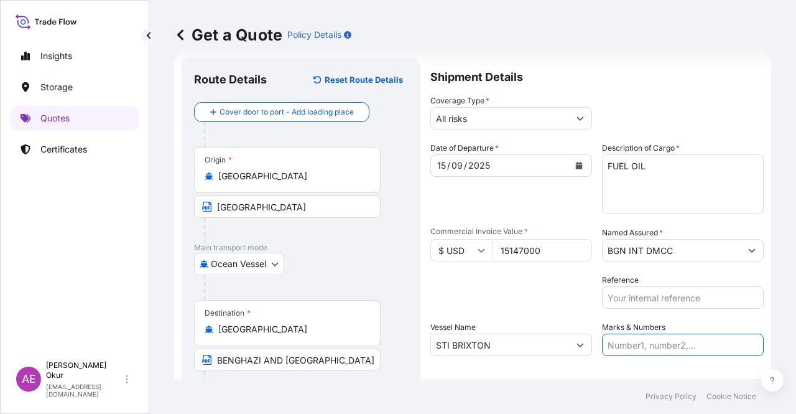
click at [639, 340] on input "Marks & Numbers" at bounding box center [683, 344] width 162 height 22
click at [633, 344] on input "PO NO:2508000080 Quantity M/Tonn: 22,000 Premium: EUR 3,41" at bounding box center [683, 344] width 162 height 22
click at [634, 344] on input "PO NO:2508000080 Quantity M/Tonn: 22,000 Premium: EUR 3,41" at bounding box center [683, 344] width 162 height 22
drag, startPoint x: 633, startPoint y: 344, endPoint x: 684, endPoint y: 342, distance: 51.0
click at [684, 342] on input "PO NO:2508000080 Quantity M/Tonn: 22,000 Premium: EUR 3,41" at bounding box center [683, 344] width 162 height 22
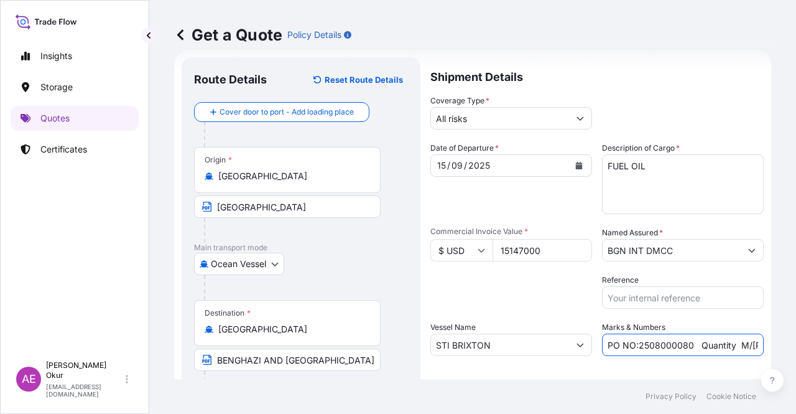
paste input "Y023310"
drag, startPoint x: 716, startPoint y: 346, endPoint x: 786, endPoint y: 338, distance: 70.1
click at [786, 338] on div "Get a Quote Policy Details Route Details Reset Route Details Cover door to port…" at bounding box center [472, 189] width 647 height 379
click at [651, 343] on input "PO NO:25Y0233100 Quantity M/Tonn: 22,000 Premium: EUR 3,41" at bounding box center [683, 344] width 162 height 22
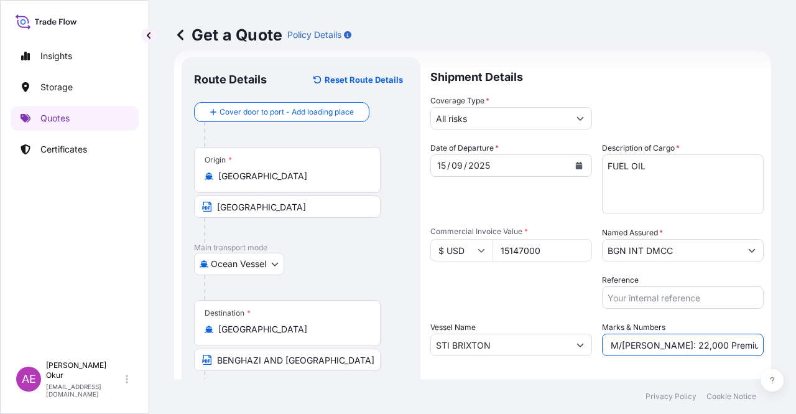
drag, startPoint x: 640, startPoint y: 345, endPoint x: 668, endPoint y: 341, distance: 28.2
click at [668, 341] on input "PO NO:25Y0233100 Quantity M/Tonn: 22,000 Premium: EUR 3,41" at bounding box center [683, 344] width 162 height 22
paste input "30.600,"
drag, startPoint x: 739, startPoint y: 345, endPoint x: 795, endPoint y: 343, distance: 56.6
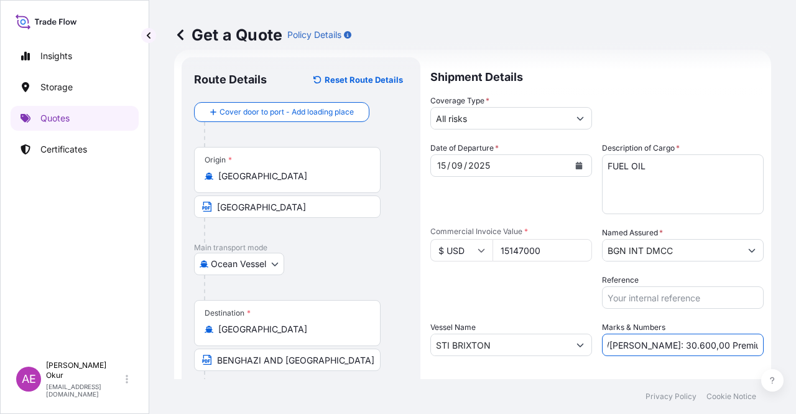
click at [795, 343] on div "Get a Quote Policy Details Route Details Reset Route Details Cover door to port…" at bounding box center [472, 189] width 647 height 379
click at [728, 345] on input "PO NO:25Y0233100 Quantity M/Tonn: 30.600,00 Premium: EUR 3,41" at bounding box center [683, 344] width 162 height 22
drag, startPoint x: 732, startPoint y: 339, endPoint x: 795, endPoint y: 340, distance: 63.4
click at [795, 340] on div "Get a Quote Policy Details Route Details Reset Route Details Cover door to port…" at bounding box center [472, 189] width 647 height 379
paste input "1.666,17"
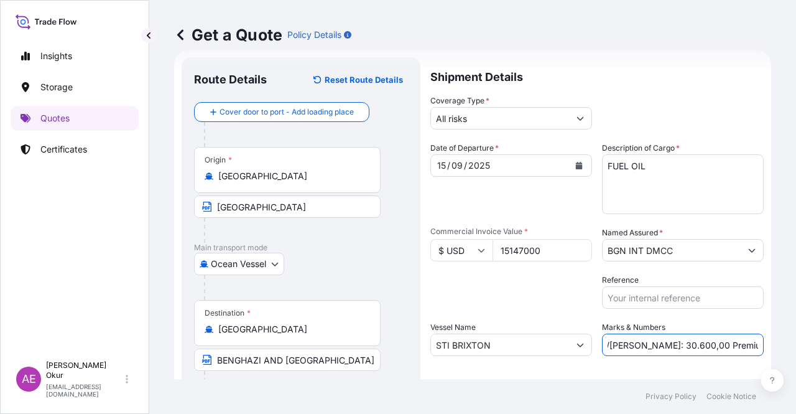
scroll to position [0, 157]
click at [715, 343] on input "PO NO:25Y0233100 Quantity M/Tonn: 30.600,00 Premium: EUR 1.666,17" at bounding box center [683, 344] width 162 height 22
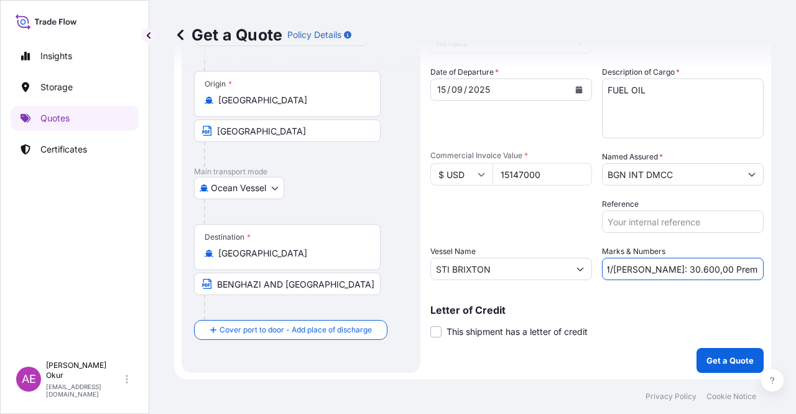
scroll to position [96, 0]
type input "PO NO:25Y0233100 Quantity M/Tonn: 30.600,00 Premium: USD 1.666,17"
click at [708, 355] on p "Get a Quote" at bounding box center [730, 359] width 47 height 12
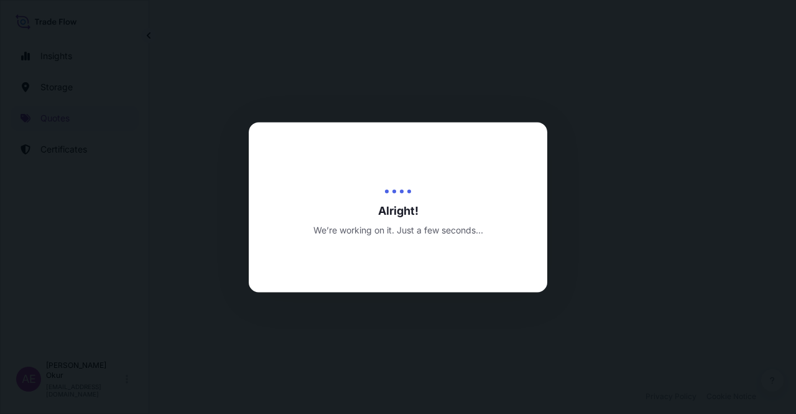
select select "Ocean Vessel"
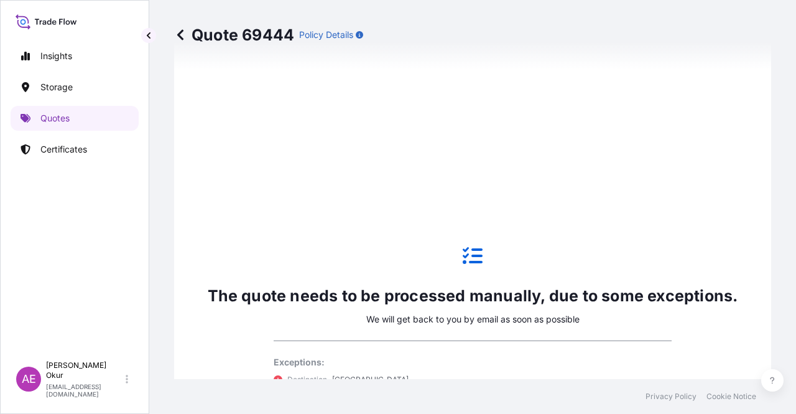
scroll to position [612, 0]
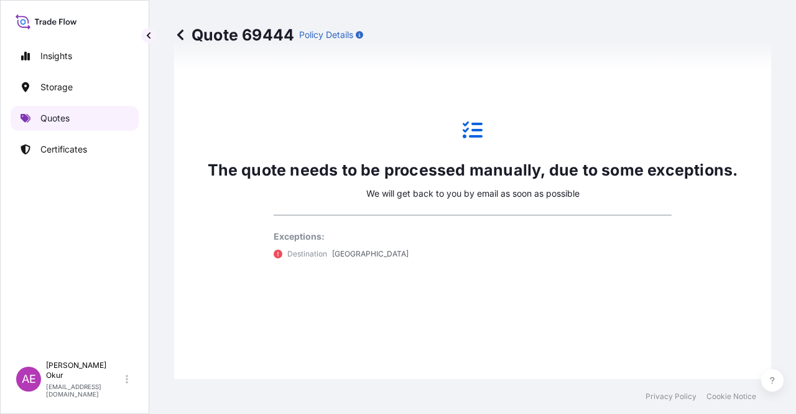
click at [61, 126] on link "Quotes" at bounding box center [75, 118] width 128 height 25
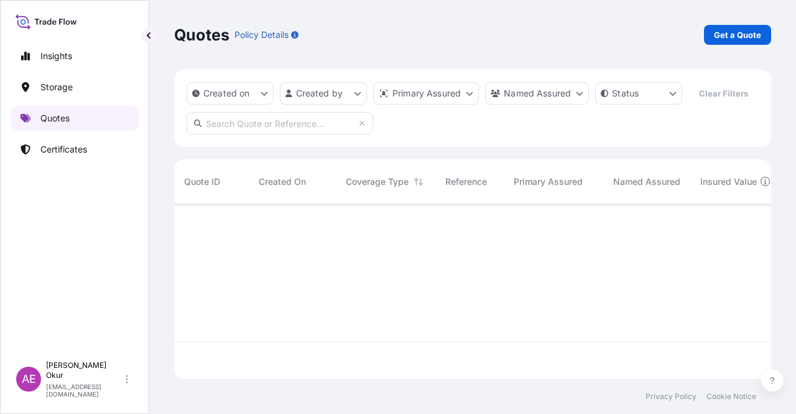
scroll to position [172, 587]
click at [753, 29] on p "Get a Quote" at bounding box center [737, 35] width 47 height 12
select select "Ocean Vessel"
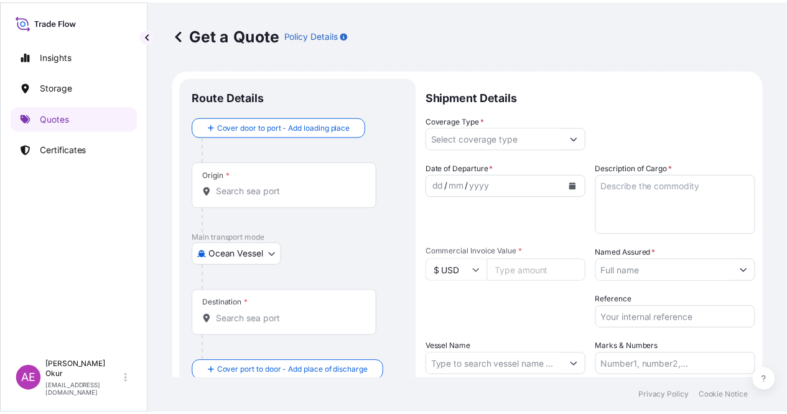
scroll to position [20, 0]
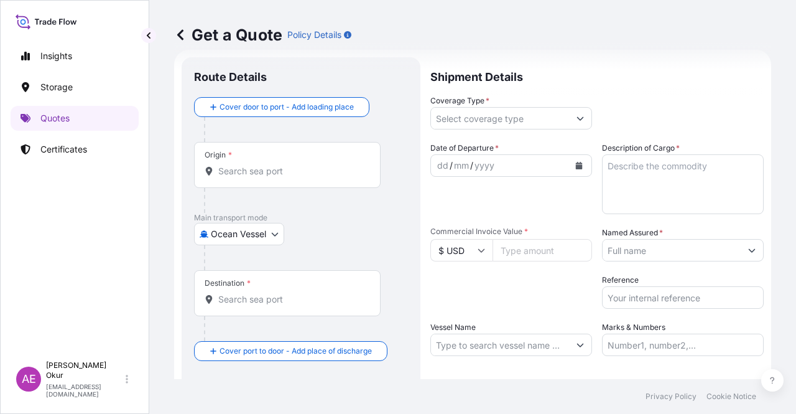
click at [241, 134] on div at bounding box center [306, 129] width 204 height 25
click at [254, 171] on input "Origin *" at bounding box center [291, 171] width 147 height 12
paste input "LIBYA"
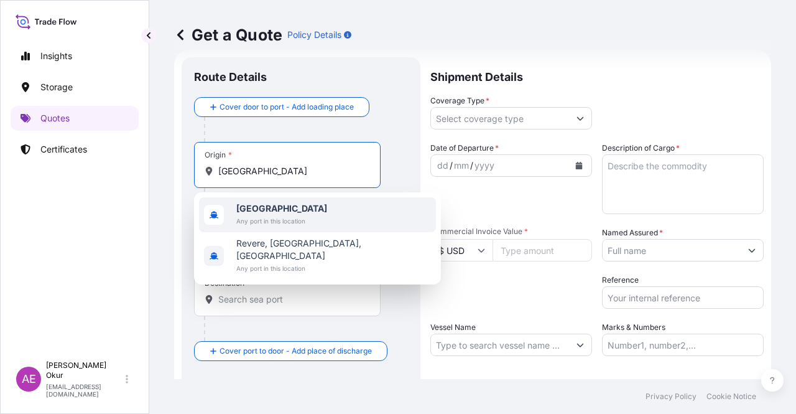
click at [295, 218] on span "Any port in this location" at bounding box center [281, 221] width 91 height 12
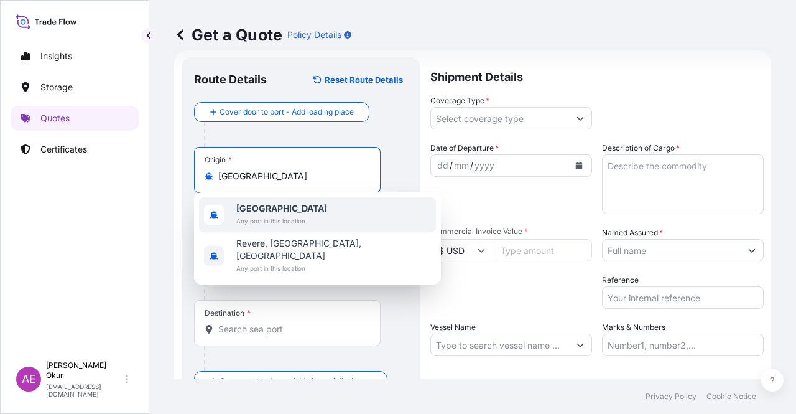
type input "[GEOGRAPHIC_DATA]"
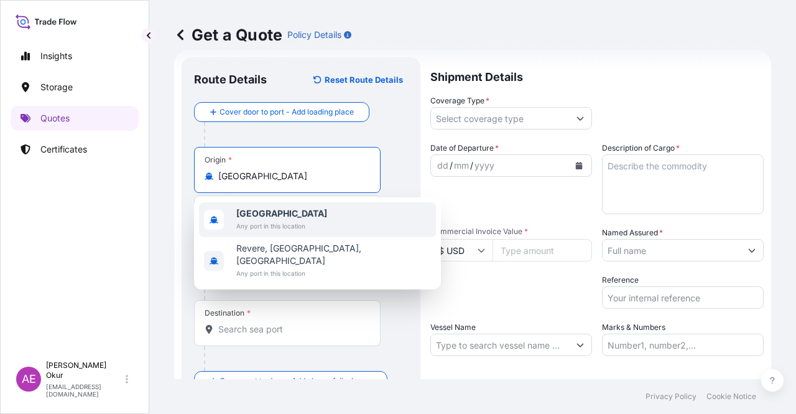
click at [280, 212] on span "[GEOGRAPHIC_DATA]" at bounding box center [281, 213] width 91 height 12
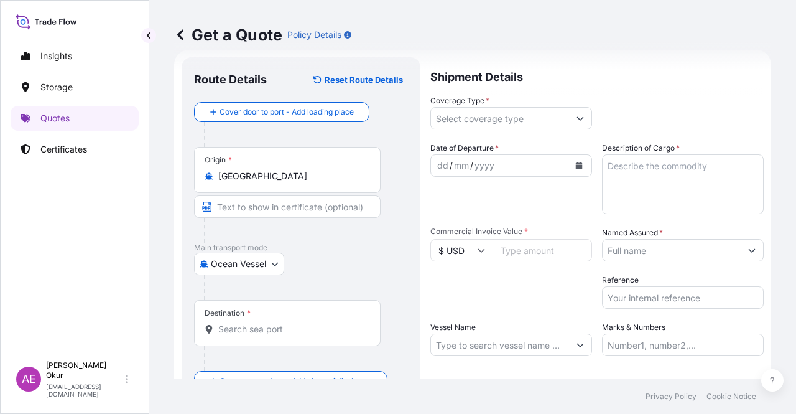
click at [261, 218] on div at bounding box center [292, 230] width 177 height 25
click at [264, 205] on input "Text to appear on certificate" at bounding box center [287, 206] width 187 height 22
paste input "MARSA EL BREGA"
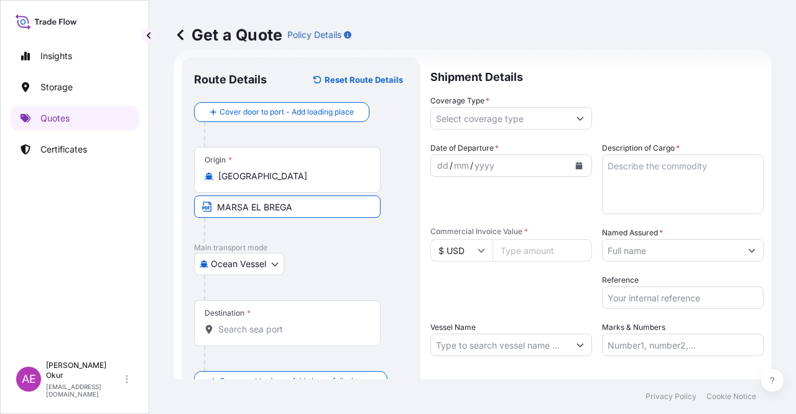
type input "MARSA EL BREGA / [GEOGRAPHIC_DATA]"
click at [248, 315] on span "*" at bounding box center [249, 313] width 4 height 10
click at [248, 323] on input "Destination *" at bounding box center [291, 329] width 147 height 12
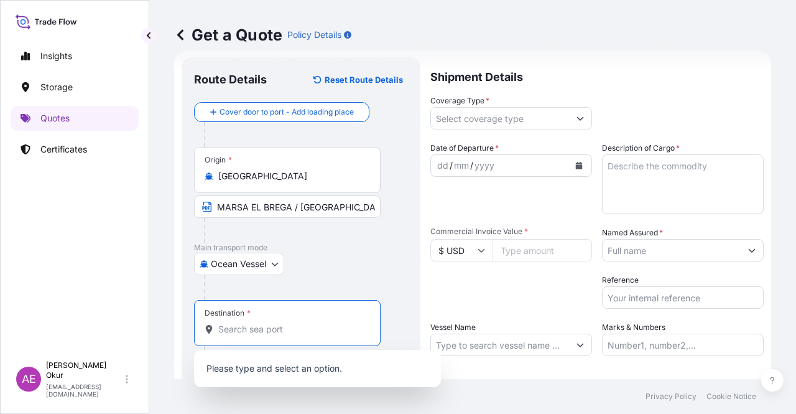
paste input "ROSTOCK"
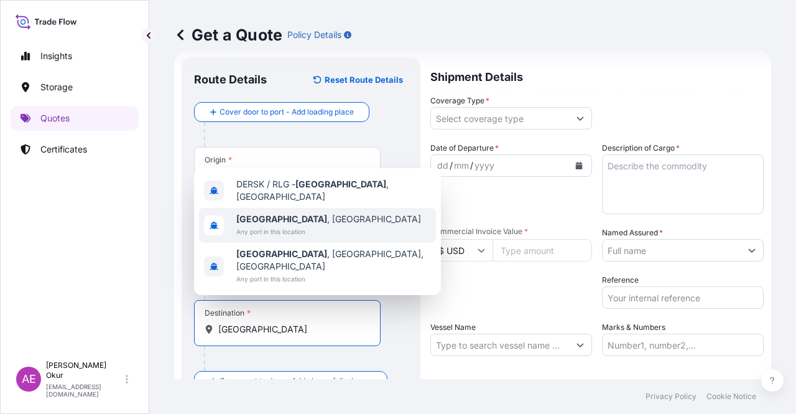
click at [287, 225] on div "Rostock , Germany Any port in this location" at bounding box center [317, 225] width 237 height 35
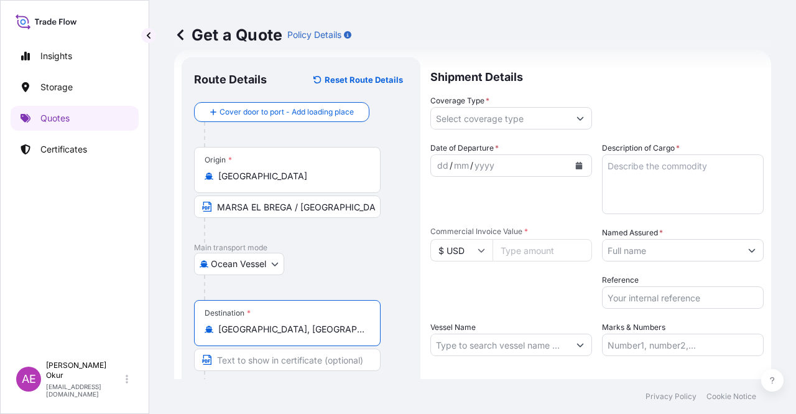
type input "[GEOGRAPHIC_DATA], [GEOGRAPHIC_DATA]"
click at [261, 357] on input "Text to appear on certificate" at bounding box center [287, 359] width 187 height 22
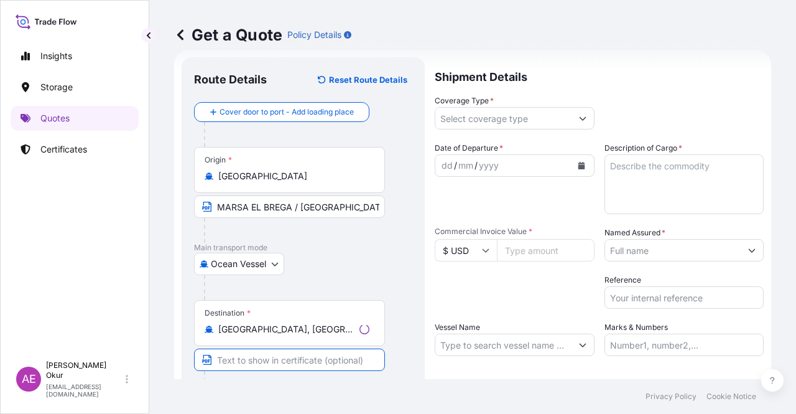
paste input "ROSTOCK"
paste input "GERMANY"
type input "[GEOGRAPHIC_DATA] / [GEOGRAPHIC_DATA]"
click at [440, 121] on input "Coverage Type *" at bounding box center [500, 118] width 138 height 22
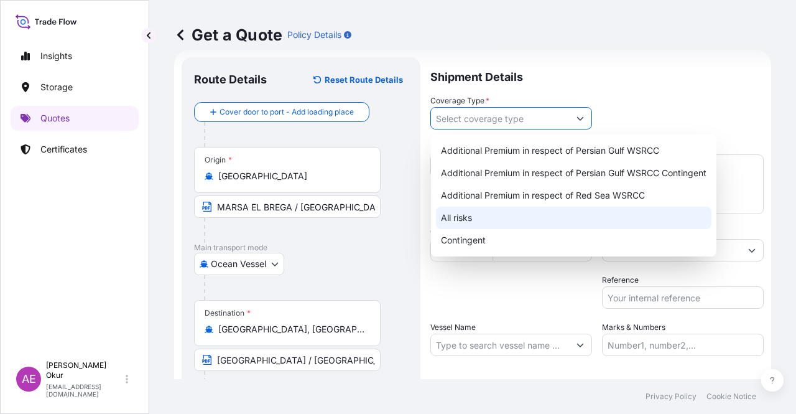
click at [458, 216] on div "All risks" at bounding box center [574, 217] width 276 height 22
type input "All risks"
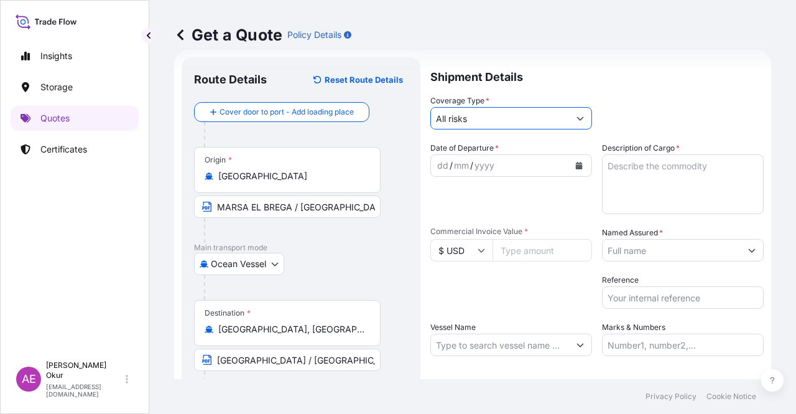
click at [438, 164] on div "dd" at bounding box center [443, 165] width 14 height 15
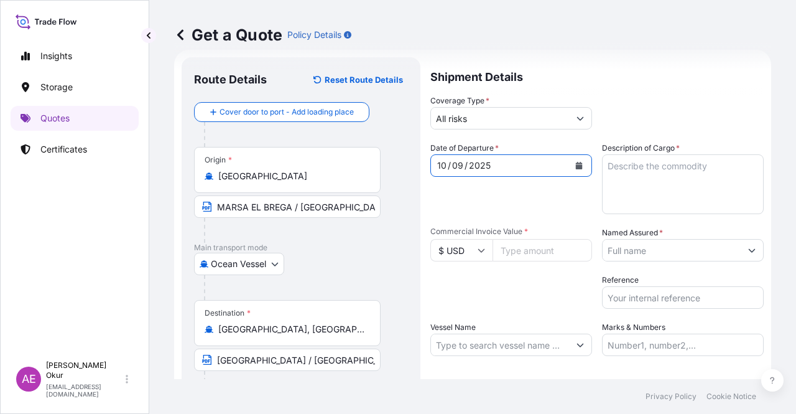
click at [662, 187] on textarea "Description of Cargo *" at bounding box center [683, 184] width 162 height 60
paste textarea "BREGA CRUDE OIL"
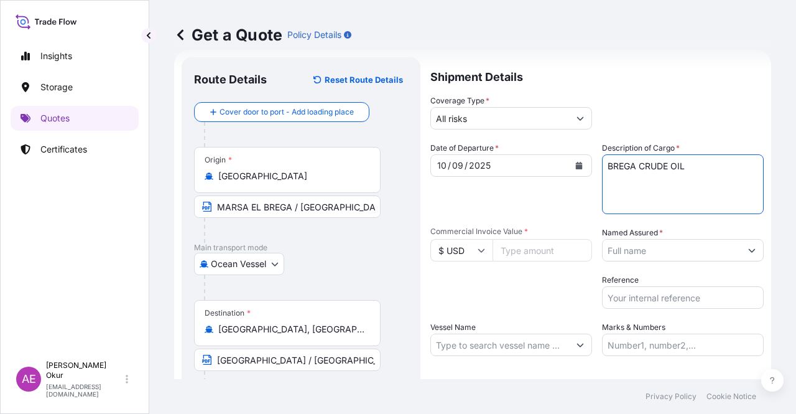
type textarea "BREGA CRUDE OIL"
click at [533, 241] on input "Commercial Invoice Value *" at bounding box center [543, 250] width 100 height 22
paste input "44256447.27"
type input "44256447.27"
click at [649, 248] on input "Named Assured *" at bounding box center [672, 250] width 138 height 22
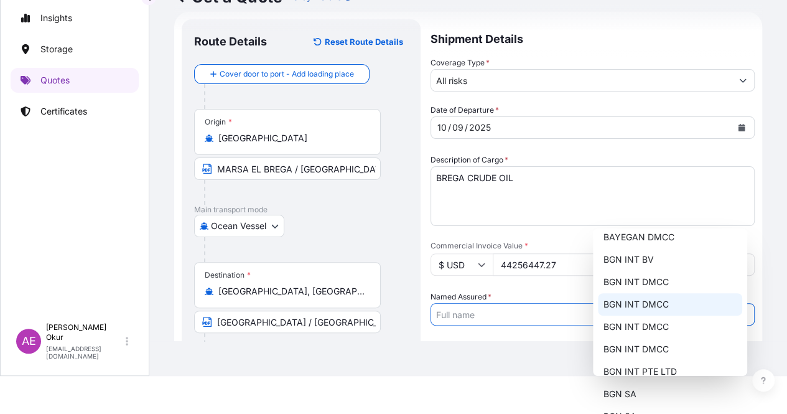
scroll to position [0, 0]
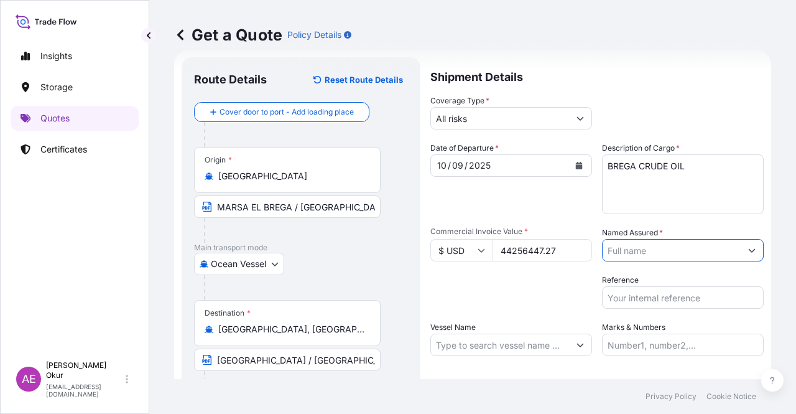
click at [745, 251] on form "Route Details Reset Route Details Cover door to port - Add loading place Place …" at bounding box center [472, 253] width 597 height 406
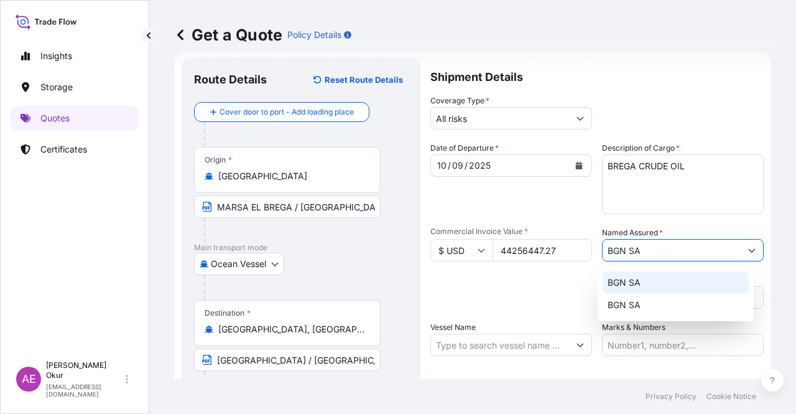
click at [651, 282] on div "BGN SA" at bounding box center [676, 282] width 146 height 22
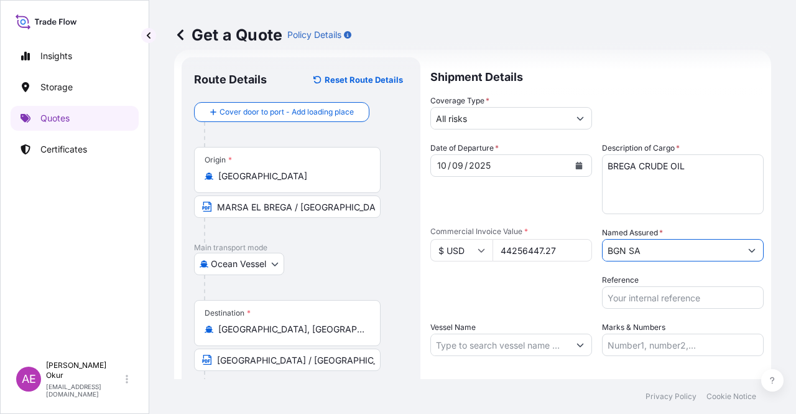
type input "BGN SA"
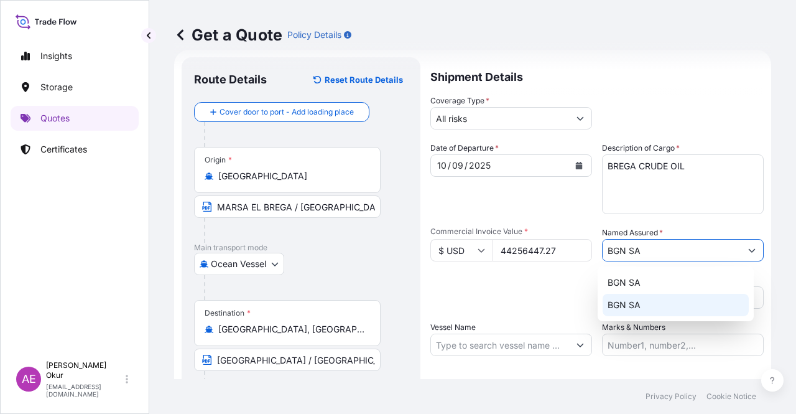
click at [486, 342] on input "Vessel Name" at bounding box center [500, 344] width 138 height 22
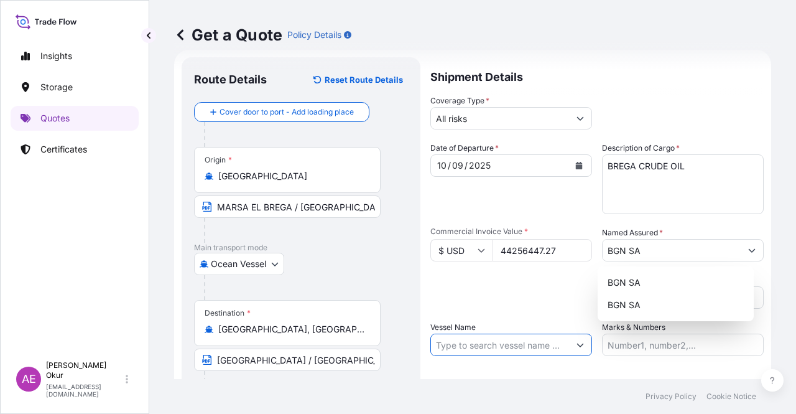
paste input "[PERSON_NAME]"
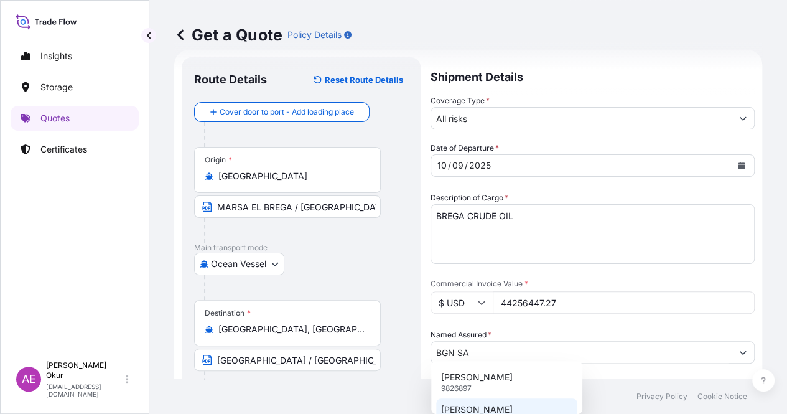
click at [496, 403] on p "ALFRED OLDENDORFF" at bounding box center [477, 409] width 72 height 12
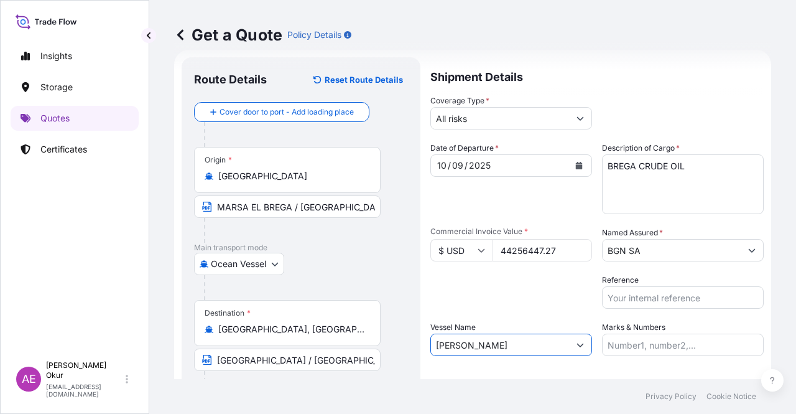
drag, startPoint x: 514, startPoint y: 346, endPoint x: 471, endPoint y: 349, distance: 43.0
click at [471, 349] on input "ALFRED OLDENDORFF" at bounding box center [500, 344] width 138 height 22
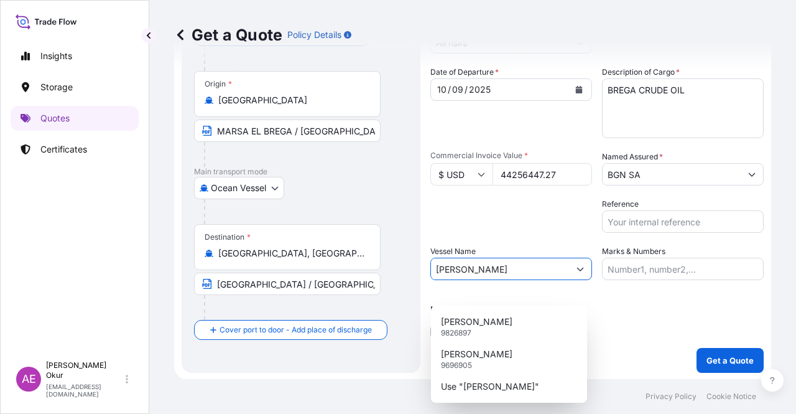
scroll to position [96, 0]
click at [480, 390] on p "Use "ALFRED"" at bounding box center [490, 386] width 98 height 12
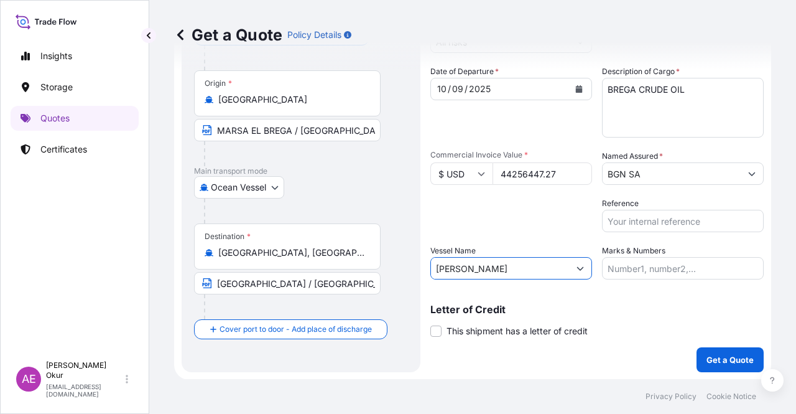
type input "[PERSON_NAME]"
click at [649, 261] on input "Marks & Numbers" at bounding box center [683, 268] width 162 height 22
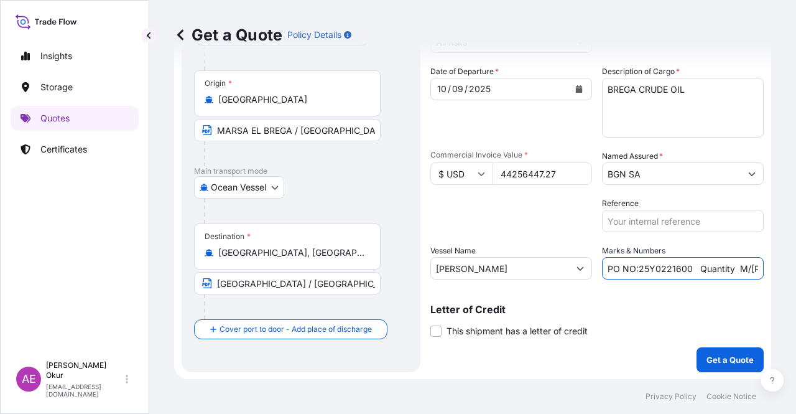
drag, startPoint x: 634, startPoint y: 264, endPoint x: 687, endPoint y: 265, distance: 52.3
click at [687, 265] on input "PO NO:25Y0221600 Quantity M/Tonn: 25.042,46 Premium: USD 1.705,97" at bounding box center [683, 268] width 162 height 22
paste input "37600"
drag, startPoint x: 724, startPoint y: 259, endPoint x: 760, endPoint y: 259, distance: 36.1
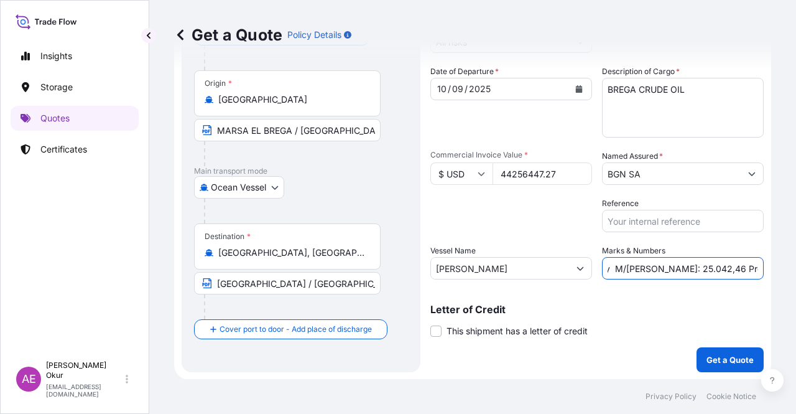
click at [760, 259] on form "Route Details Reset Route Details Cover door to port - Add loading place Place …" at bounding box center [472, 176] width 597 height 406
click at [681, 272] on input "PO NO:25Y0237600 Quantity M/Tonn: 25.042,46 Premium: USD 1.705,97" at bounding box center [683, 268] width 162 height 22
click at [638, 264] on input "PO NO:25Y0237600 Quantity M/Tonn: 25.042,46 Premium: USD 1.705,97" at bounding box center [683, 268] width 162 height 22
drag, startPoint x: 623, startPoint y: 267, endPoint x: 665, endPoint y: 271, distance: 41.8
click at [665, 271] on input "PO NO:25Y0237600 Quantity M/Tonn: 25.042,46 Premium: USD 1.705,97" at bounding box center [683, 268] width 162 height 22
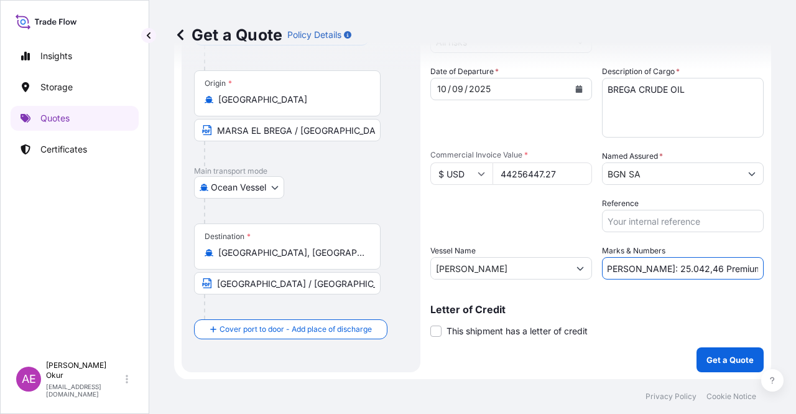
paste input "77.737,13"
drag, startPoint x: 746, startPoint y: 262, endPoint x: 784, endPoint y: 266, distance: 38.1
click at [784, 266] on div "Get a Quote Policy Details Route Details Reset Route Details Cover door to port…" at bounding box center [472, 189] width 647 height 379
click at [725, 270] on input "PO NO:25Y0237600 Quantity M/Tonn: 77.737,13 Premium: USD 1.705,97" at bounding box center [683, 268] width 162 height 22
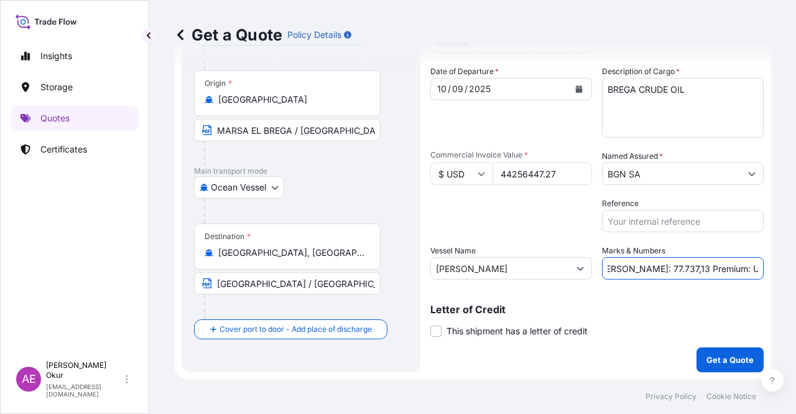
click at [706, 268] on input "PO NO:25Y0237600 Quantity M/Tonn: 77.737,13 Premium: USD 1.705,97" at bounding box center [683, 268] width 162 height 22
drag, startPoint x: 731, startPoint y: 257, endPoint x: 795, endPoint y: 268, distance: 65.5
click at [795, 268] on div "Get a Quote Policy Details Route Details Reset Route Details Cover door to port…" at bounding box center [472, 189] width 647 height 379
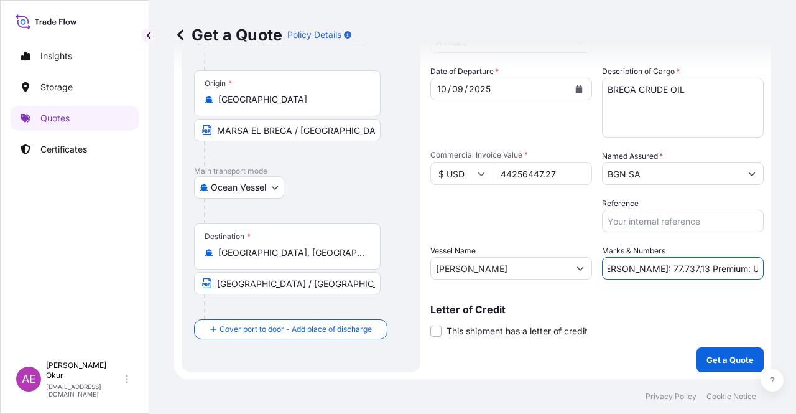
click at [752, 264] on input "PO NO:25Y0237600 Quantity M/Tonn: 77.737,13 Premium: USD 1.705,97" at bounding box center [683, 268] width 162 height 22
click at [730, 266] on input "PO NO:25Y0237600 Quantity M/Tonn: 77.737,13 Premium: USD 1.705,97" at bounding box center [683, 268] width 162 height 22
click at [682, 305] on p "Letter of Credit" at bounding box center [596, 309] width 333 height 10
drag, startPoint x: 721, startPoint y: 266, endPoint x: 795, endPoint y: 266, distance: 74.0
click at [795, 266] on div "Get a Quote Policy Details Route Details Reset Route Details Cover door to port…" at bounding box center [472, 189] width 647 height 379
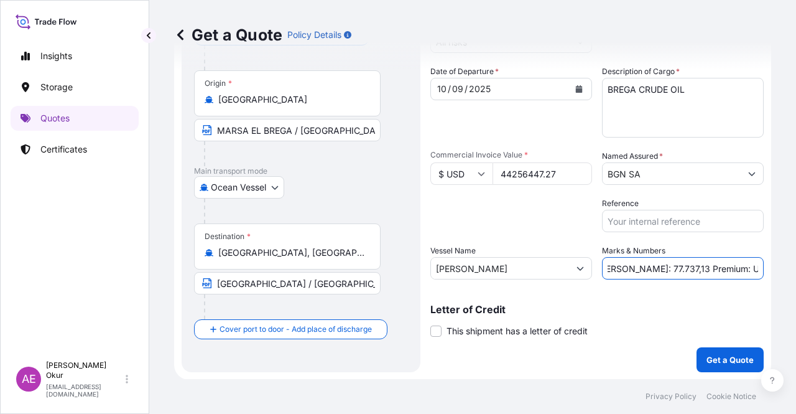
click at [692, 320] on div "Letter of Credit This shipment has a letter of credit Letter of credit * Letter…" at bounding box center [596, 320] width 333 height 33
drag, startPoint x: 732, startPoint y: 269, endPoint x: 795, endPoint y: 265, distance: 63.6
click at [795, 265] on div "Get a Quote Policy Details Route Details Reset Route Details Cover door to port…" at bounding box center [472, 189] width 647 height 379
click at [710, 271] on input "PO NO:25Y0237600 Quantity M/Tonn: 77.737,13 Premium: USD 1.705,97" at bounding box center [683, 268] width 162 height 22
click at [700, 264] on input "PO NO:25Y0237600 Quantity M/Tonn: 77.737,13 Premium: USD 1.705,97" at bounding box center [683, 268] width 162 height 22
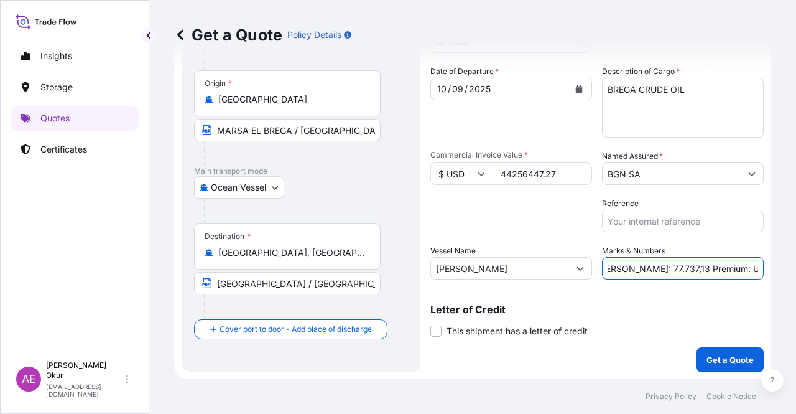
click at [700, 264] on input "PO NO:25Y0237600 Quantity M/Tonn: 77.737,13 Premium: USD 1.705,97" at bounding box center [683, 268] width 162 height 22
click at [725, 264] on input "PO NO:25Y0237600 Quantity M/Tonn: 77.737,13 Premium: USD 1.705,97" at bounding box center [683, 268] width 162 height 22
drag, startPoint x: 715, startPoint y: 267, endPoint x: 795, endPoint y: 271, distance: 80.3
click at [795, 271] on div "Get a Quote Policy Details Route Details Reset Route Details Cover door to port…" at bounding box center [472, 189] width 647 height 379
paste input "4.868,21"
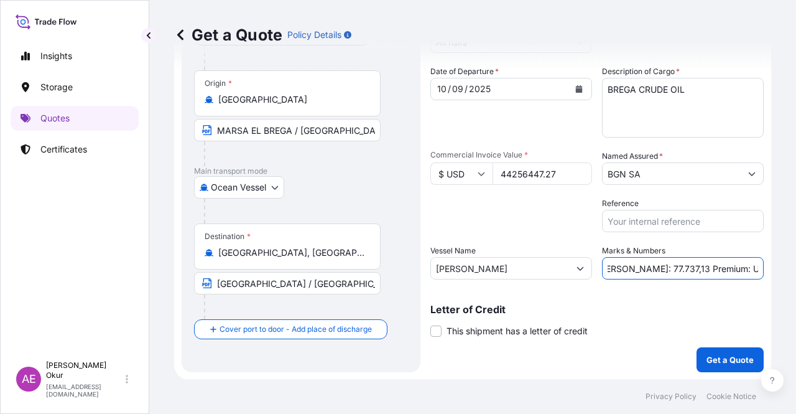
scroll to position [0, 154]
type input "PO NO:25Y0237600 Quantity M/[PERSON_NAME]: 77.737,13 Premium: USD 4.868,21"
click at [709, 358] on p "Get a Quote" at bounding box center [730, 359] width 47 height 12
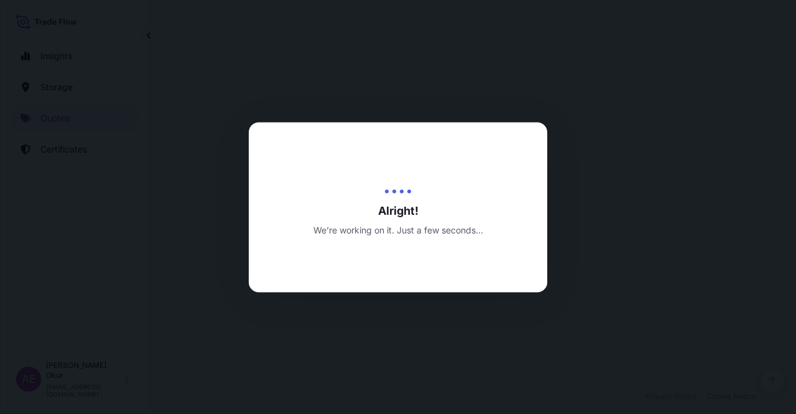
select select "Ocean Vessel"
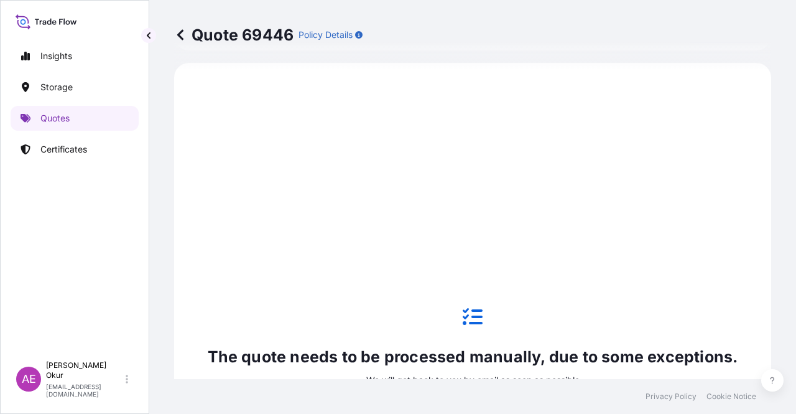
scroll to position [612, 0]
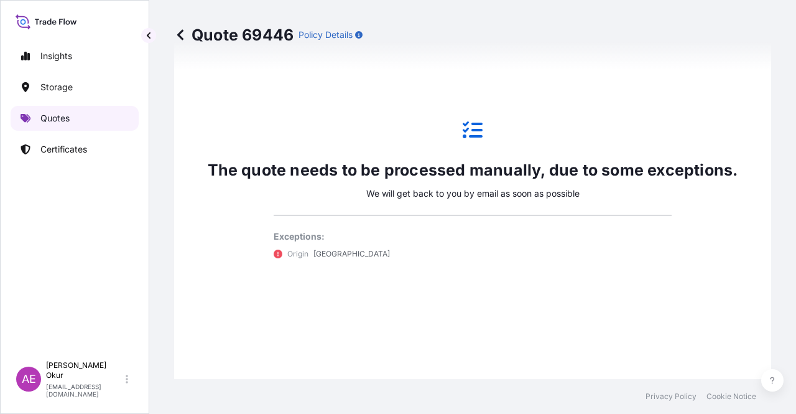
click at [47, 118] on p "Quotes" at bounding box center [54, 118] width 29 height 12
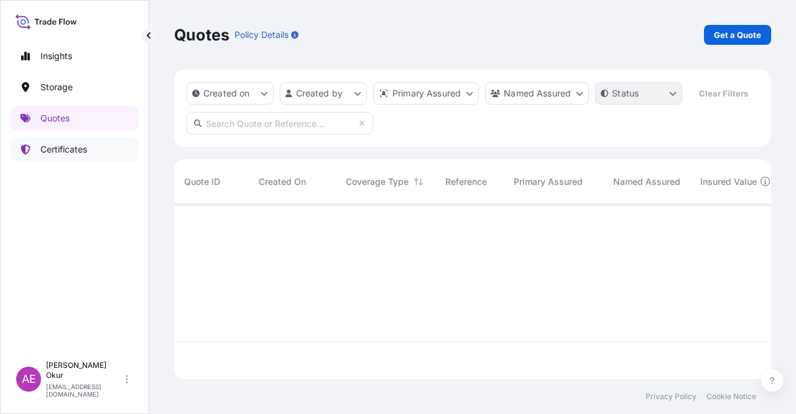
scroll to position [172, 587]
click at [734, 39] on p "Get a Quote" at bounding box center [737, 35] width 47 height 12
select select "Ocean Vessel"
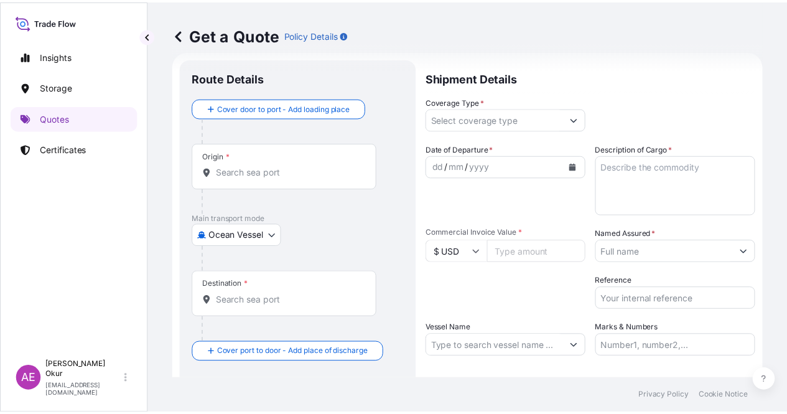
scroll to position [20, 0]
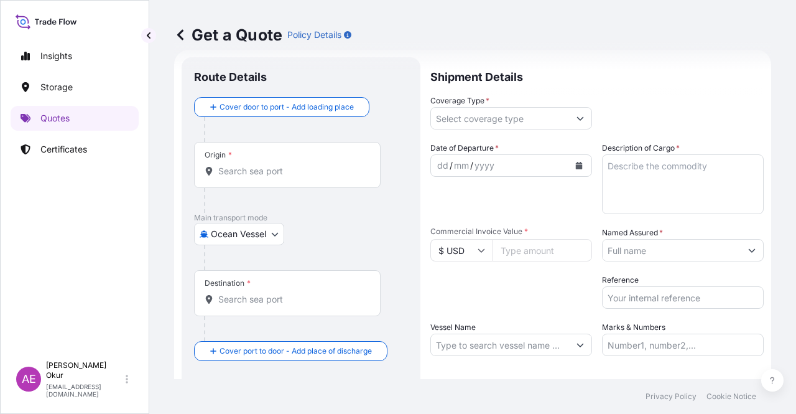
click at [246, 154] on div "Origin *" at bounding box center [287, 165] width 187 height 46
click at [246, 165] on input "Origin *" at bounding box center [291, 171] width 147 height 12
paste input "GREECE"
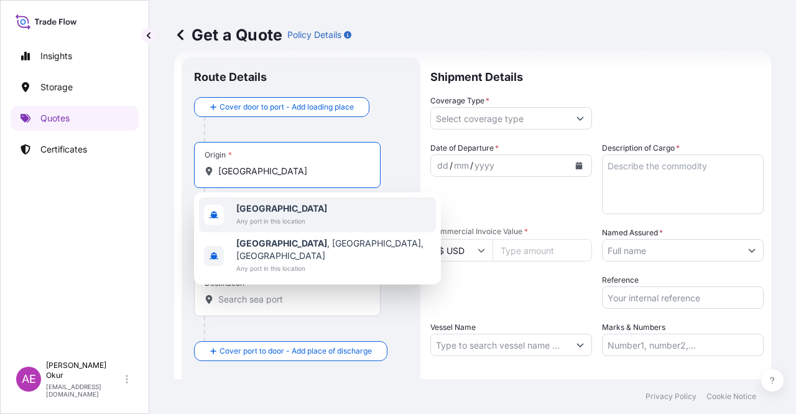
click at [270, 221] on span "Any port in this location" at bounding box center [281, 221] width 91 height 12
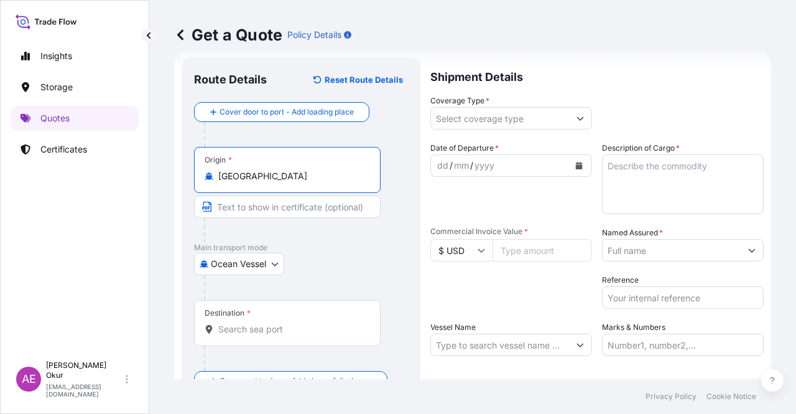
type input "[GEOGRAPHIC_DATA]"
click at [295, 220] on div at bounding box center [292, 230] width 177 height 25
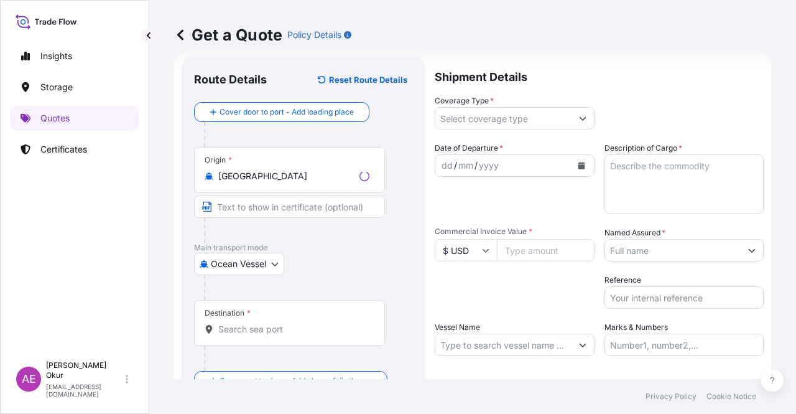
click at [296, 212] on input "Text to appear on certificate" at bounding box center [289, 206] width 191 height 22
paste input "GREECE"
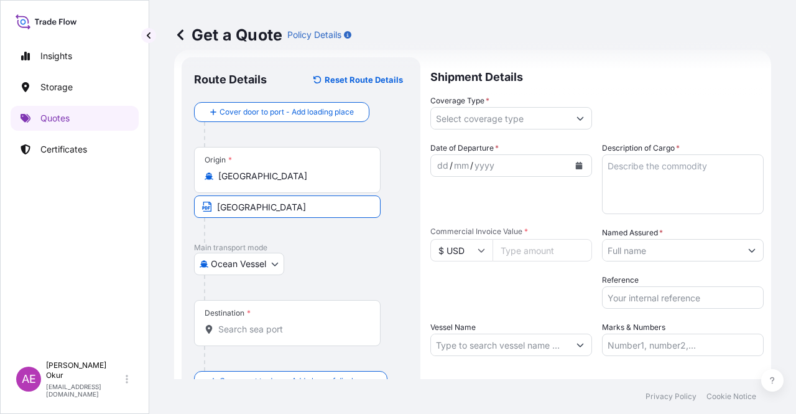
click at [217, 204] on input "GREECE" at bounding box center [287, 206] width 187 height 22
click at [216, 205] on input "/ GREECE" at bounding box center [287, 206] width 187 height 22
paste input "VASILIKO"
type input "VASILIKO / [GEOGRAPHIC_DATA]"
click at [316, 323] on input "Destination *" at bounding box center [291, 329] width 147 height 12
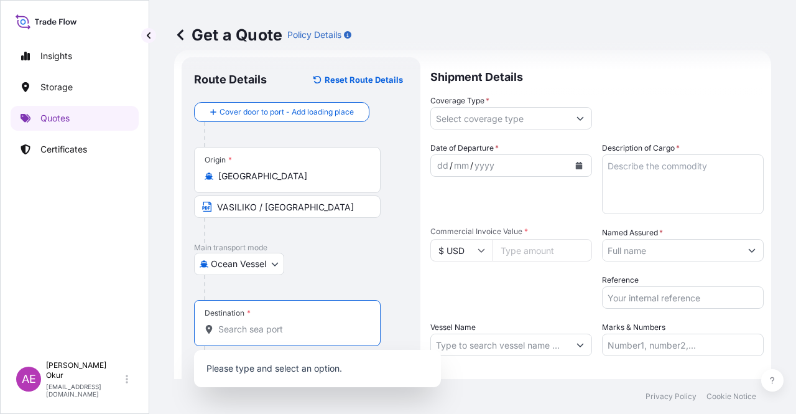
paste input "ZAWIA"
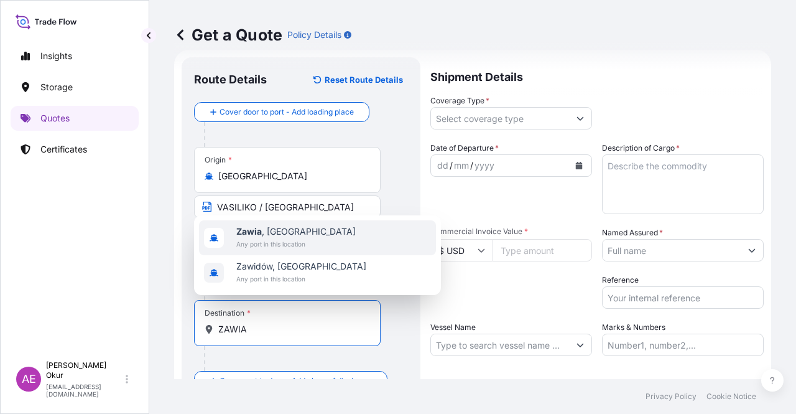
click at [315, 228] on div "Zawia , Libya Any port in this location" at bounding box center [317, 237] width 237 height 35
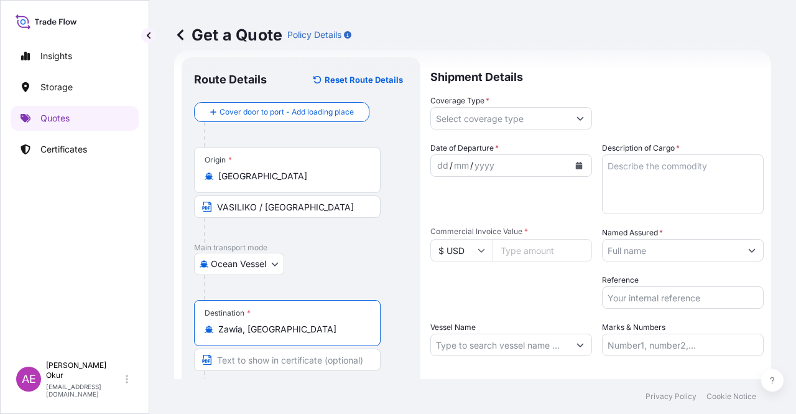
type input "Zawia, Libya"
click at [260, 356] on input "Text to appear on certificate" at bounding box center [287, 359] width 187 height 22
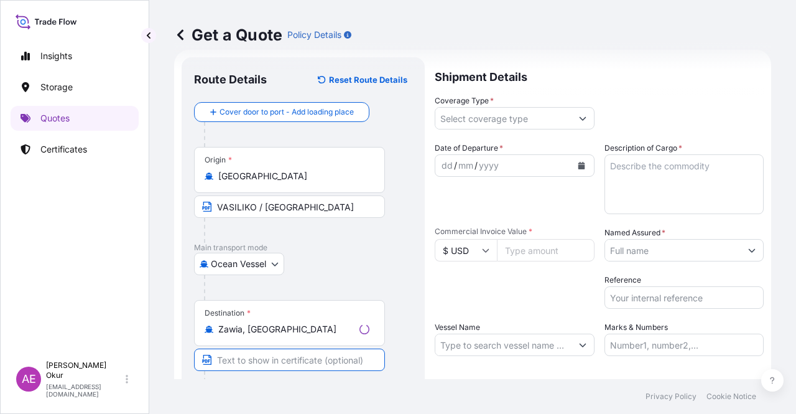
paste input "ZAWIA"
type input "ZAWIA / [GEOGRAPHIC_DATA]"
click at [515, 105] on div "Coverage Type *" at bounding box center [511, 112] width 162 height 35
click at [512, 116] on input "Coverage Type *" at bounding box center [500, 118] width 138 height 22
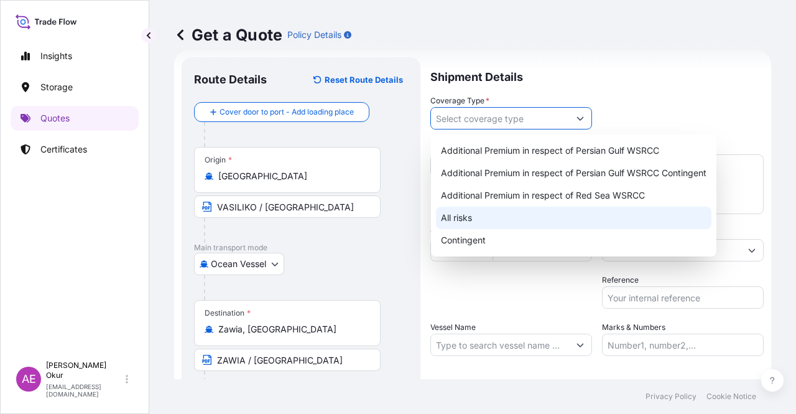
click at [469, 215] on div "All risks" at bounding box center [574, 217] width 276 height 22
type input "All risks"
click at [461, 213] on div "All risks" at bounding box center [574, 217] width 276 height 22
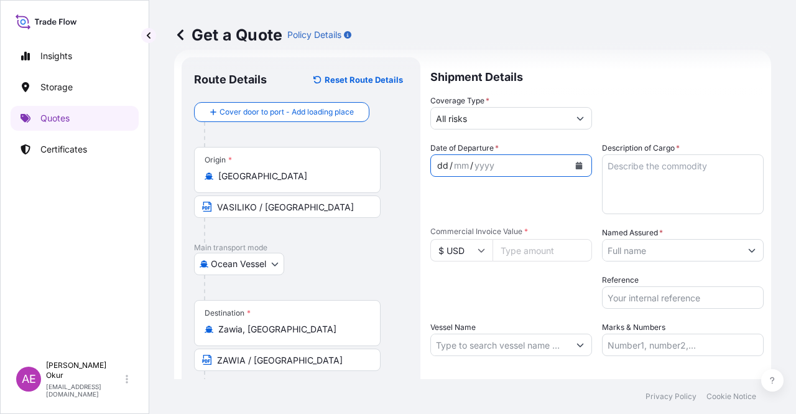
click at [447, 166] on div "dd" at bounding box center [443, 165] width 14 height 15
click at [525, 250] on input "Commercial Invoice Value *" at bounding box center [543, 250] width 100 height 22
paste input "5941449.08"
type input "5941449.08"
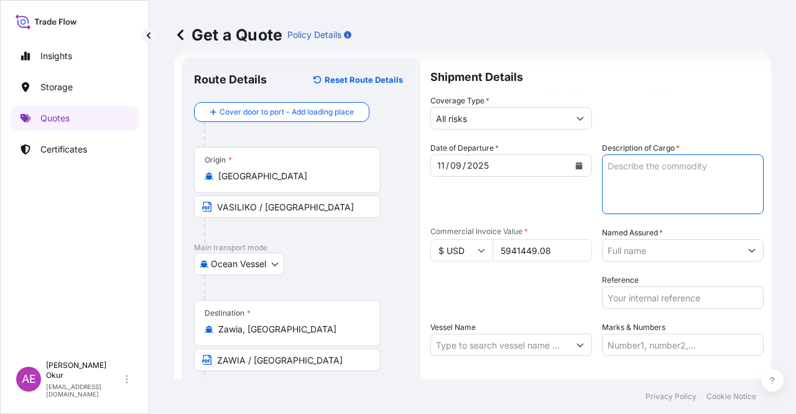
click at [644, 171] on textarea "Description of Cargo *" at bounding box center [683, 184] width 162 height 60
paste textarea "METHYL TERT-BUTYL ETHER (MTBE)"
type textarea "METHYL TERT-BUTYL ETHER (MTBE)"
drag, startPoint x: 654, startPoint y: 244, endPoint x: 648, endPoint y: 241, distance: 6.4
click at [652, 243] on input "Named Assured *" at bounding box center [672, 250] width 138 height 22
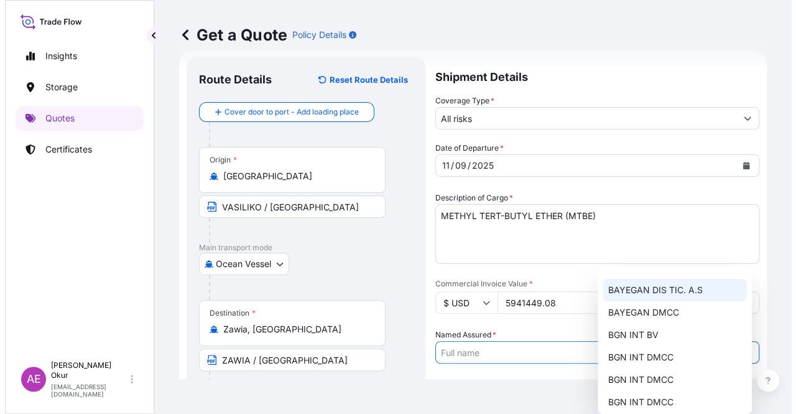
scroll to position [62, 0]
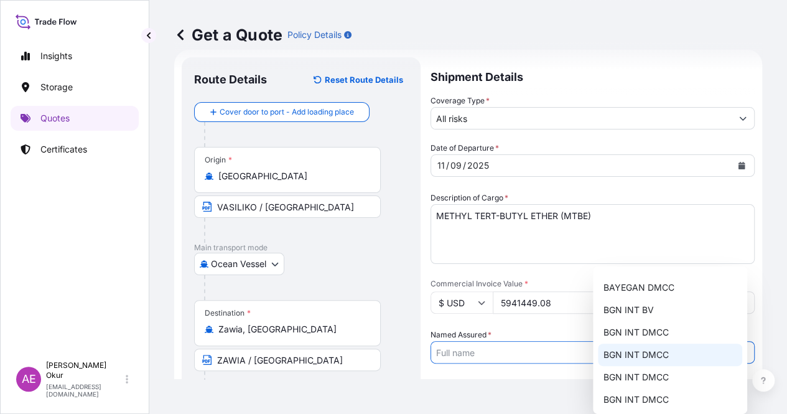
click at [660, 354] on span "BGN INT DMCC" at bounding box center [635, 354] width 65 height 12
type input "BGN INT DMCC"
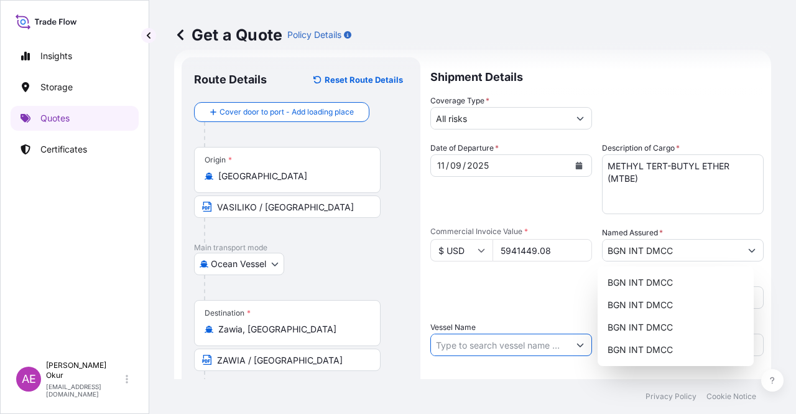
click at [499, 343] on input "Vessel Name" at bounding box center [500, 344] width 138 height 22
paste input "[PERSON_NAME]"
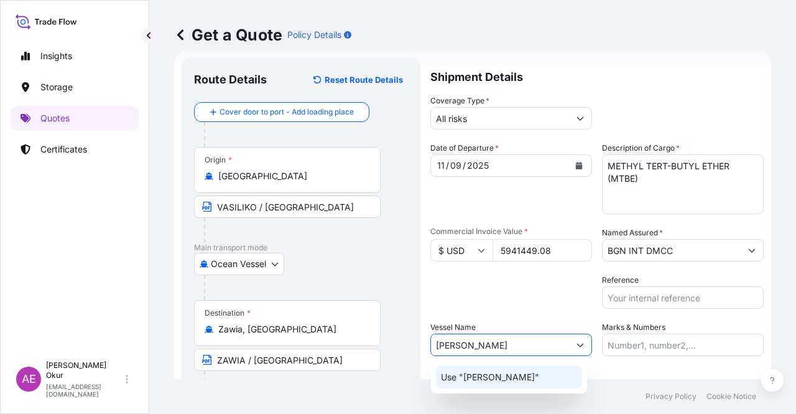
click at [534, 382] on div "Use "GIULIA IEVOLI"" at bounding box center [509, 377] width 146 height 22
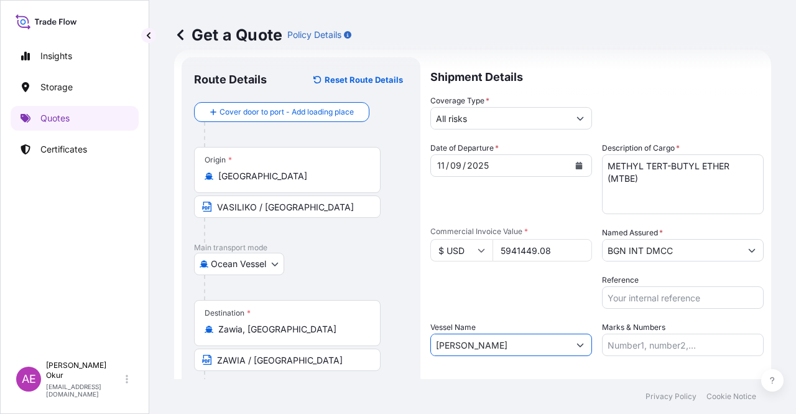
type input "[PERSON_NAME]"
click at [629, 345] on input "Marks & Numbers" at bounding box center [683, 344] width 162 height 22
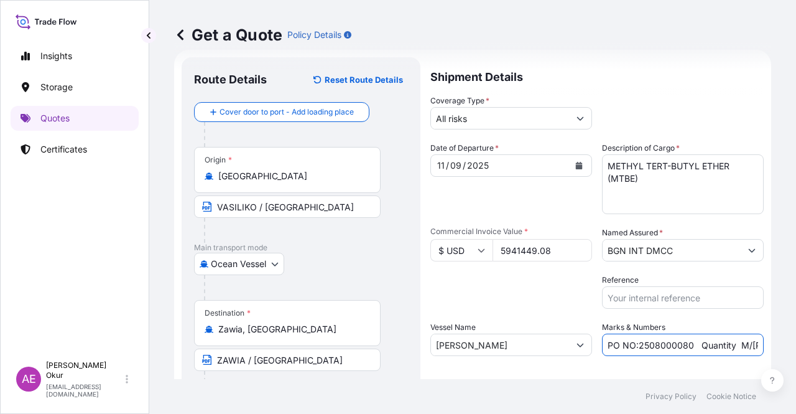
drag, startPoint x: 634, startPoint y: 346, endPoint x: 685, endPoint y: 348, distance: 51.0
click at [686, 348] on input "PO NO:2508000080 Quantity M/Tonn: 22,000 Premium: EUR 3,41" at bounding box center [683, 344] width 162 height 22
paste input "Y021190"
drag, startPoint x: 729, startPoint y: 349, endPoint x: 762, endPoint y: 344, distance: 34.0
click at [762, 344] on div "Get a Quote Policy Details Route Details Reset Route Details Cover door to port…" at bounding box center [472, 189] width 647 height 379
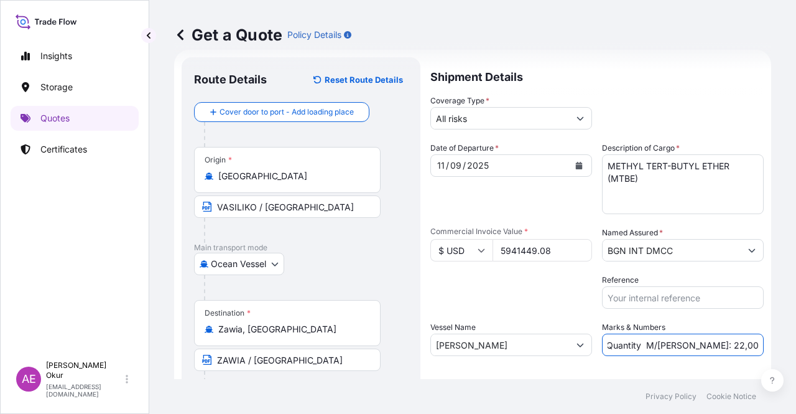
scroll to position [0, 127]
click at [687, 340] on input "PO NO:25Y0211900 Quantity M/Tonn: 22,000 Premium: EUR 3,41" at bounding box center [683, 344] width 162 height 22
click at [633, 344] on input "PO NO:25Y0211900 Quantity M/Tonn: 22,000 Premium: EUR 3,41" at bounding box center [683, 344] width 162 height 22
click at [643, 344] on input "PO NO:25Y0211900 Quantity M/Tonn: 22,000 Premium: EUR 3,41" at bounding box center [683, 344] width 162 height 22
drag, startPoint x: 641, startPoint y: 344, endPoint x: 669, endPoint y: 345, distance: 28.6
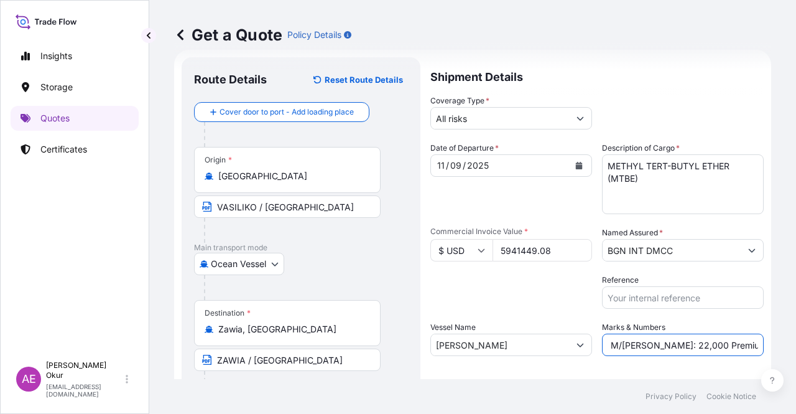
click at [669, 345] on input "PO NO:25Y0211900 Quantity M/Tonn: 22,000 Premium: EUR 3,41" at bounding box center [683, 344] width 162 height 22
paste input "5.010,5"
drag, startPoint x: 731, startPoint y: 340, endPoint x: 795, endPoint y: 339, distance: 64.7
click at [795, 339] on div "Get a Quote Policy Details Route Details Reset Route Details Cover door to port…" at bounding box center [472, 189] width 647 height 379
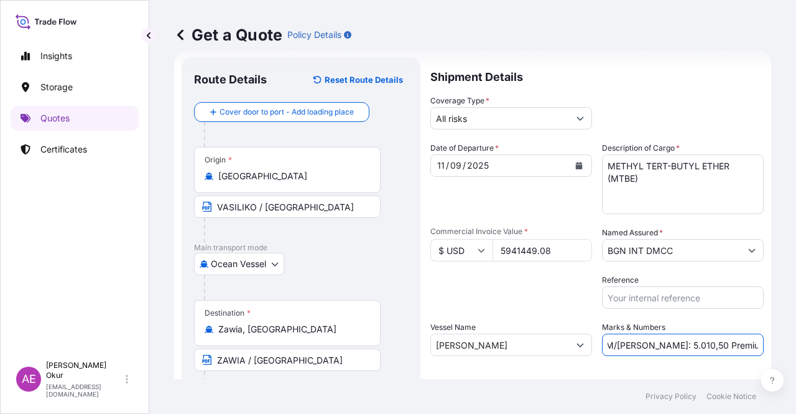
click at [731, 337] on input "PO NO:25Y0211900 Quantity M/Tonn: 5.010,50 Premium: EUR 3,41" at bounding box center [683, 344] width 162 height 22
click at [732, 345] on input "PO NO:25Y0211900 Quantity M/Tonn: 5.010,50 Premium: USD 3,41" at bounding box center [683, 344] width 162 height 22
drag, startPoint x: 753, startPoint y: 342, endPoint x: 787, endPoint y: 349, distance: 34.9
click at [795, 349] on div "Get a Quote Policy Details Route Details Reset Route Details Cover door to port…" at bounding box center [472, 189] width 647 height 379
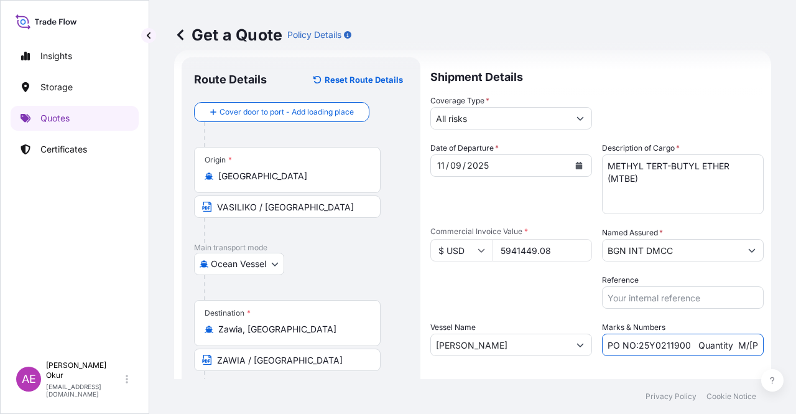
scroll to position [0, 134]
drag, startPoint x: 725, startPoint y: 345, endPoint x: 750, endPoint y: 353, distance: 26.7
click at [795, 351] on div "Get a Quote Policy Details Route Details Reset Route Details Cover door to port…" at bounding box center [472, 189] width 647 height 379
click at [708, 346] on input "PO NO:25Y0211900 Quantity M/Tonn: 5.010,50 Premium: USD 3,41" at bounding box center [683, 344] width 162 height 22
drag, startPoint x: 731, startPoint y: 344, endPoint x: 795, endPoint y: 346, distance: 64.7
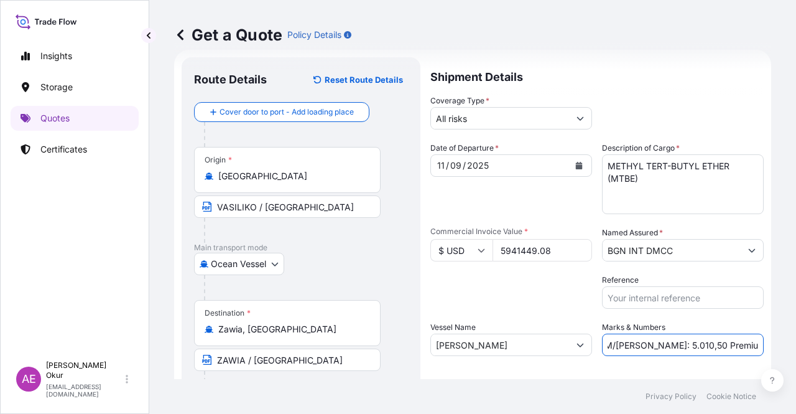
click at [795, 346] on div "Get a Quote Policy Details Route Details Reset Route Details Cover door to port…" at bounding box center [472, 189] width 647 height 379
paste input "653,56"
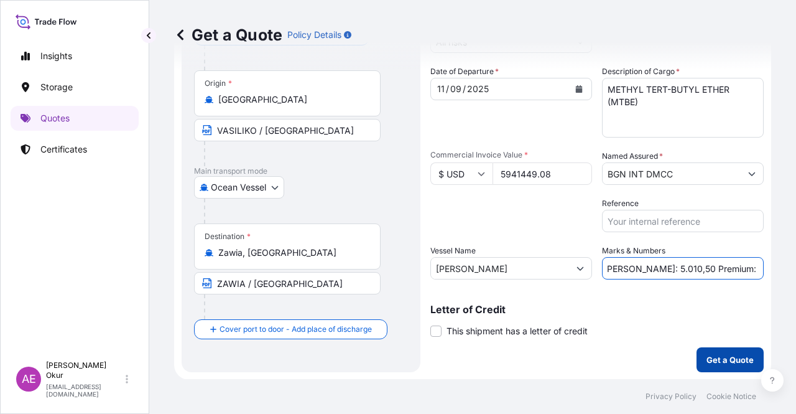
type input "PO NO:25Y0211900 Quantity M/[PERSON_NAME]: 5.010,50 Premium: USD 653,56"
click at [699, 367] on button "Get a Quote" at bounding box center [730, 359] width 67 height 25
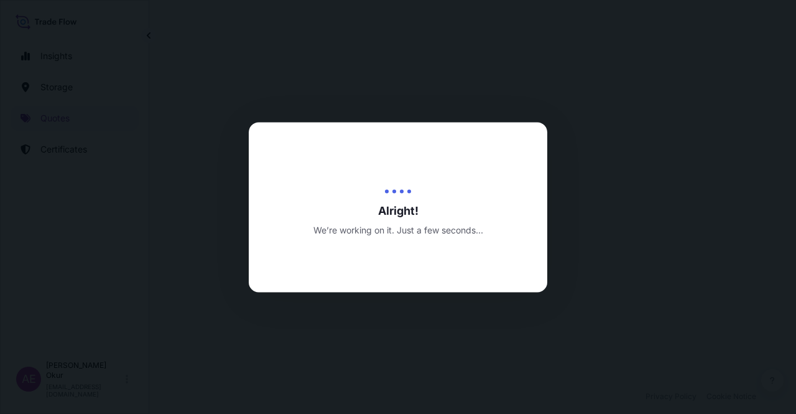
select select "Ocean Vessel"
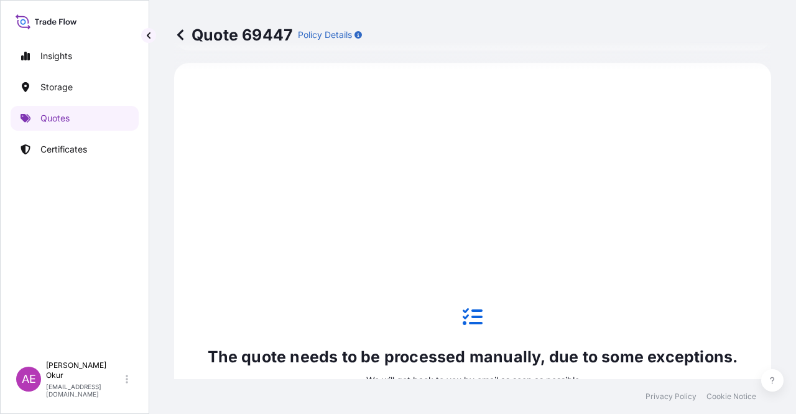
scroll to position [674, 0]
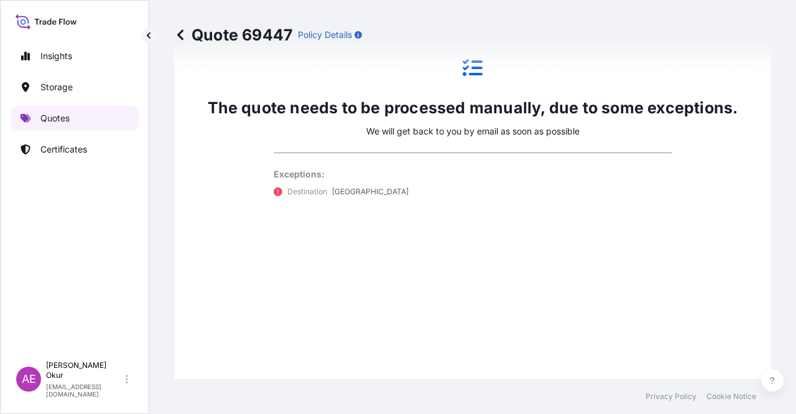
click at [83, 120] on link "Quotes" at bounding box center [75, 118] width 128 height 25
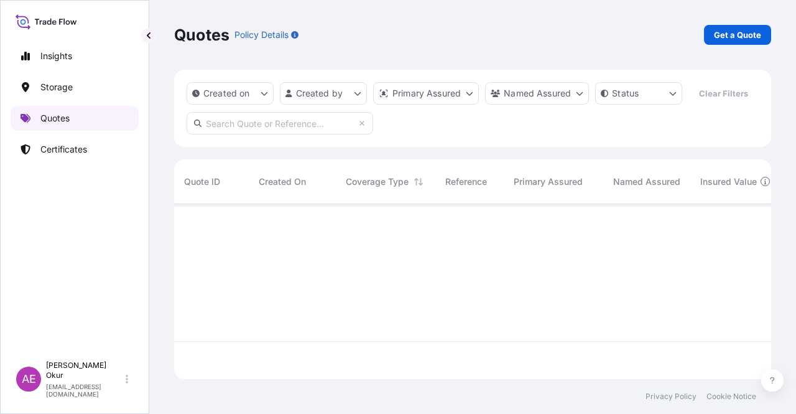
scroll to position [172, 587]
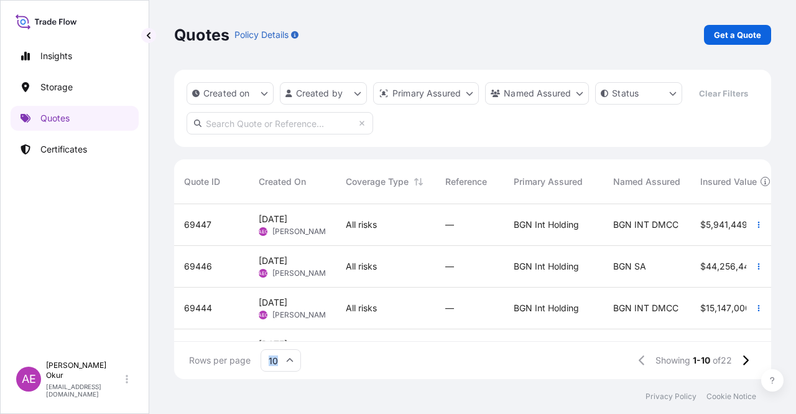
drag, startPoint x: 453, startPoint y: 343, endPoint x: 530, endPoint y: 345, distance: 77.2
click at [530, 345] on div "Rows per page 10 Showing 1-10 of 22" at bounding box center [472, 359] width 597 height 37
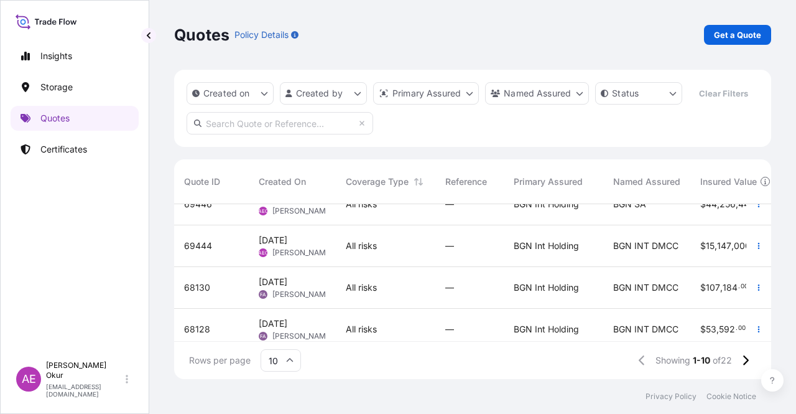
click at [351, 239] on div "All risks" at bounding box center [386, 246] width 100 height 42
select select "Ocean Vessel"
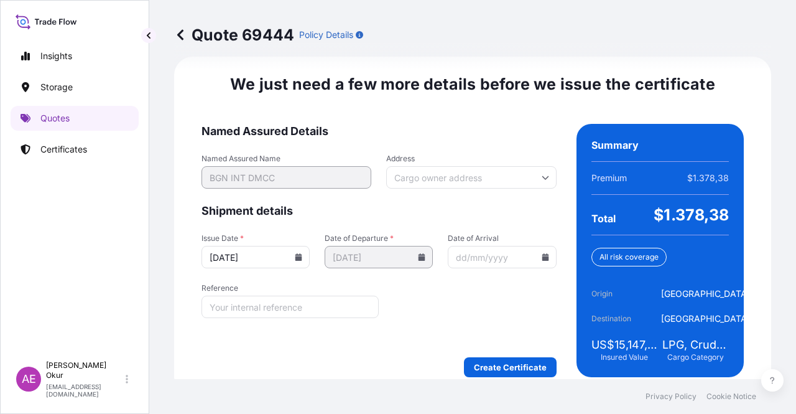
scroll to position [1557, 0]
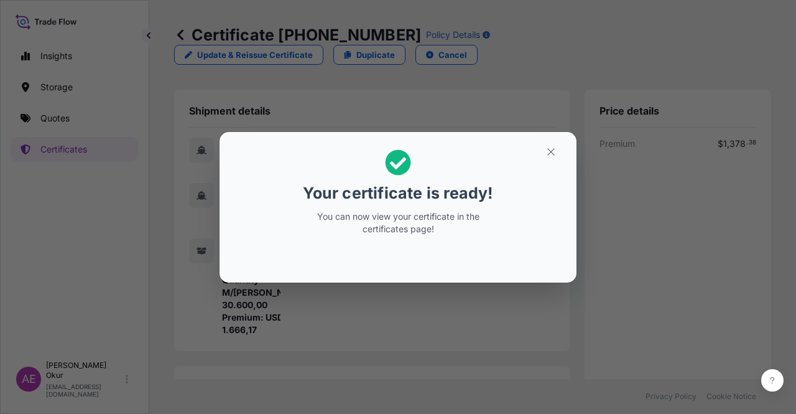
click at [552, 147] on icon "button" at bounding box center [550, 151] width 11 height 11
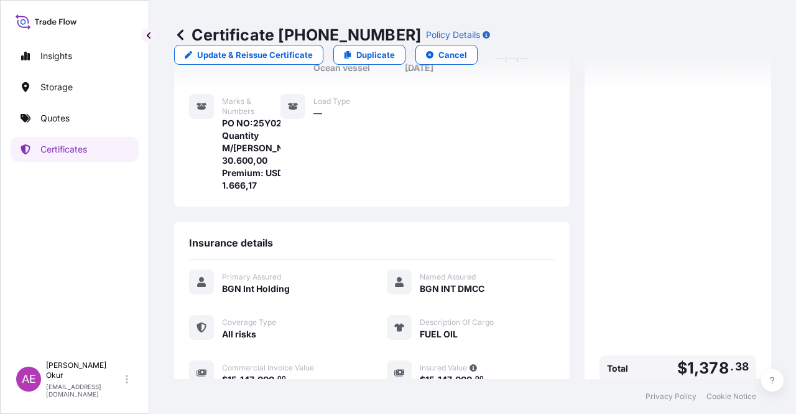
scroll to position [299, 0]
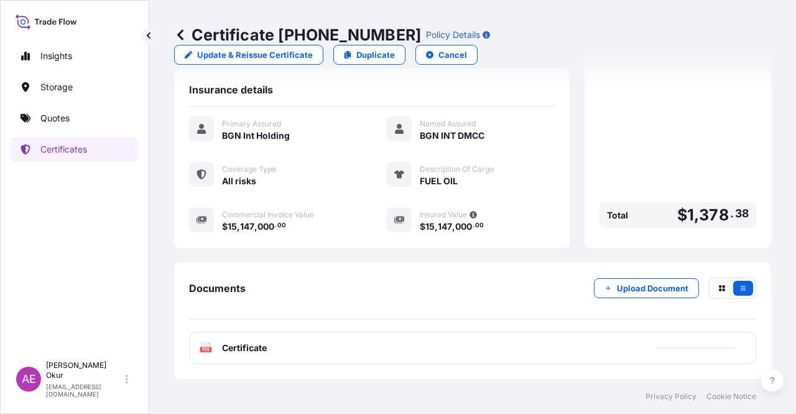
click at [235, 353] on span "Certificate" at bounding box center [244, 347] width 45 height 12
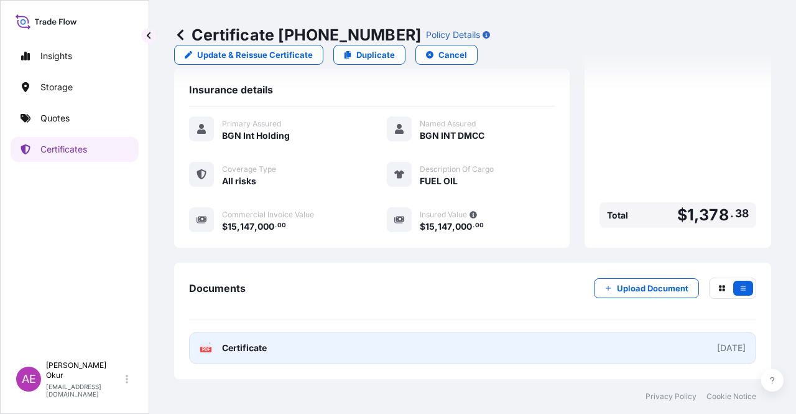
click at [220, 346] on div "PDF Certificate" at bounding box center [233, 347] width 67 height 12
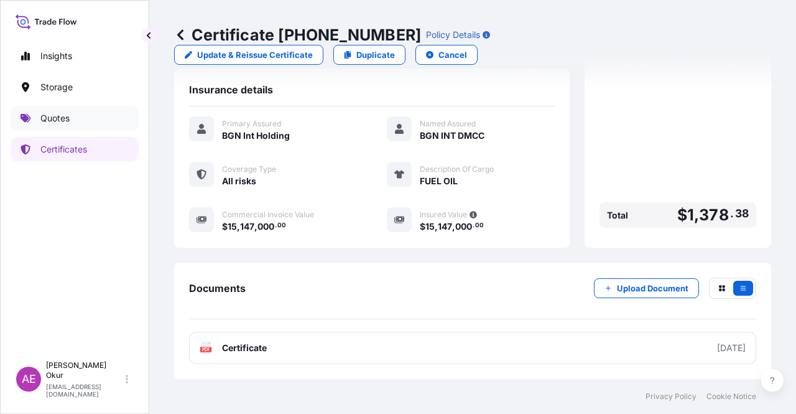
click at [91, 126] on link "Quotes" at bounding box center [75, 118] width 128 height 25
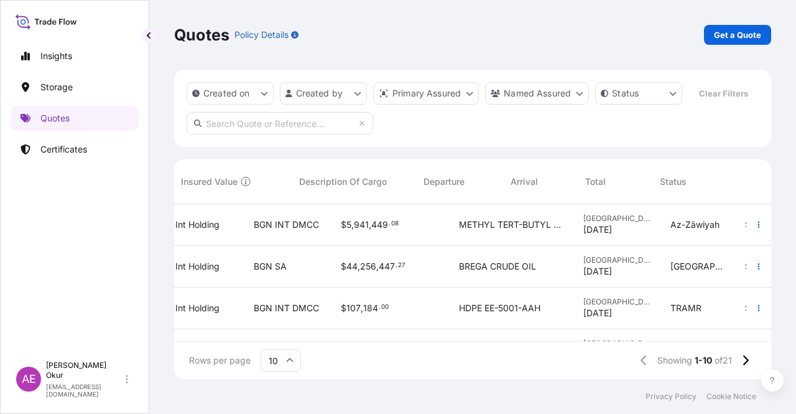
scroll to position [0, 519]
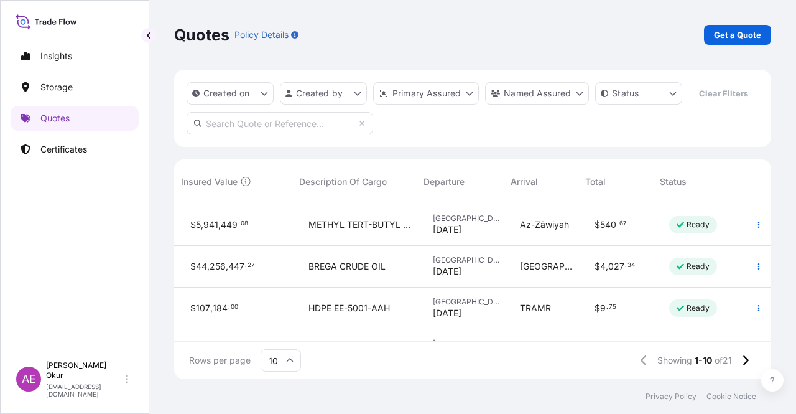
click at [662, 207] on div "Ready" at bounding box center [702, 225] width 87 height 42
select select "Ocean Vessel"
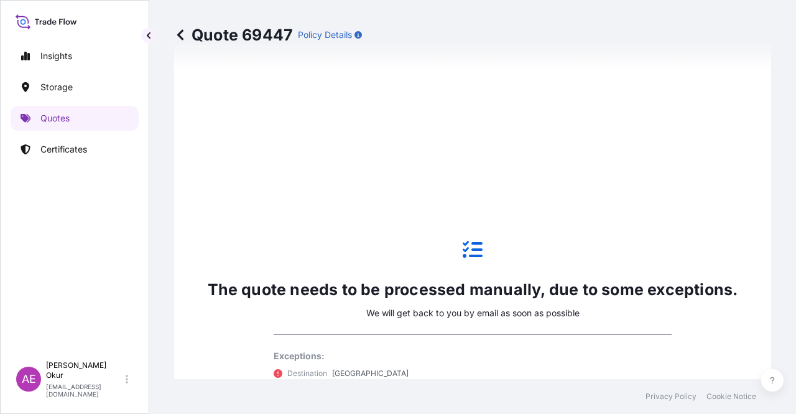
scroll to position [425, 0]
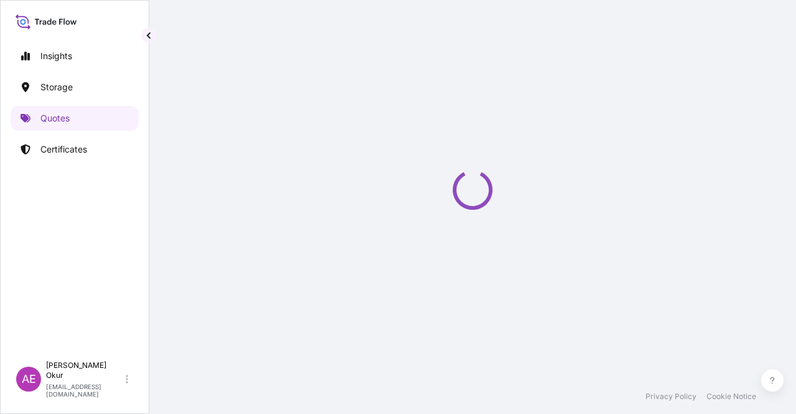
select select "Ocean Vessel"
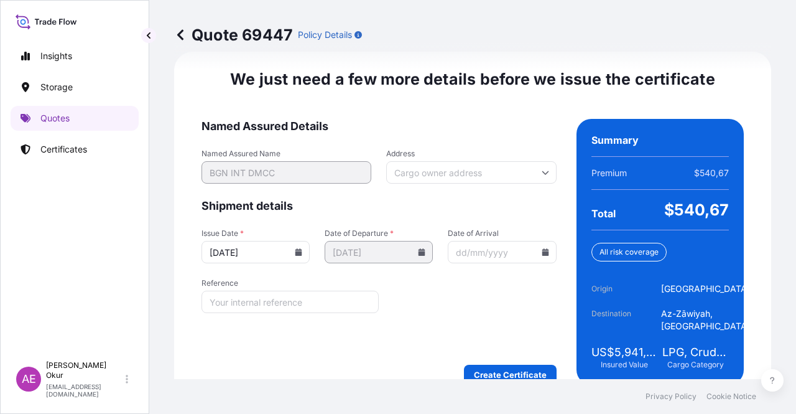
scroll to position [1590, 0]
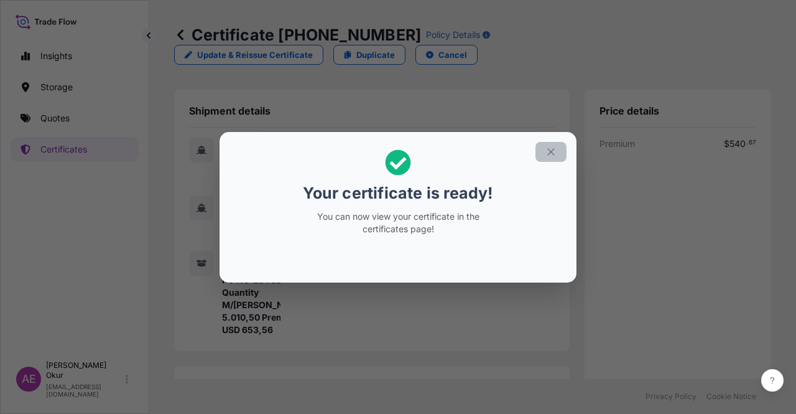
click at [554, 153] on icon "button" at bounding box center [550, 151] width 11 height 11
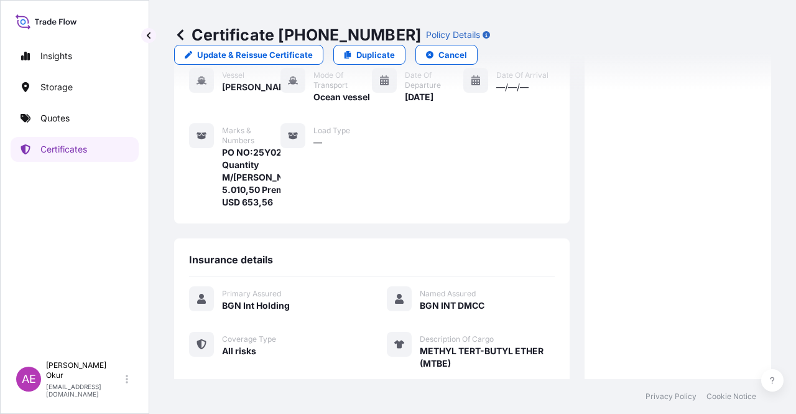
scroll to position [323, 0]
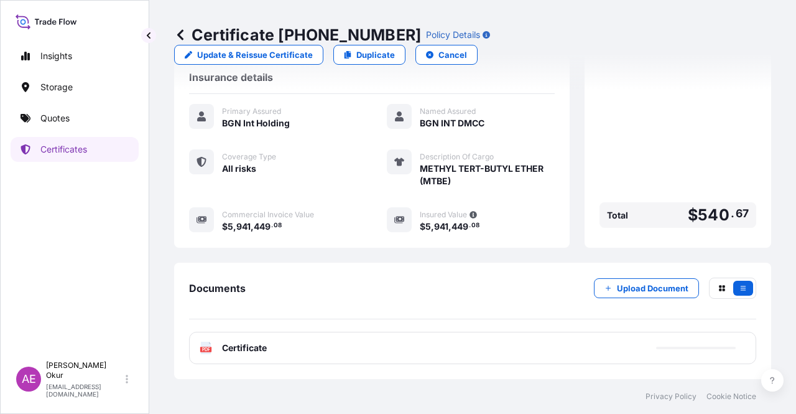
drag, startPoint x: 245, startPoint y: 328, endPoint x: 240, endPoint y: 340, distance: 13.4
click at [245, 327] on div "Documents Upload Document PDF Certificate" at bounding box center [472, 320] width 567 height 86
click at [239, 340] on div "PDF Certificate" at bounding box center [472, 347] width 567 height 32
click at [244, 344] on span "Certificate" at bounding box center [244, 347] width 45 height 12
click at [280, 358] on div "PDF Certificate" at bounding box center [472, 347] width 567 height 32
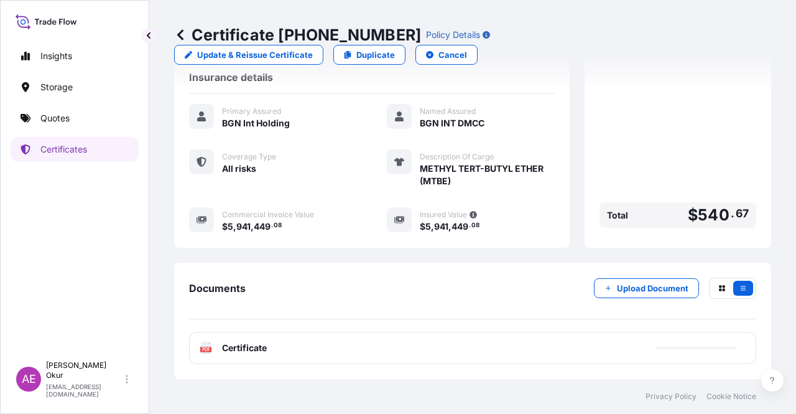
click at [275, 354] on div "PDF Certificate" at bounding box center [472, 347] width 567 height 32
click at [255, 351] on span "Certificate" at bounding box center [244, 347] width 45 height 12
click at [208, 347] on text "PDF" at bounding box center [206, 349] width 8 height 4
click at [313, 376] on div "Documents Upload Document PDF Certificate" at bounding box center [472, 320] width 597 height 116
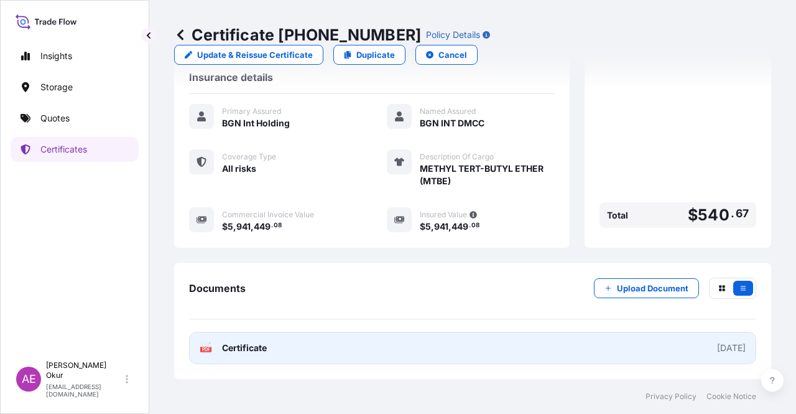
click at [255, 349] on span "Certificate" at bounding box center [244, 347] width 45 height 12
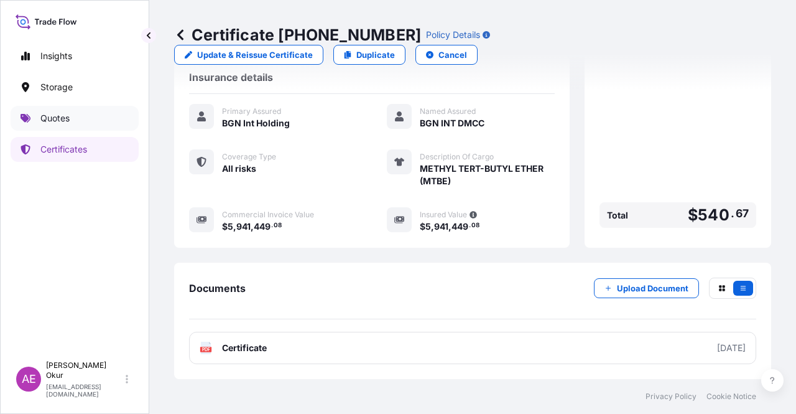
click at [83, 114] on link "Quotes" at bounding box center [75, 118] width 128 height 25
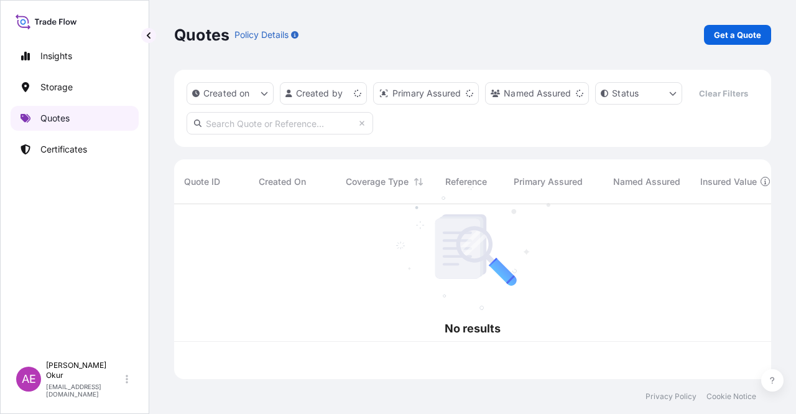
scroll to position [172, 587]
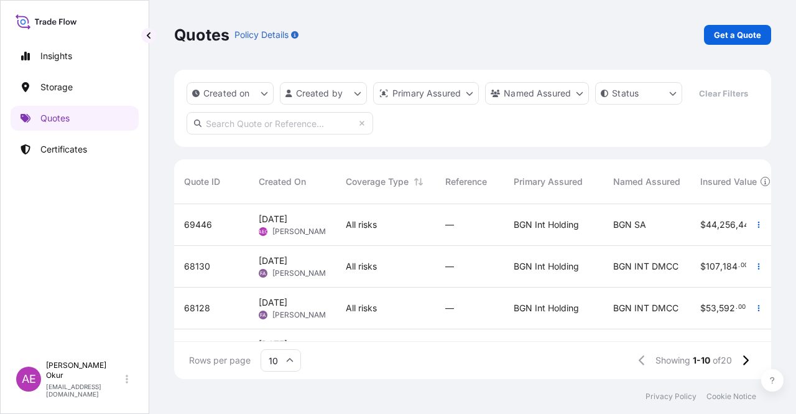
click at [423, 230] on div "All risks" at bounding box center [386, 224] width 80 height 12
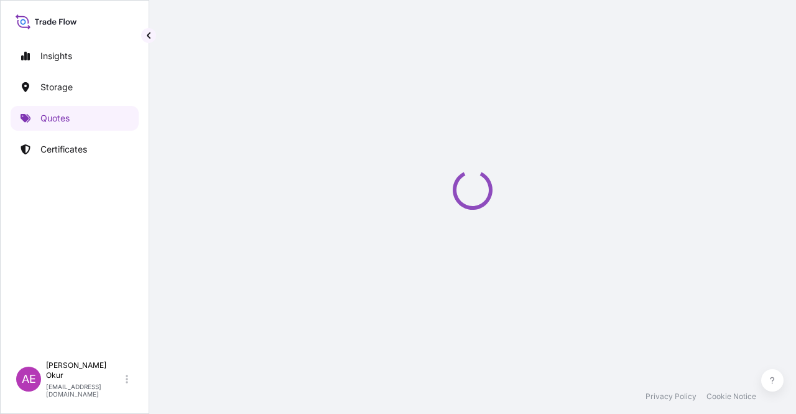
select select "Ocean Vessel"
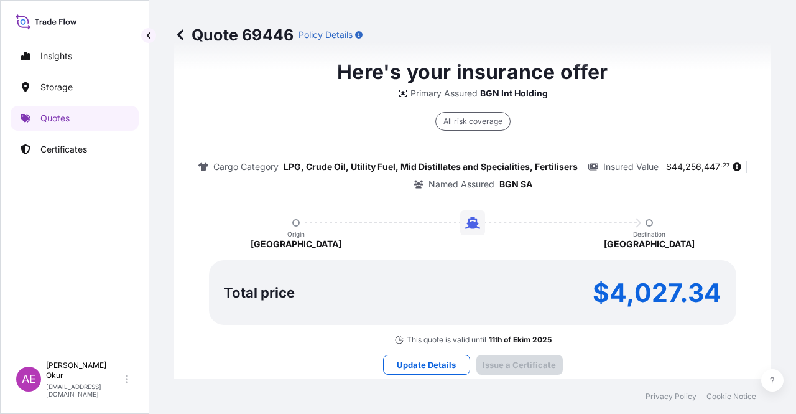
type input "[DATE]"
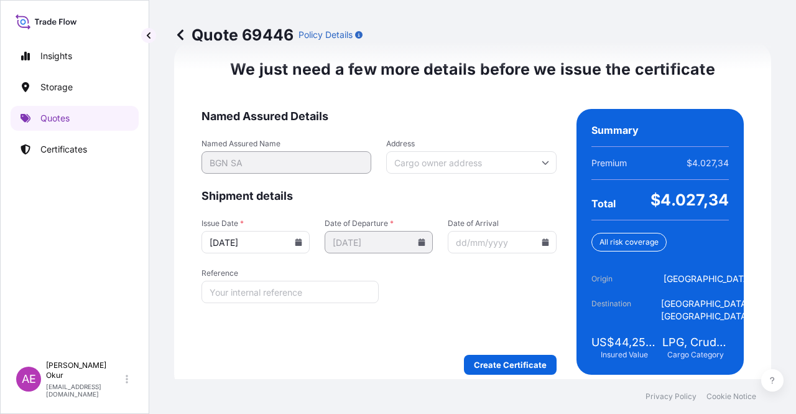
scroll to position [1590, 0]
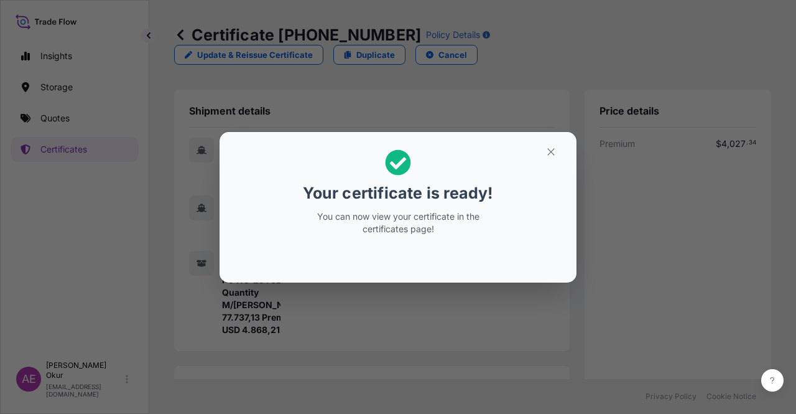
click at [558, 144] on button "button" at bounding box center [550, 152] width 31 height 20
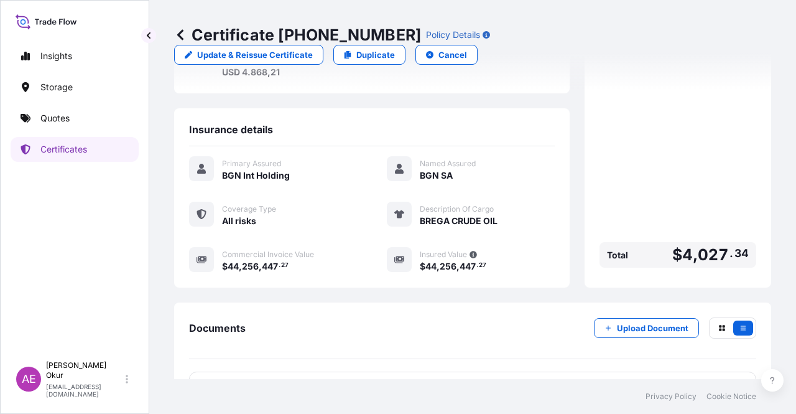
scroll to position [311, 0]
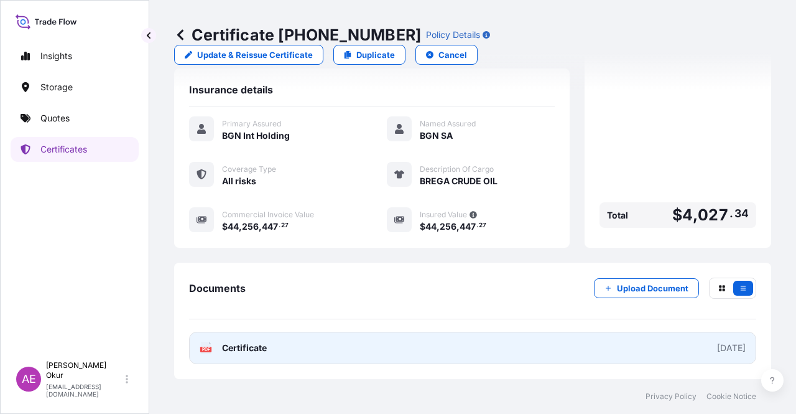
click at [243, 350] on span "Certificate" at bounding box center [244, 347] width 45 height 12
